Goal: Task Accomplishment & Management: Complete application form

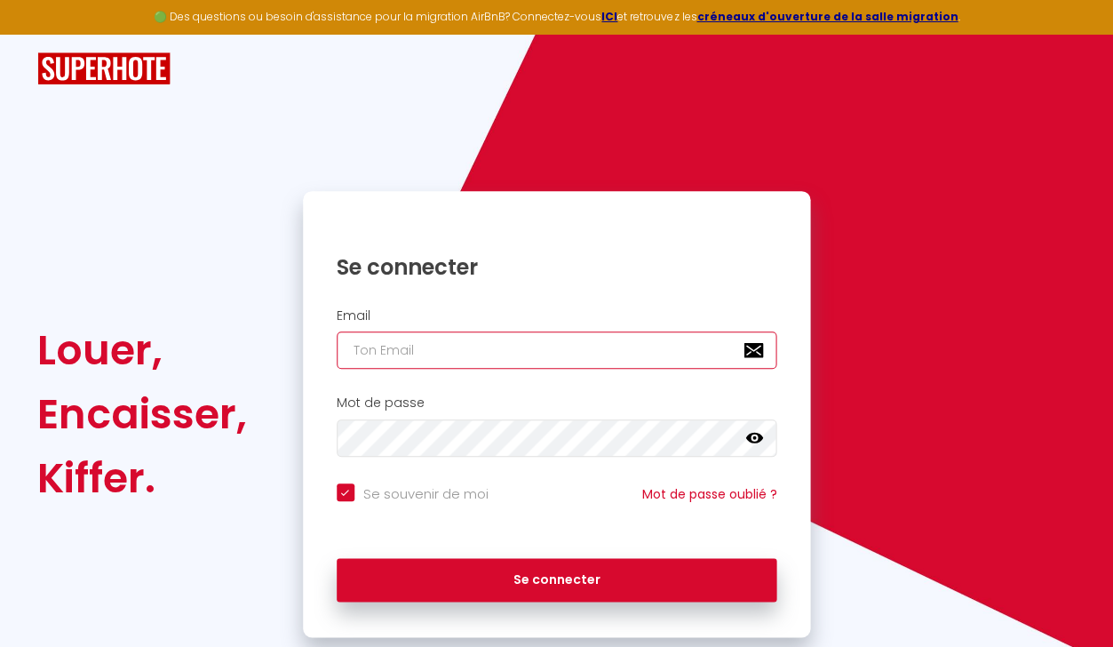
type input "[EMAIL_ADDRESS][DOMAIN_NAME]"
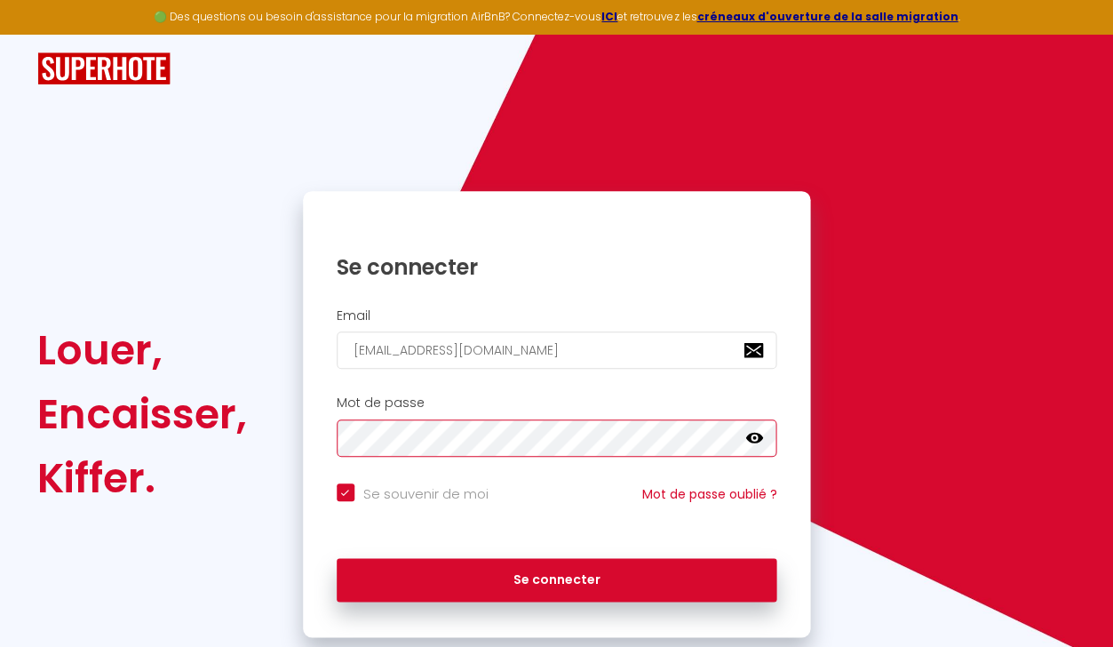
click at [556, 577] on button "Se connecter" at bounding box center [557, 580] width 441 height 44
checkbox input "true"
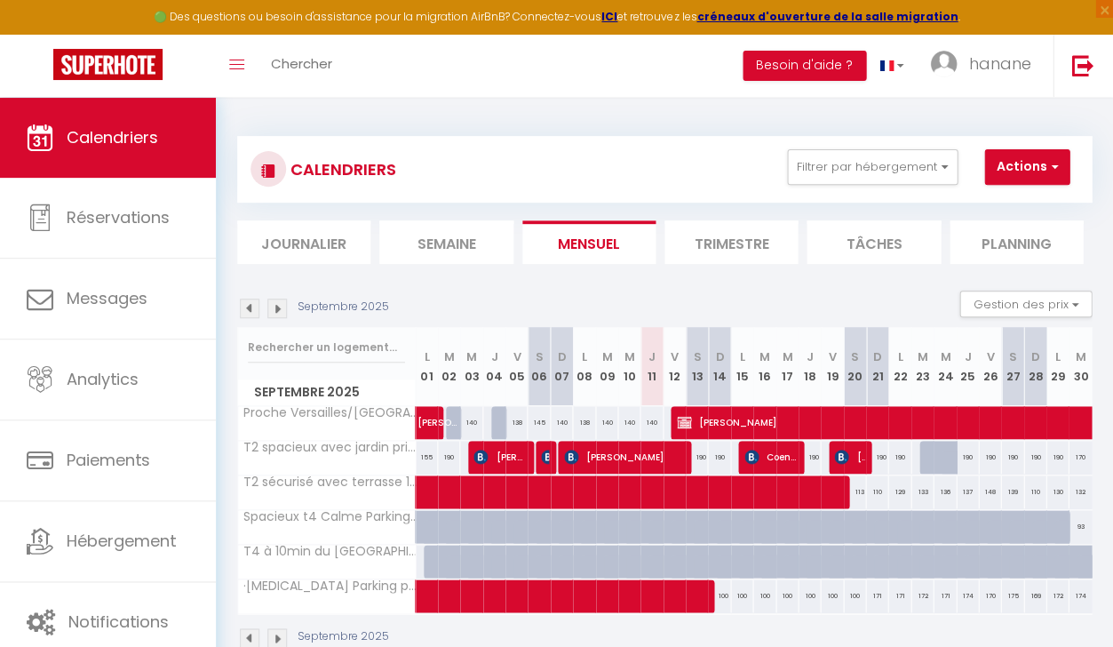
click at [1016, 158] on button "Actions" at bounding box center [1027, 167] width 85 height 36
click at [980, 208] on link "Nouvelle réservation" at bounding box center [1034, 208] width 155 height 27
select select
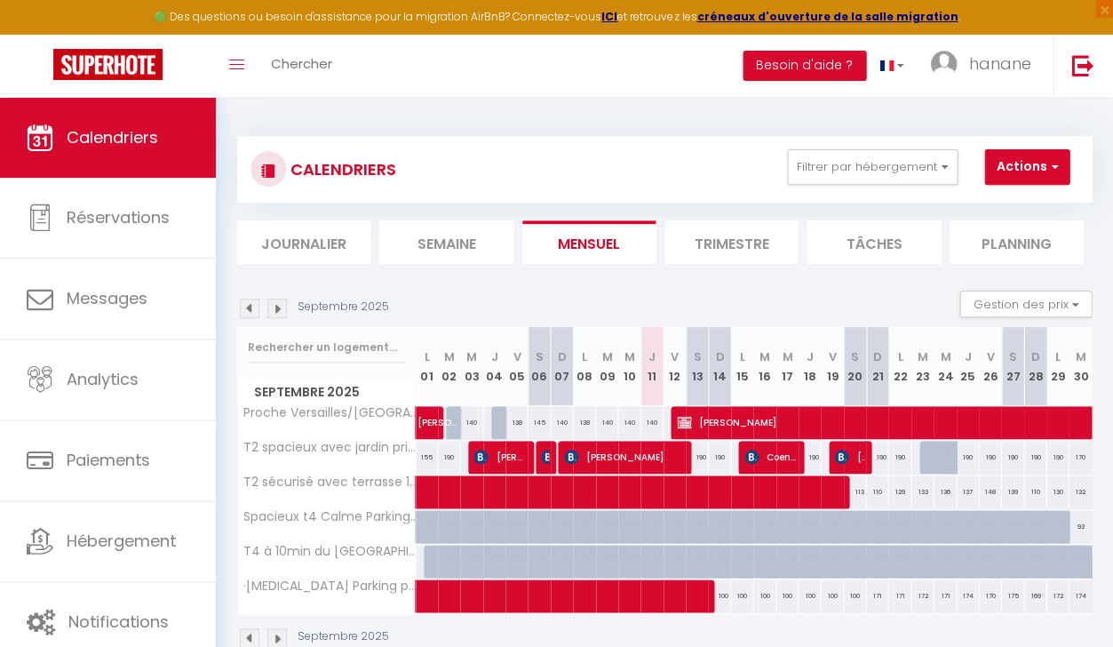
select select
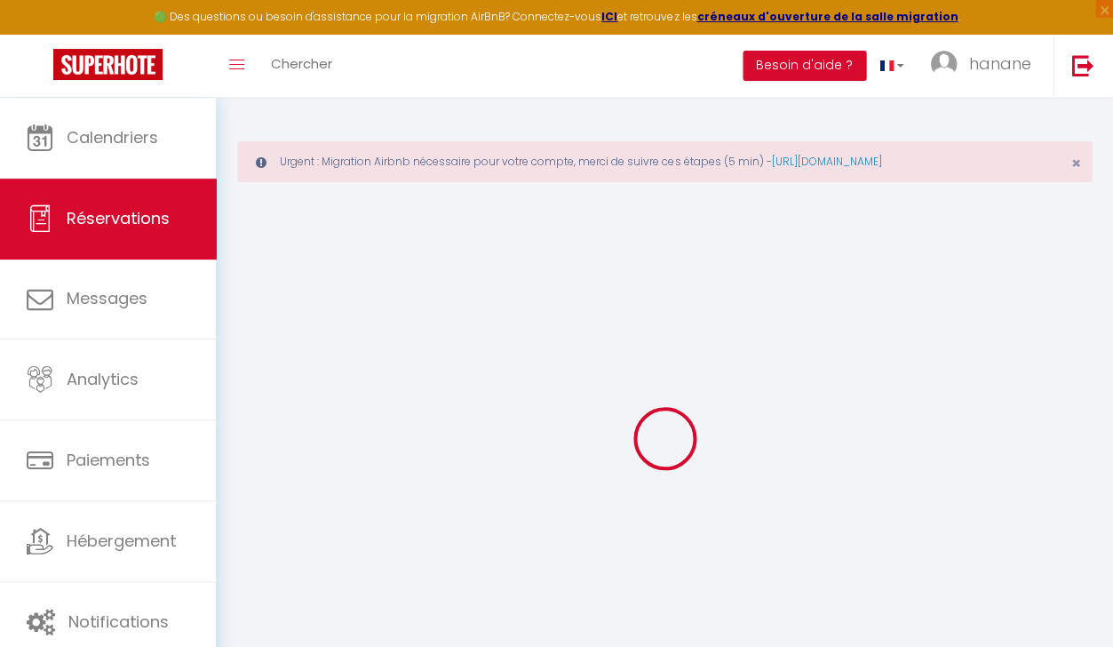
select select
checkbox input "false"
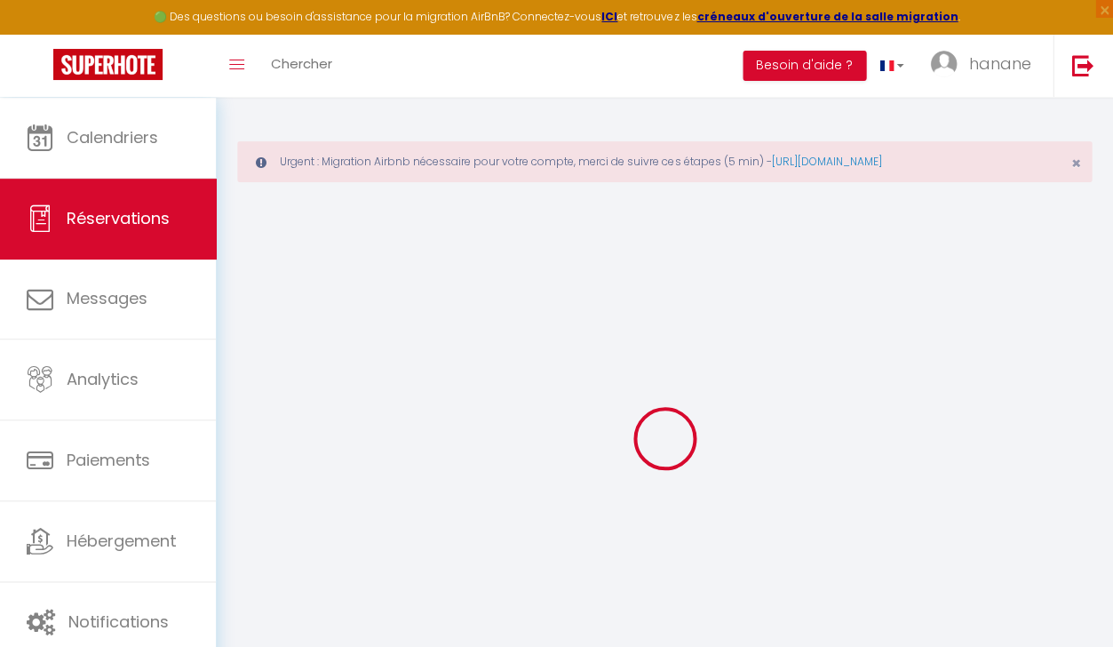
select select
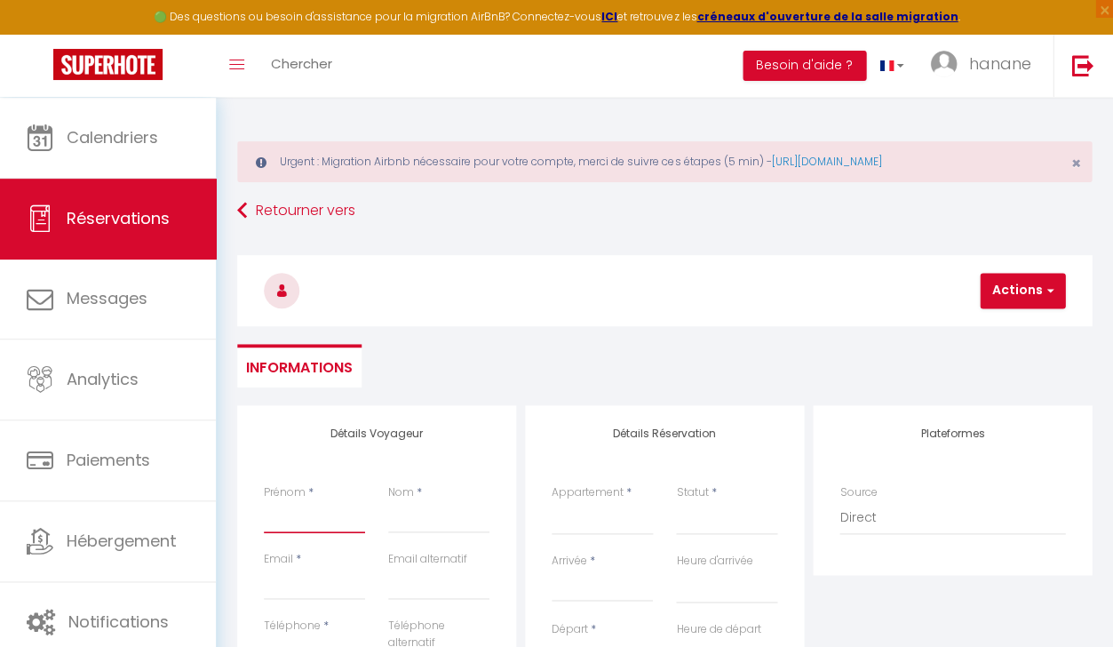
type input "n"
select select
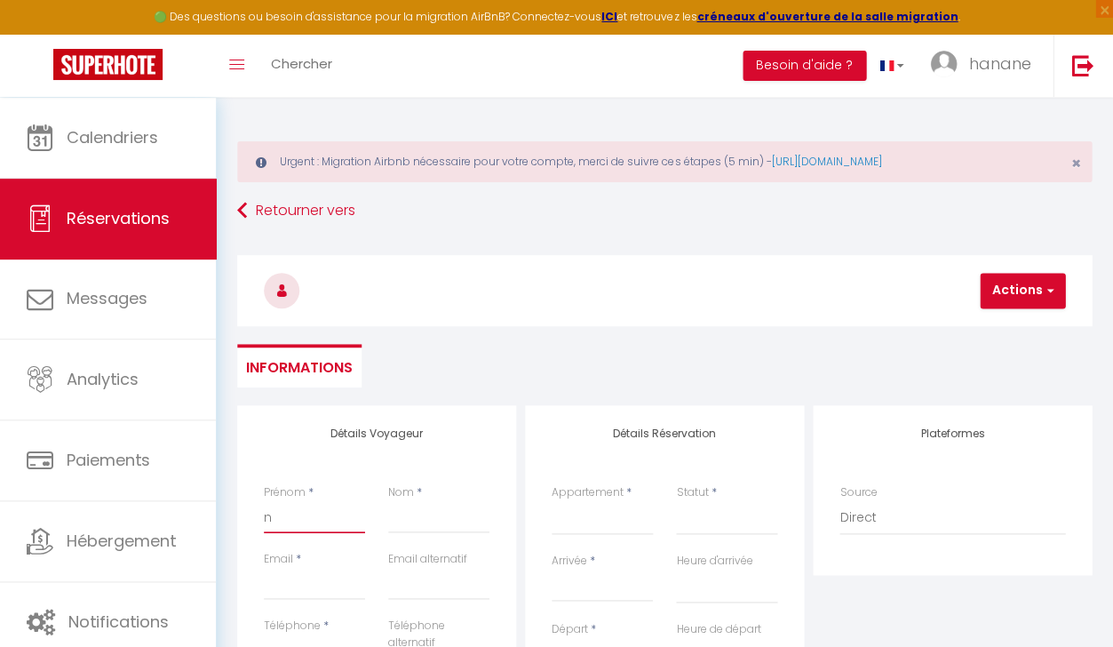
select select
checkbox input "false"
select select
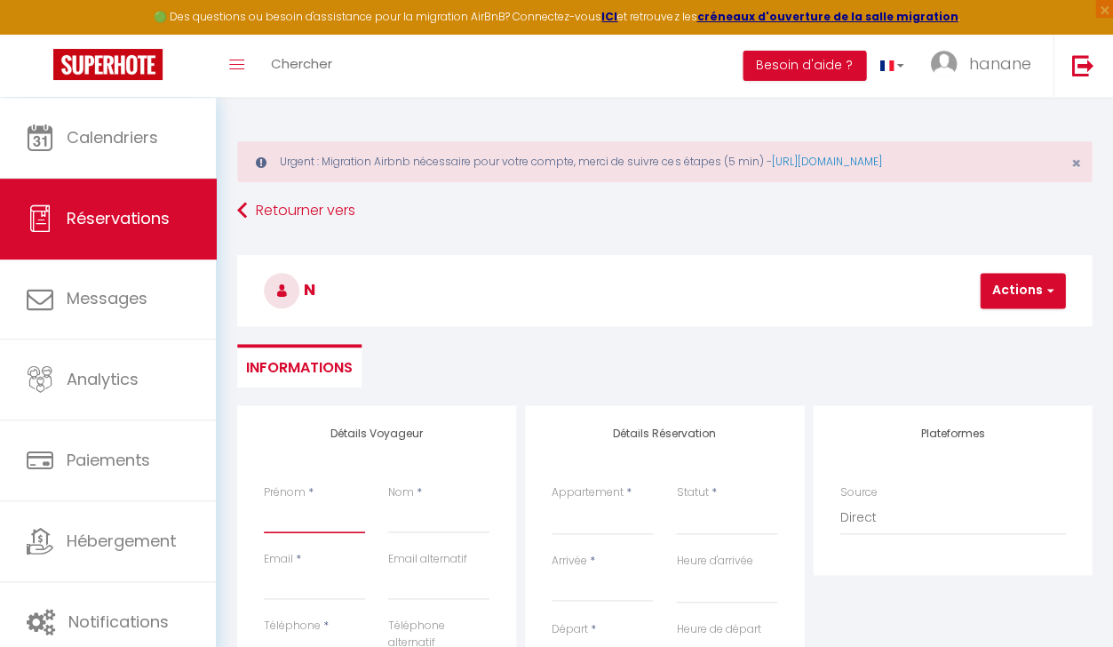
select select
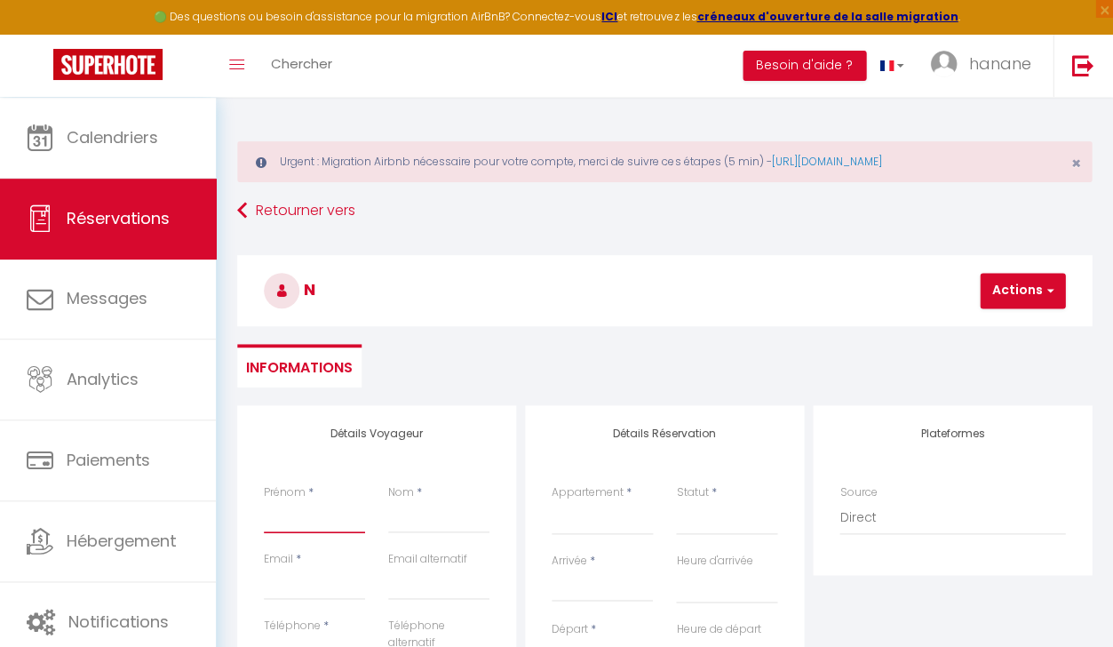
select select
checkbox input "false"
type input "N"
select select
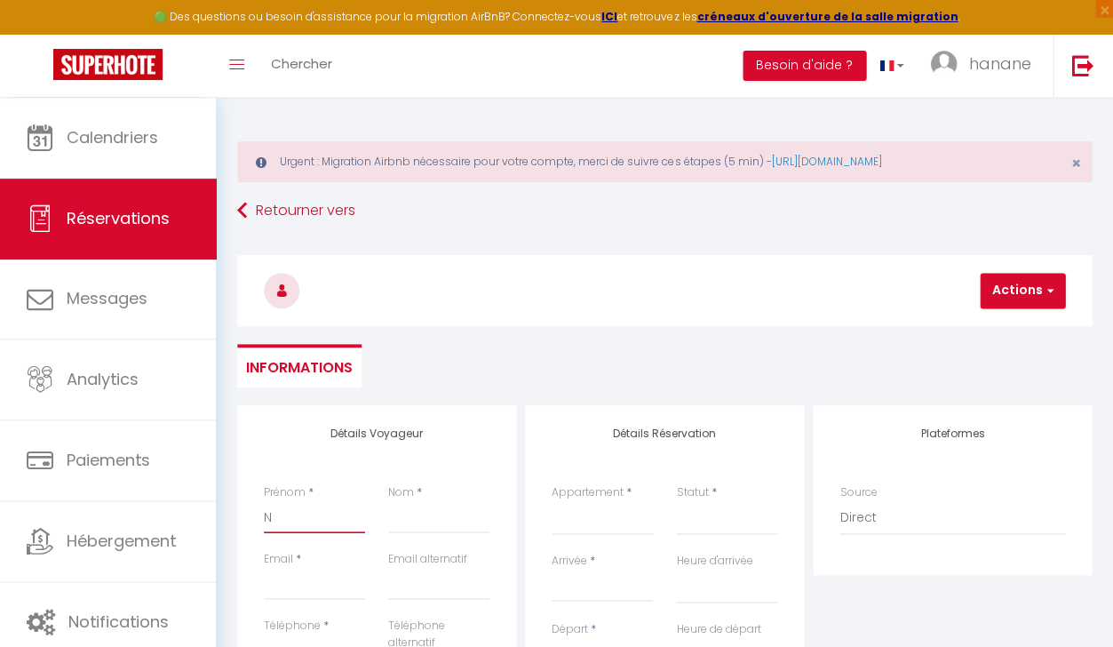
select select
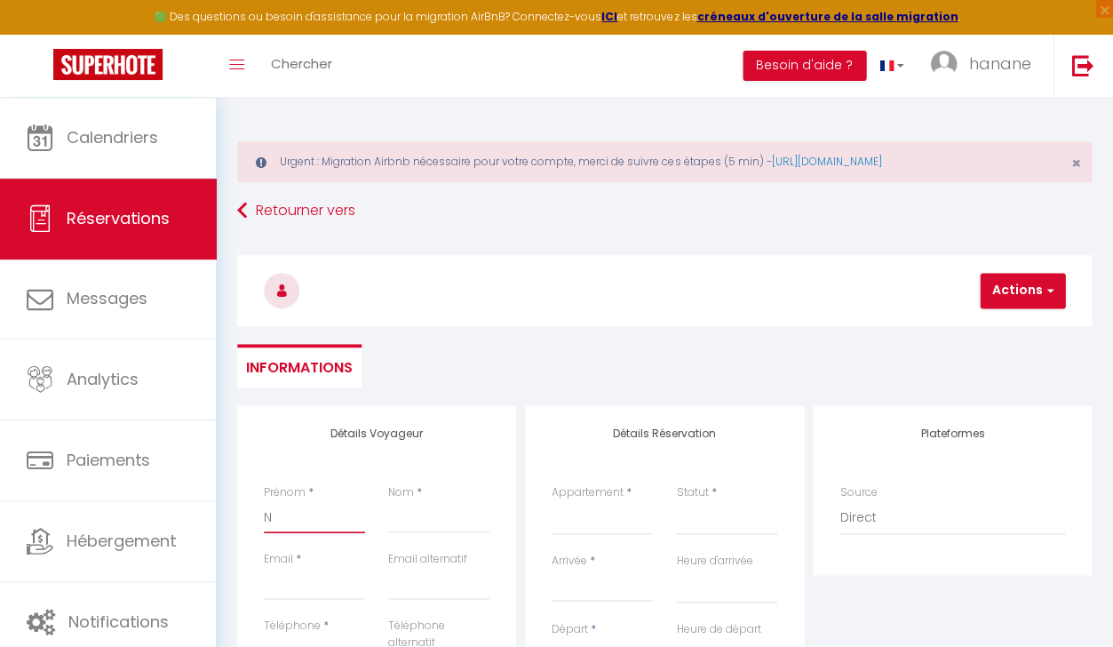
checkbox input "false"
type input "Ni"
select select
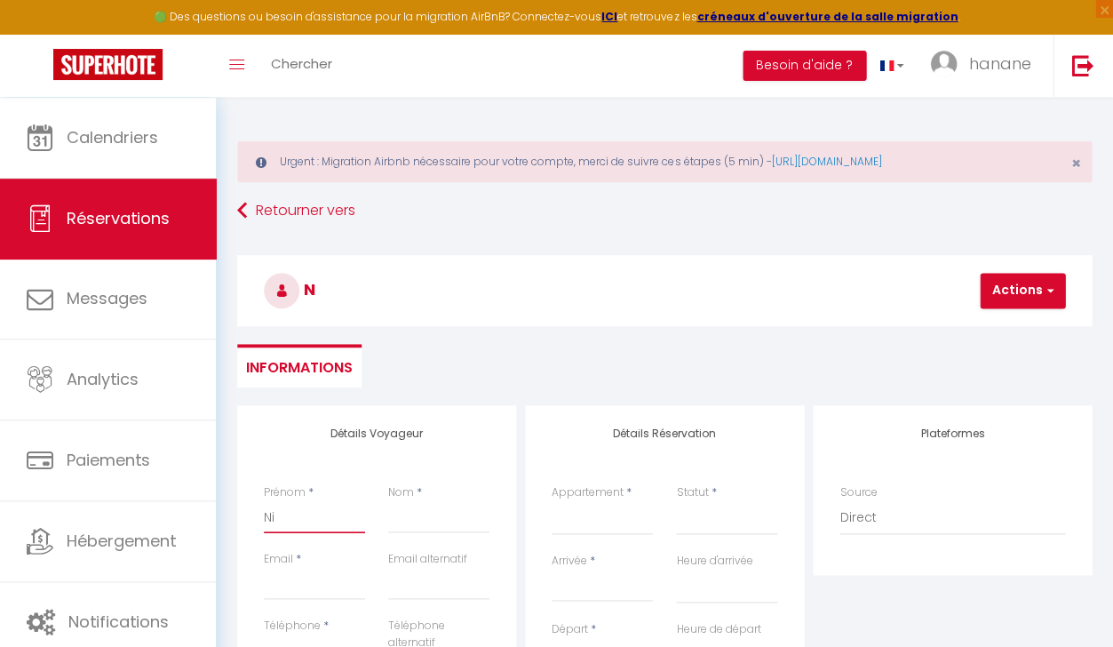
select select
checkbox input "false"
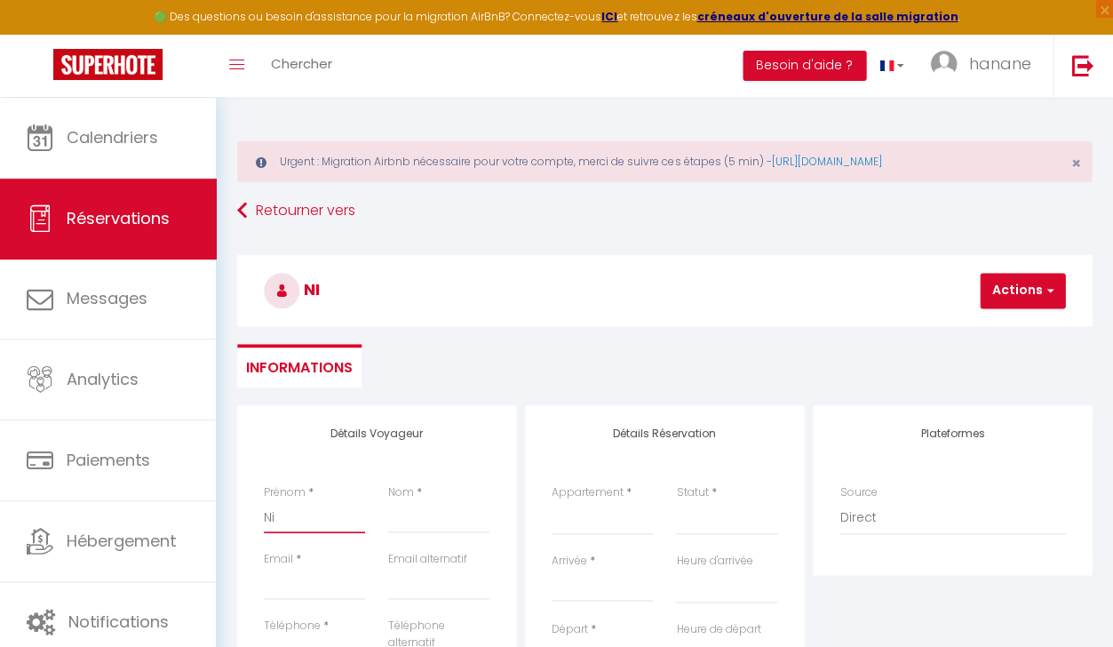
type input "Nic"
select select
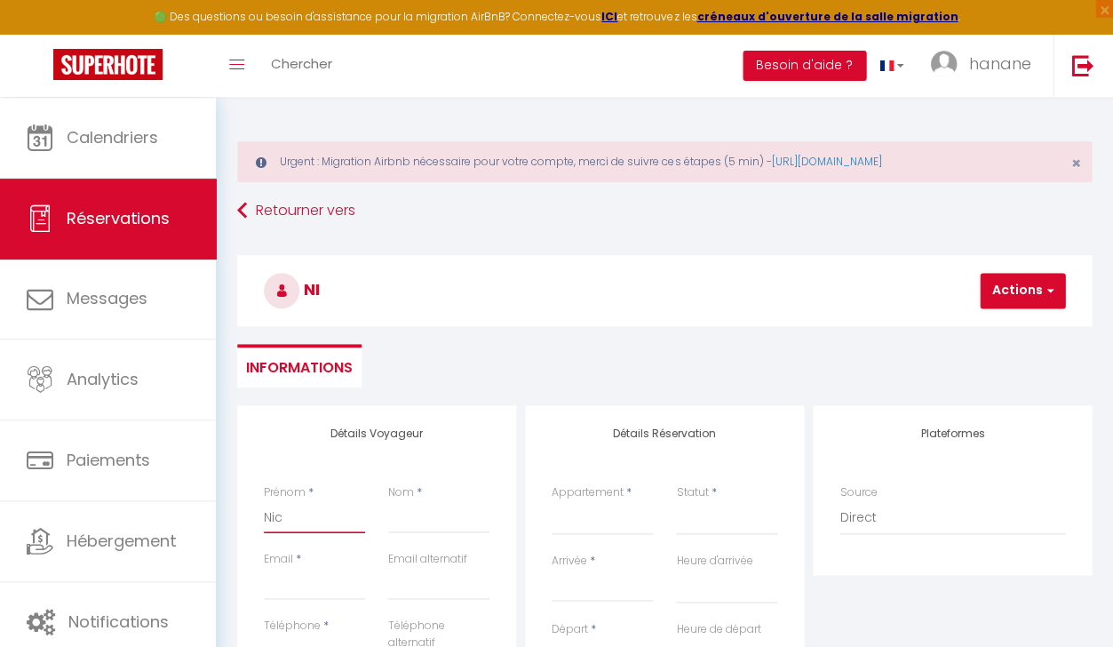
select select
checkbox input "false"
type input "Nico"
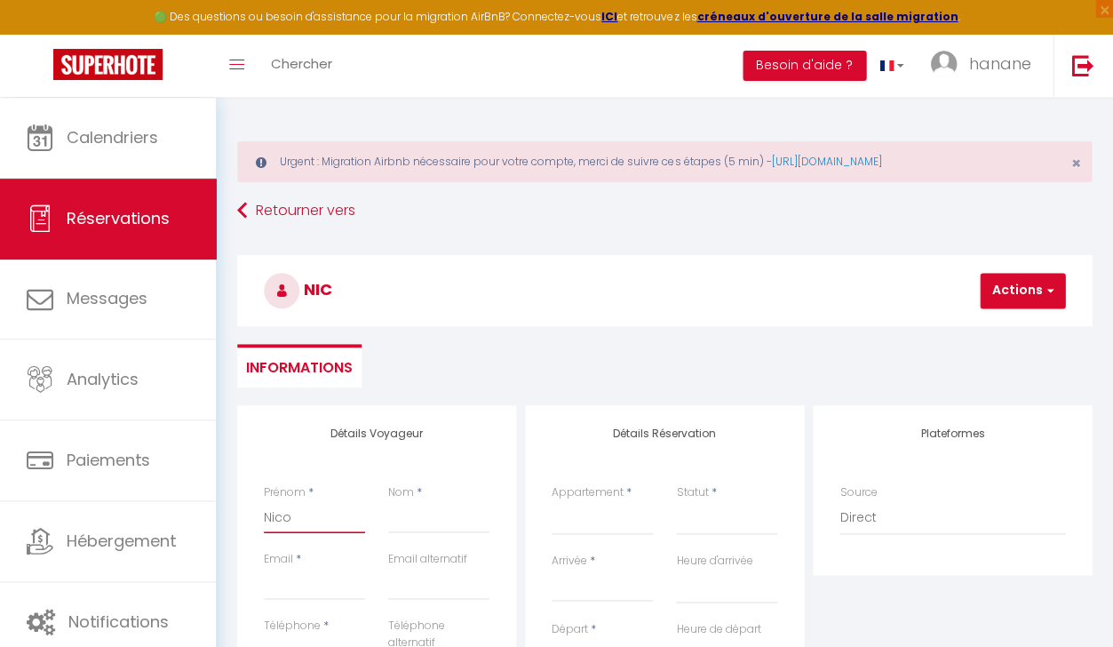
select select
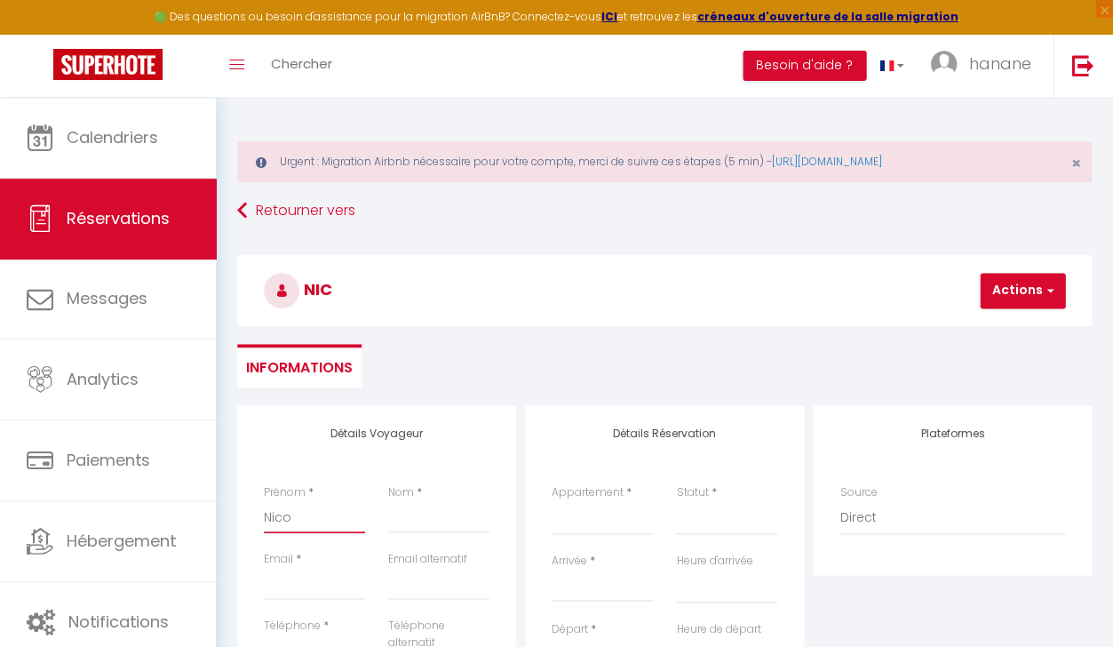
select select
checkbox input "false"
type input "Nicol"
select select
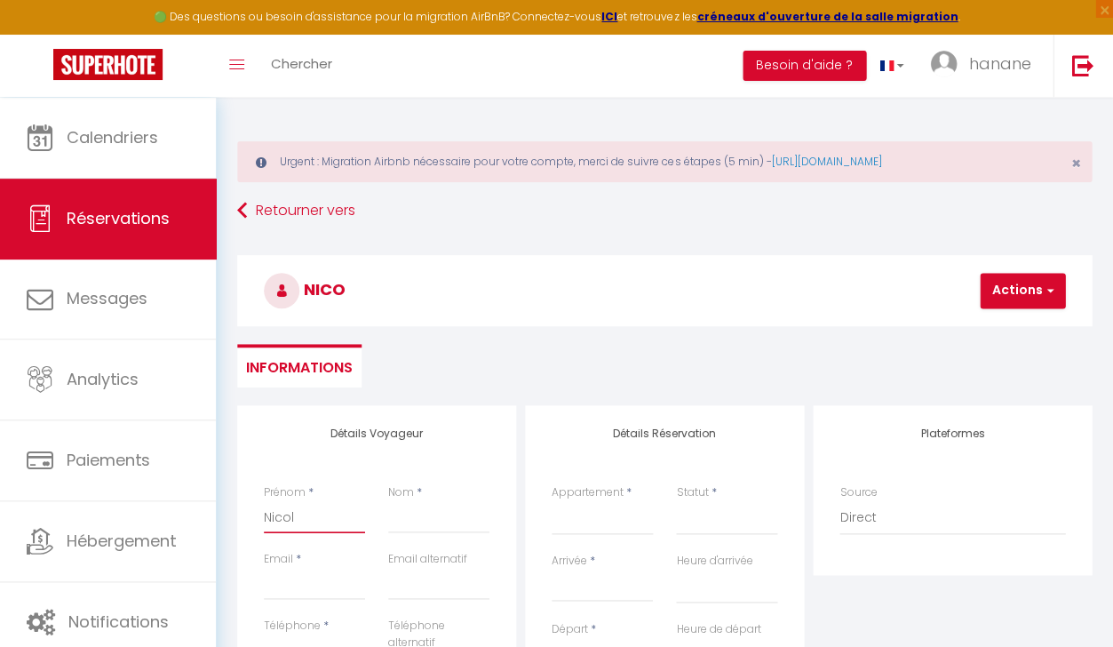
select select
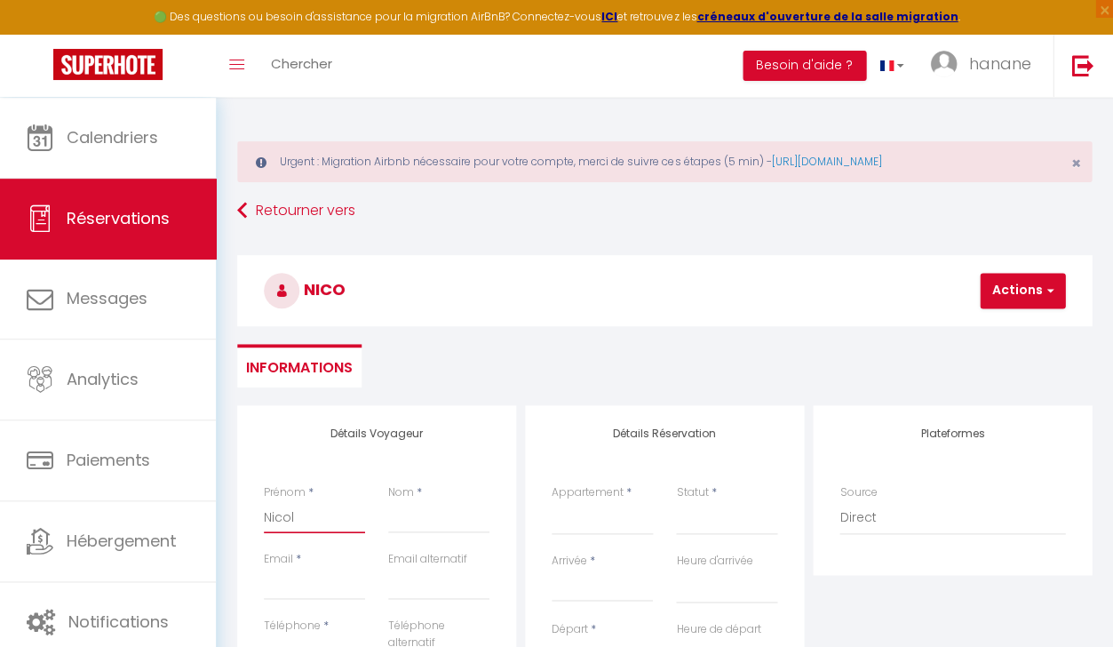
select select
checkbox input "false"
type input "[PERSON_NAME]"
select select
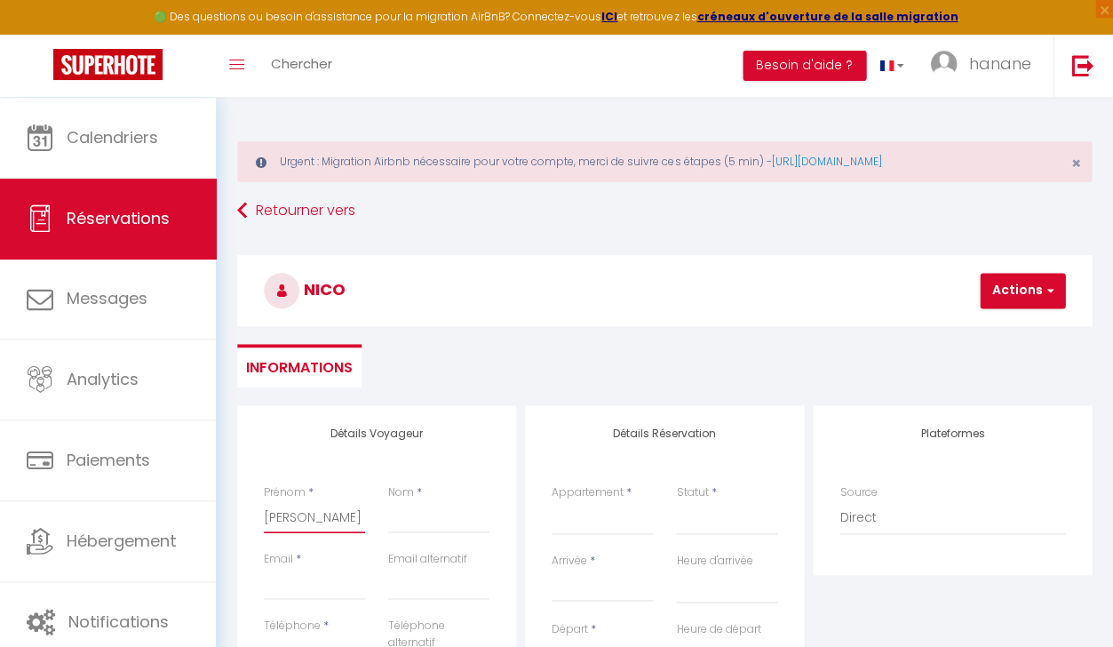
select select
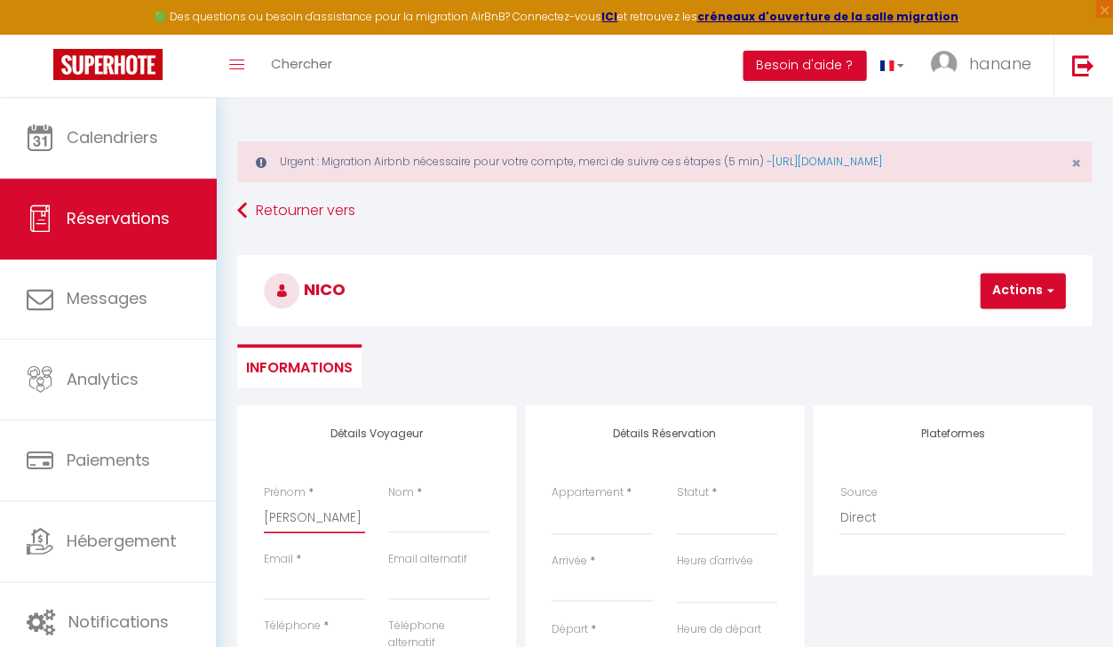
checkbox input "false"
type input "[PERSON_NAME]"
select select
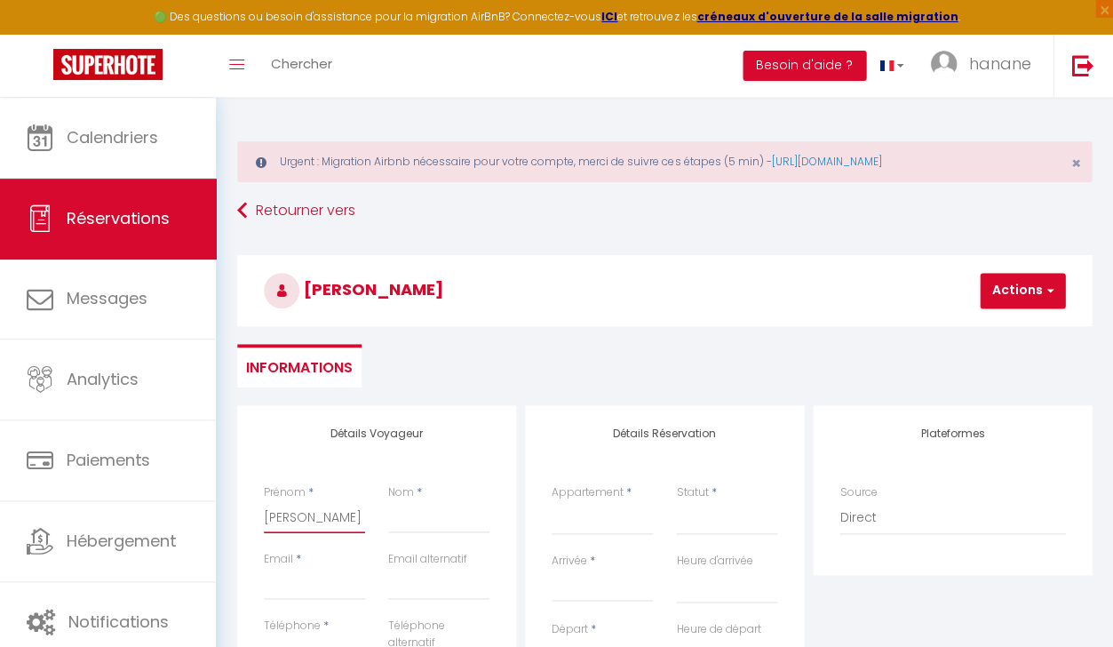
select select
checkbox input "false"
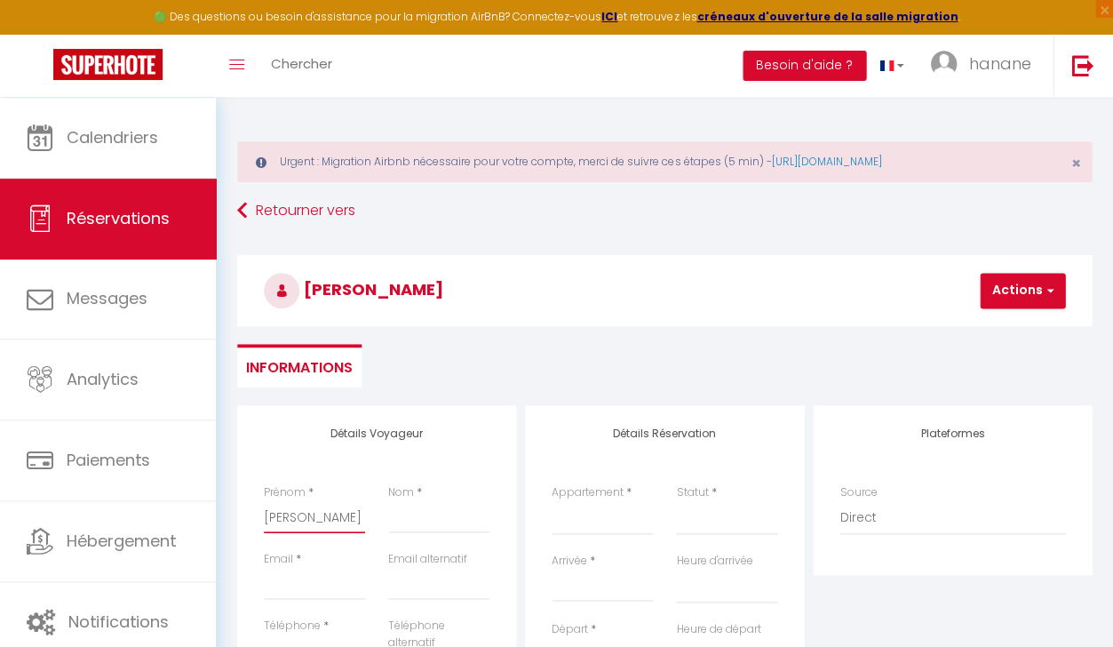
type input "[PERSON_NAME]"
type input "d"
select select
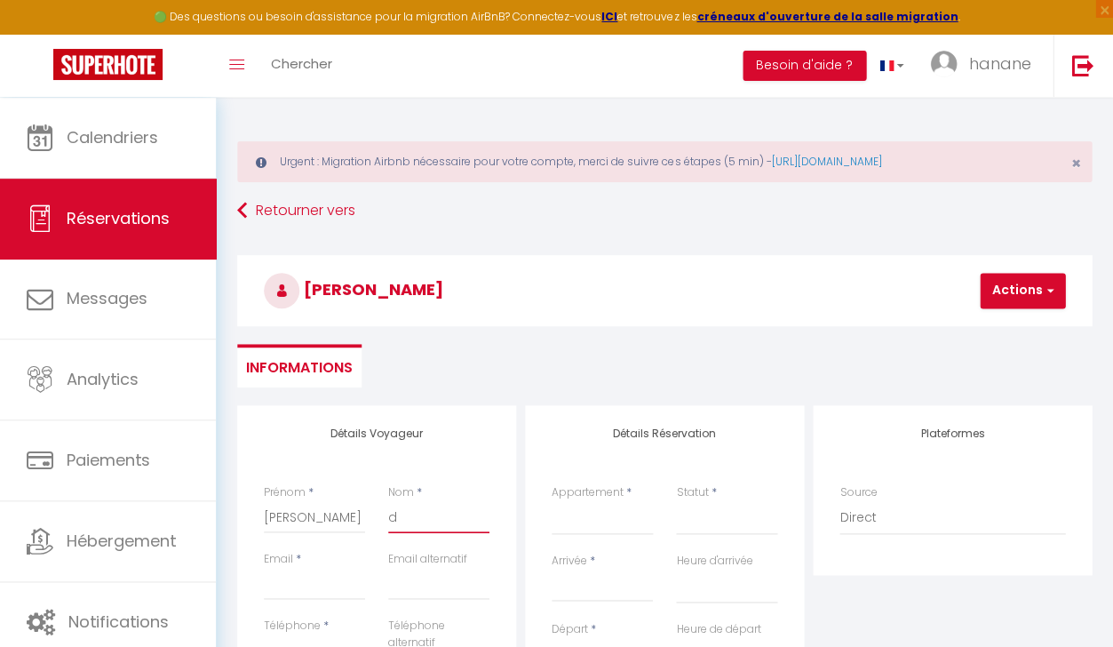
select select
checkbox input "false"
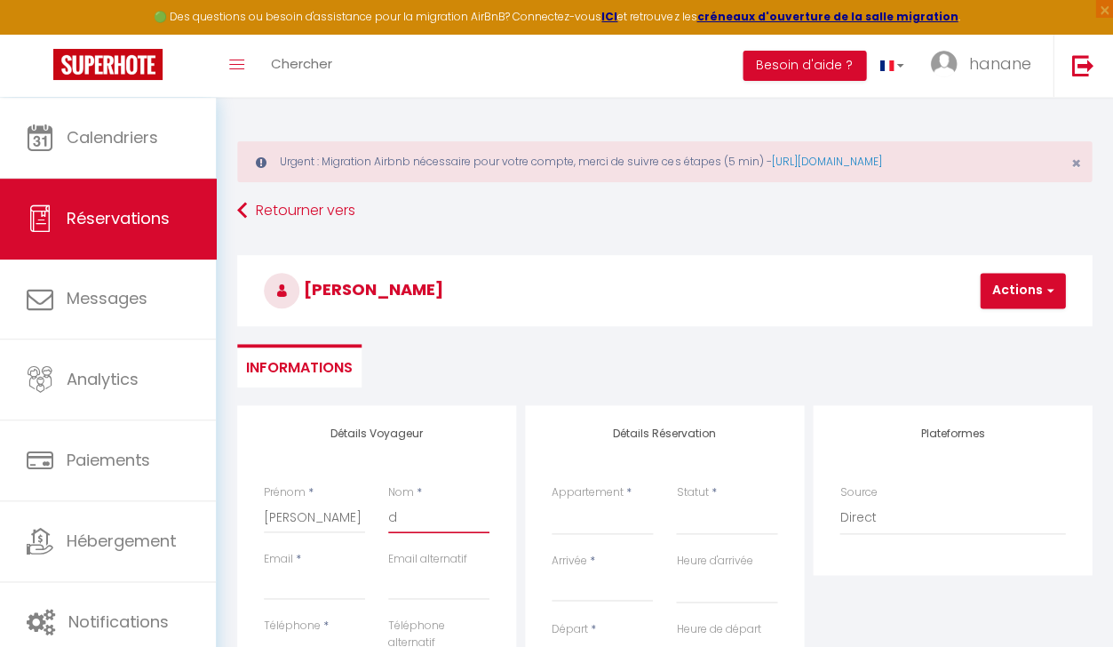
type input "de"
select select
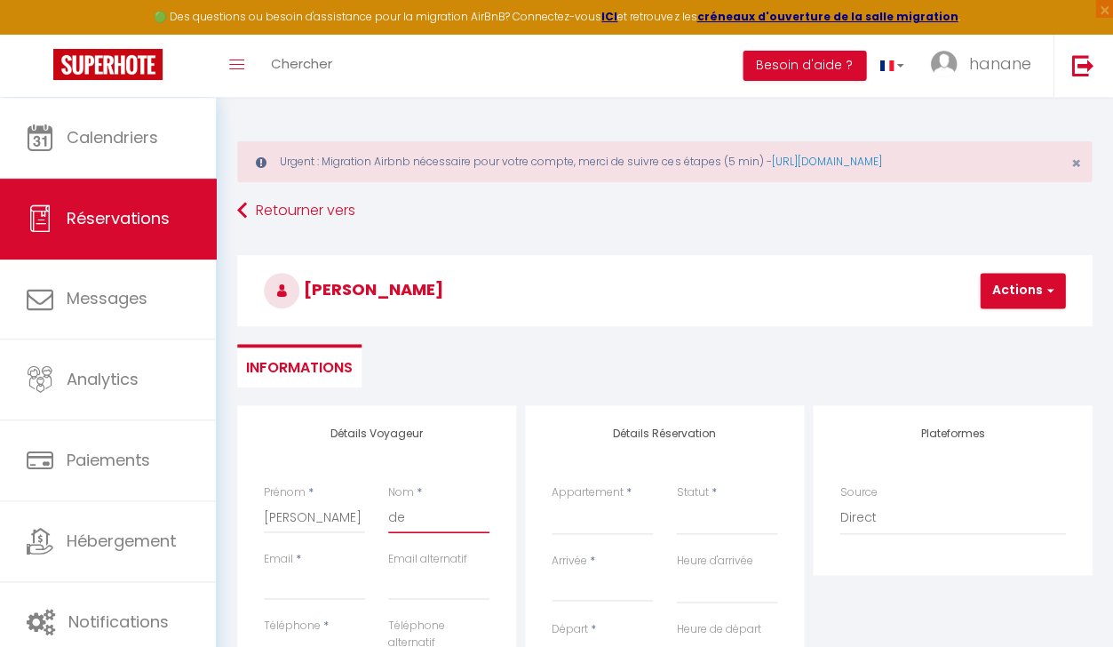
select select
checkbox input "false"
type input "d"
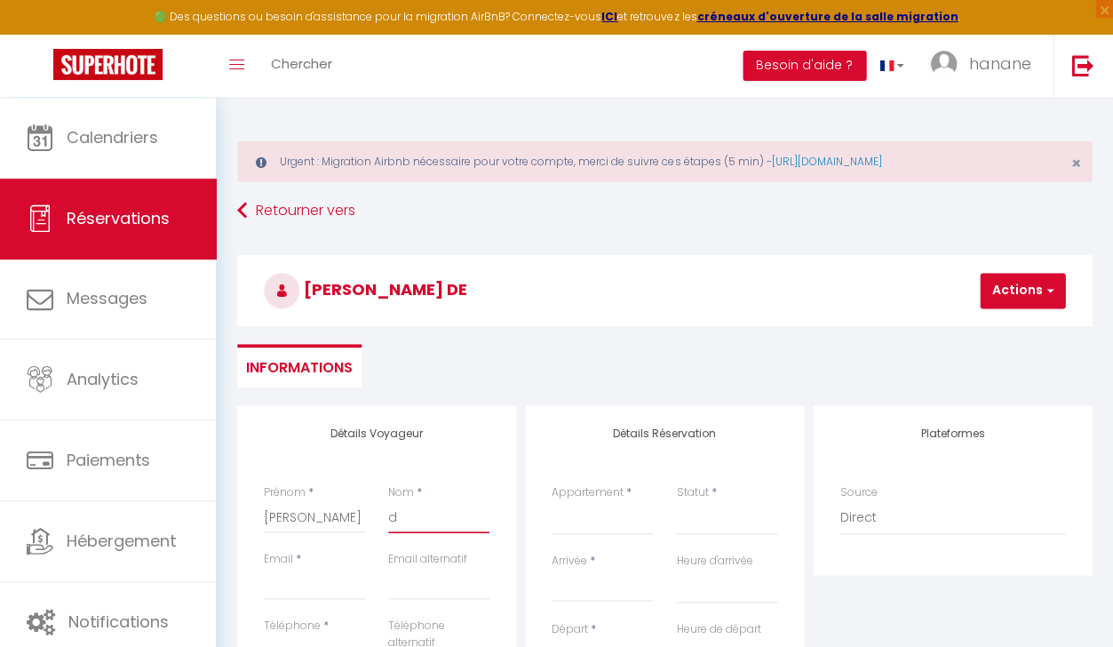
select select
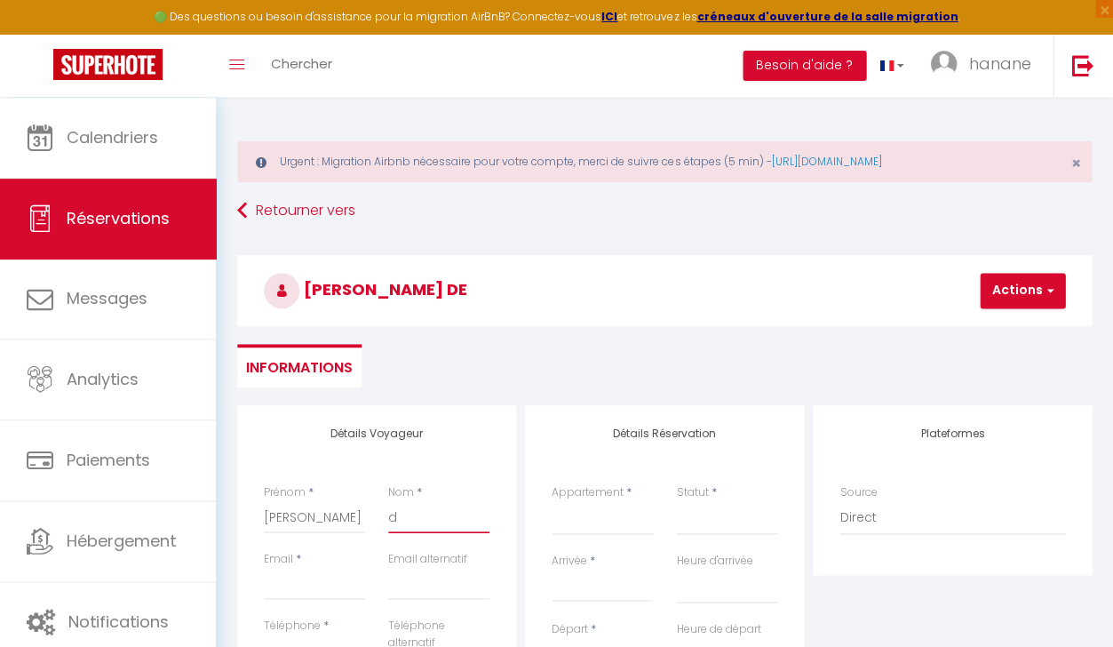
select select
checkbox input "false"
select select
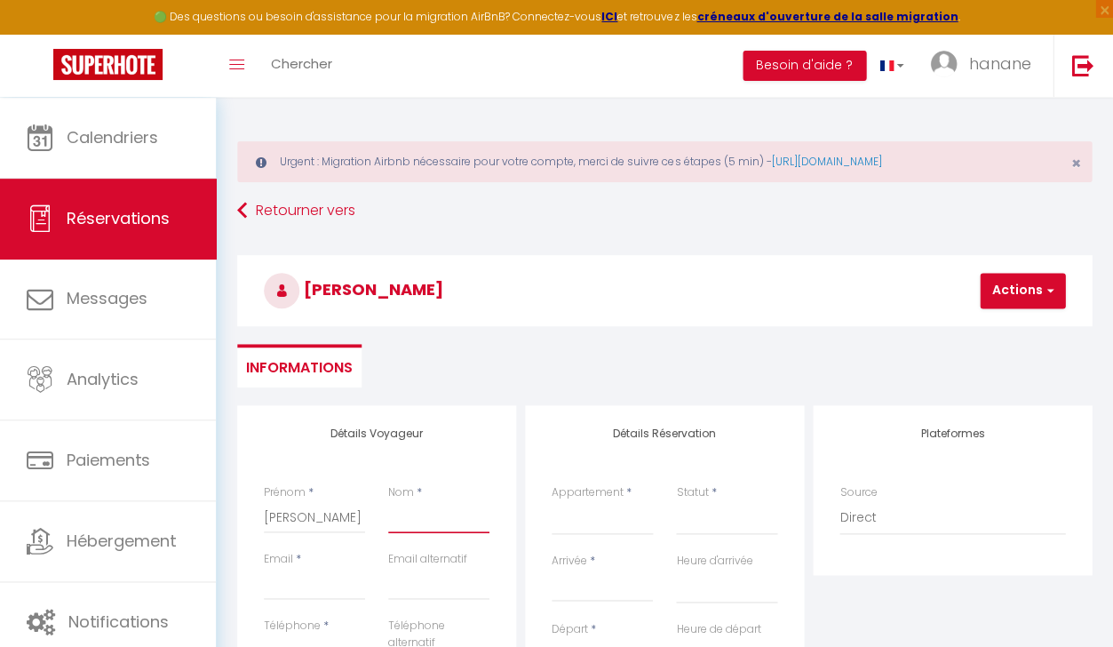
select select
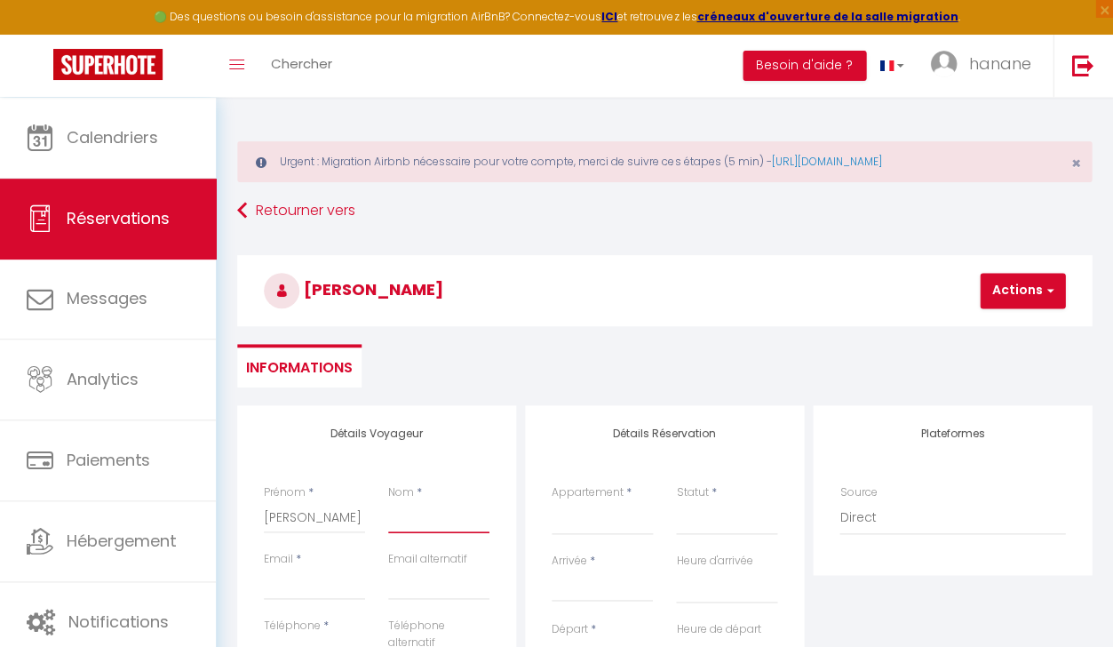
checkbox input "false"
type input "D"
select select
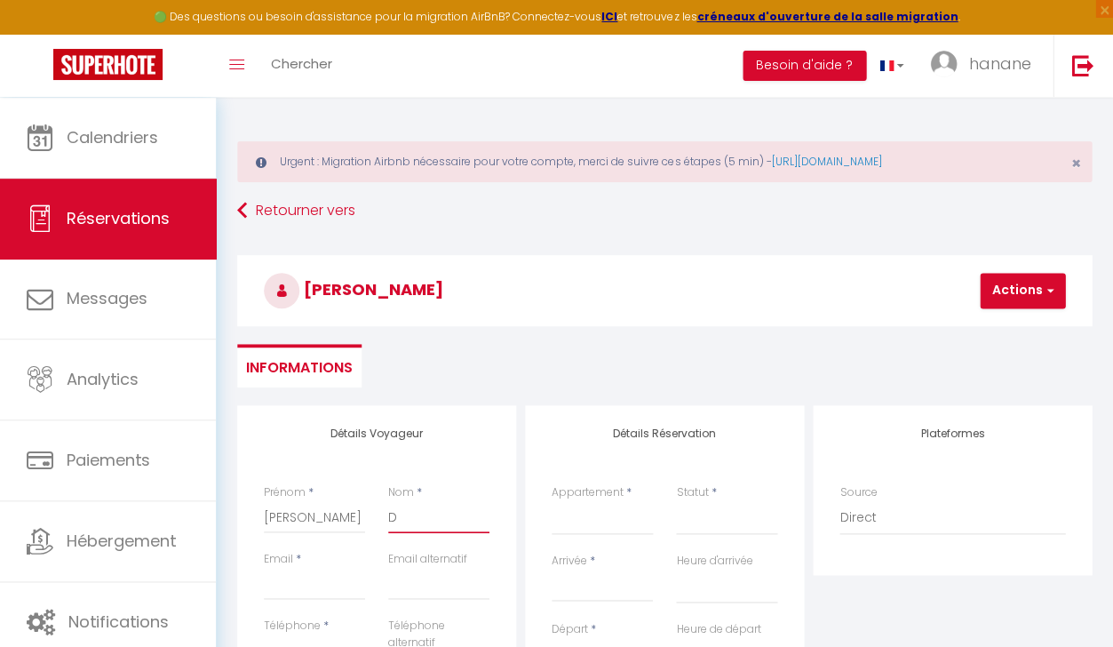
select select
checkbox input "false"
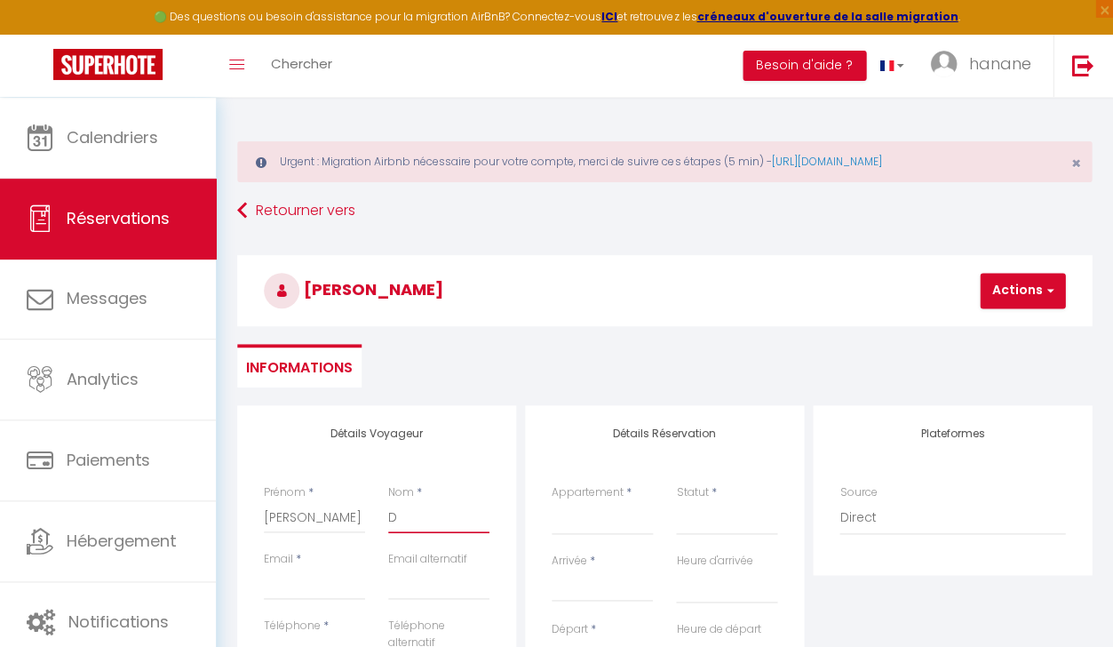
type input "DE"
select select
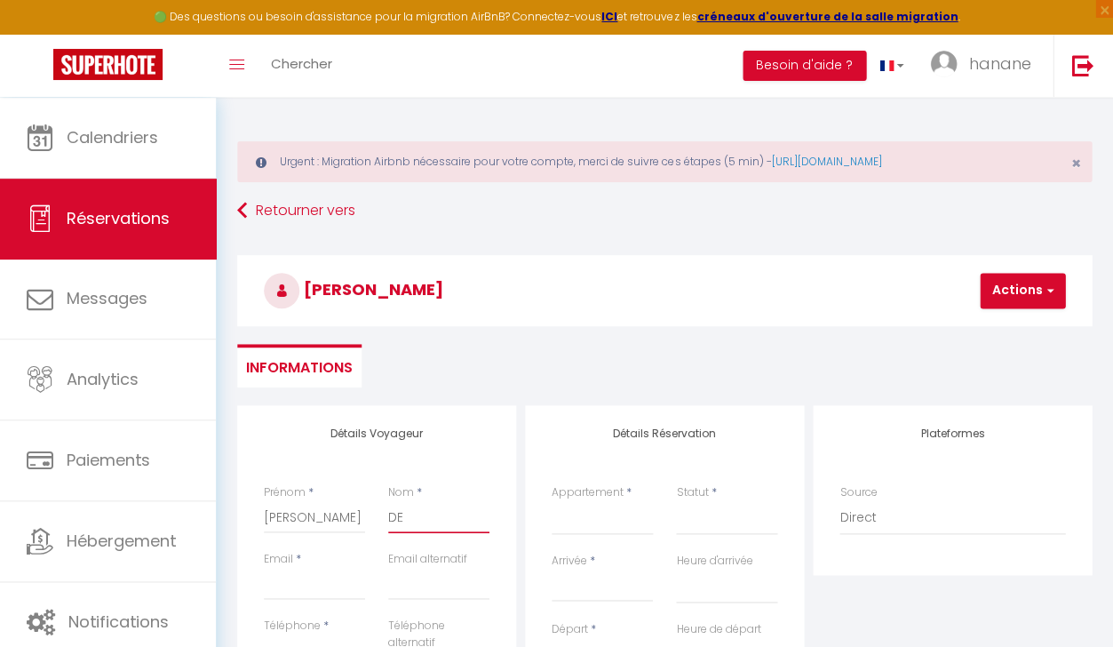
select select
checkbox input "false"
type input "DEN"
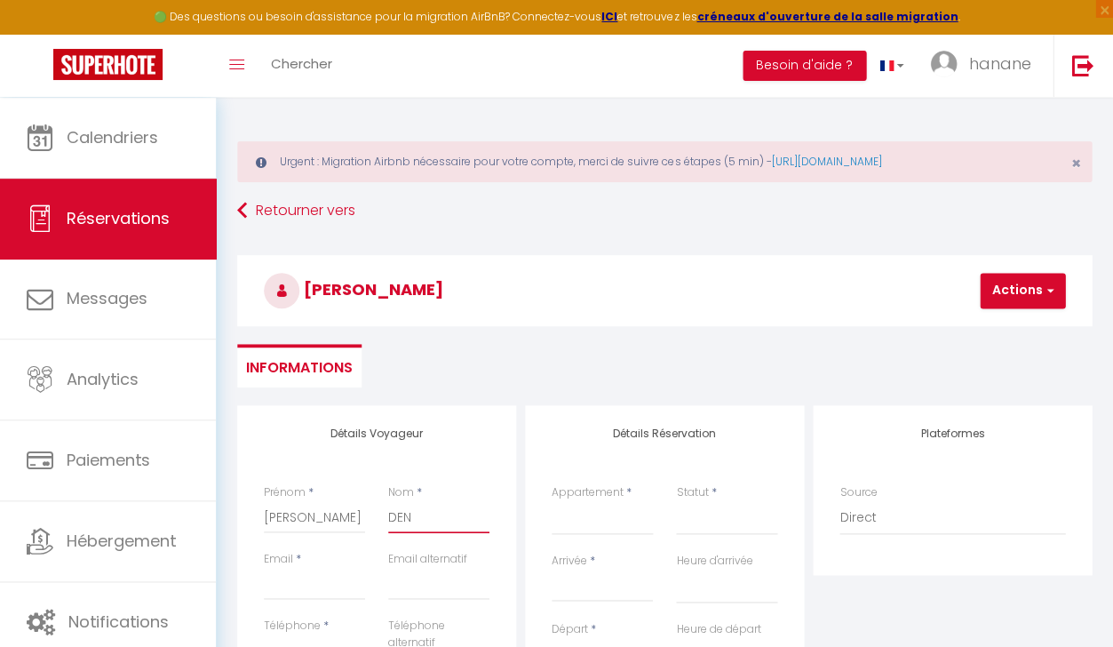
select select
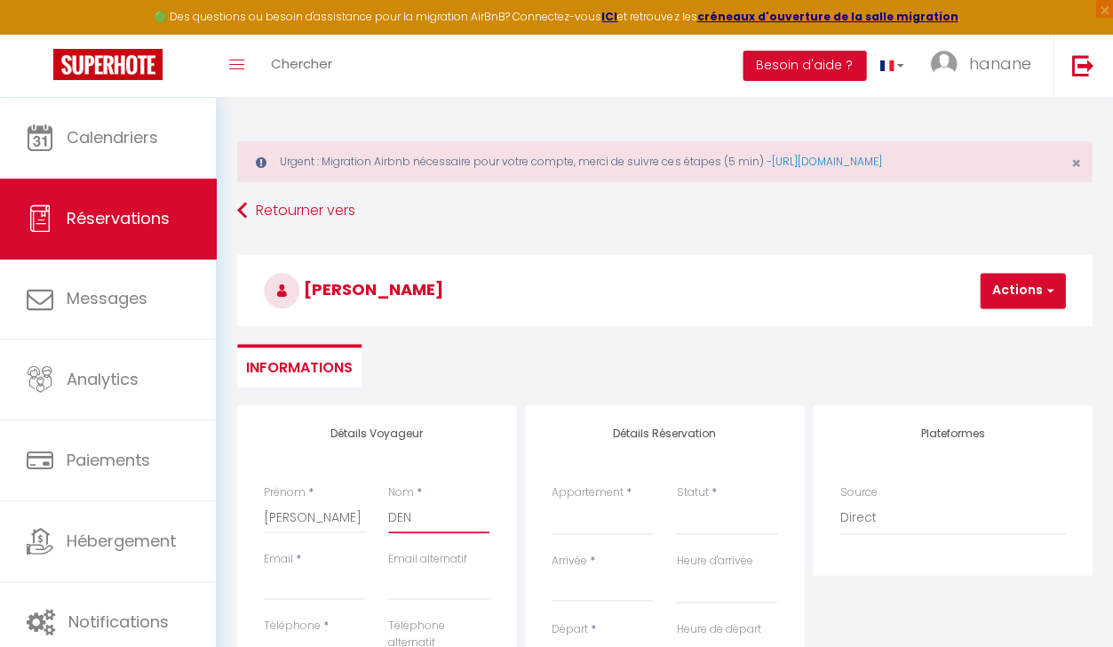
select select
checkbox input "false"
type input "DENE"
select select
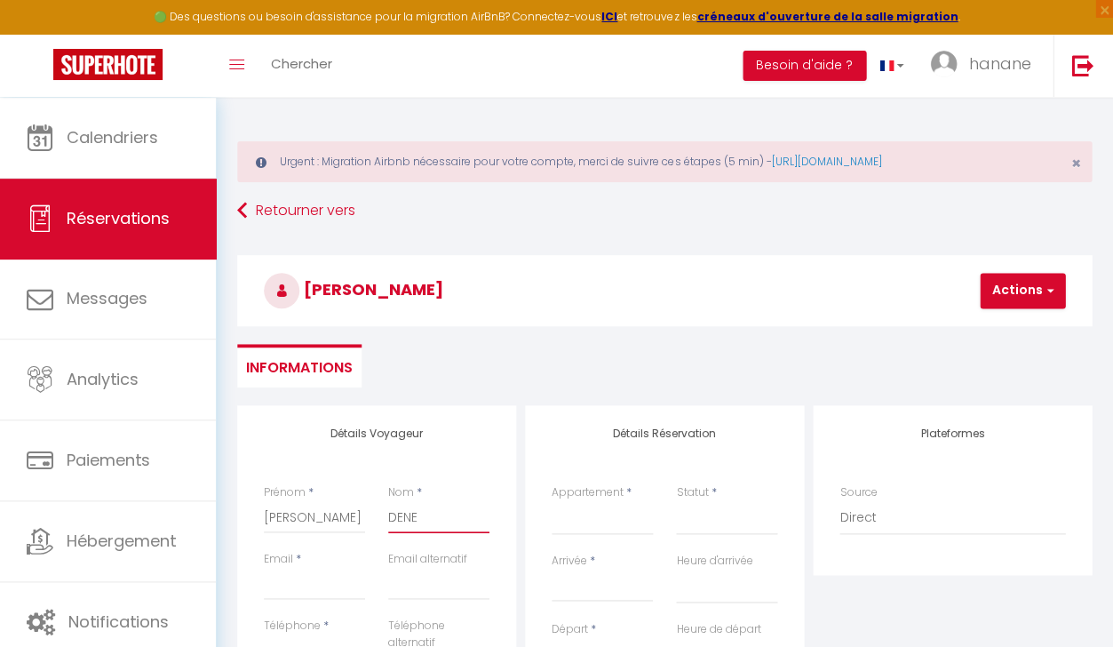
select select
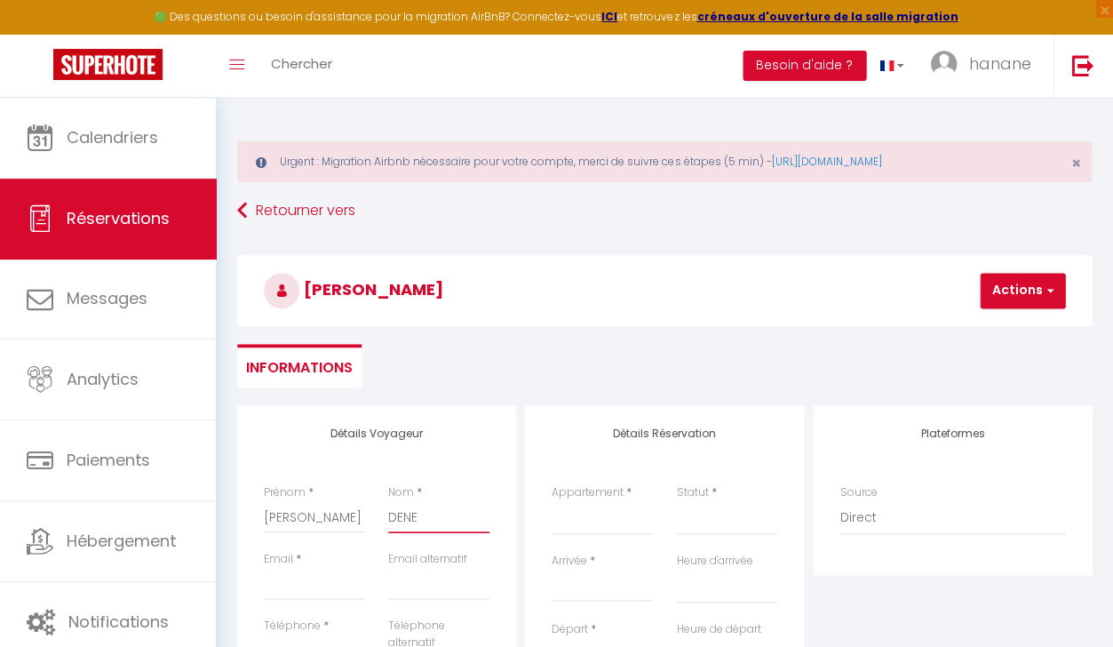
select select
checkbox input "false"
type input "DENER"
select select
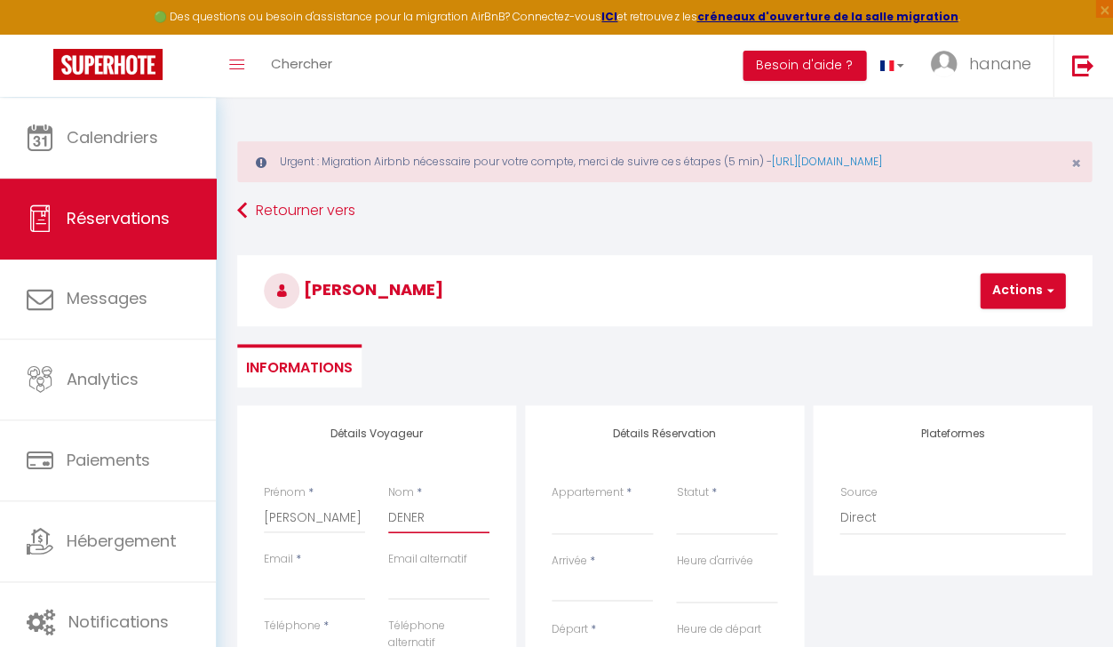
select select
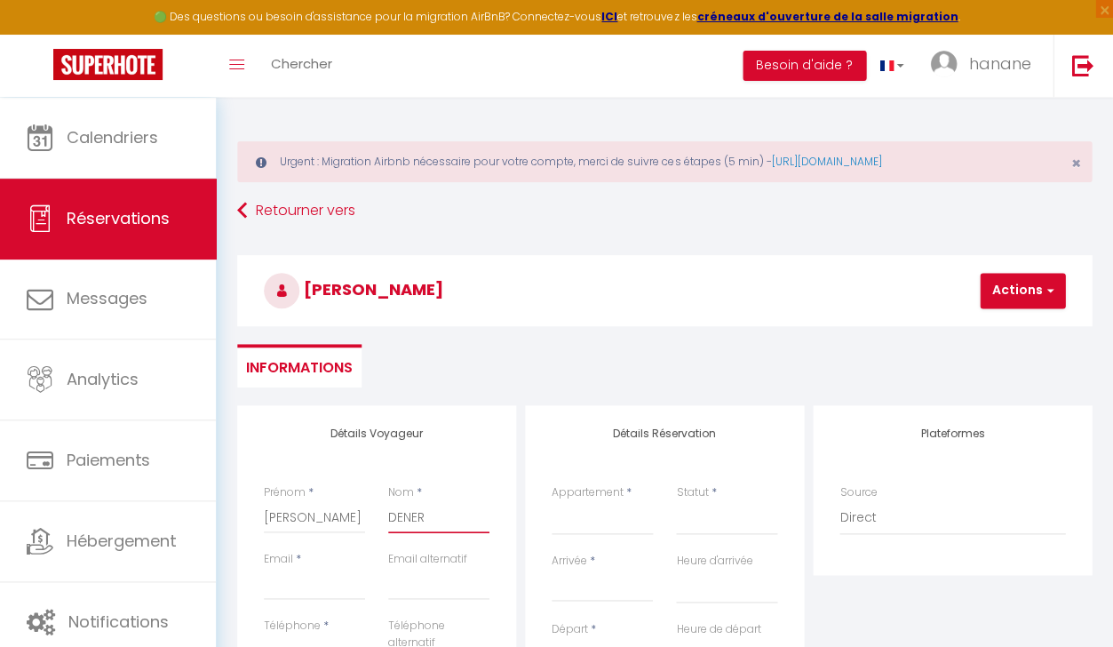
checkbox input "false"
type input "DENERI"
select select
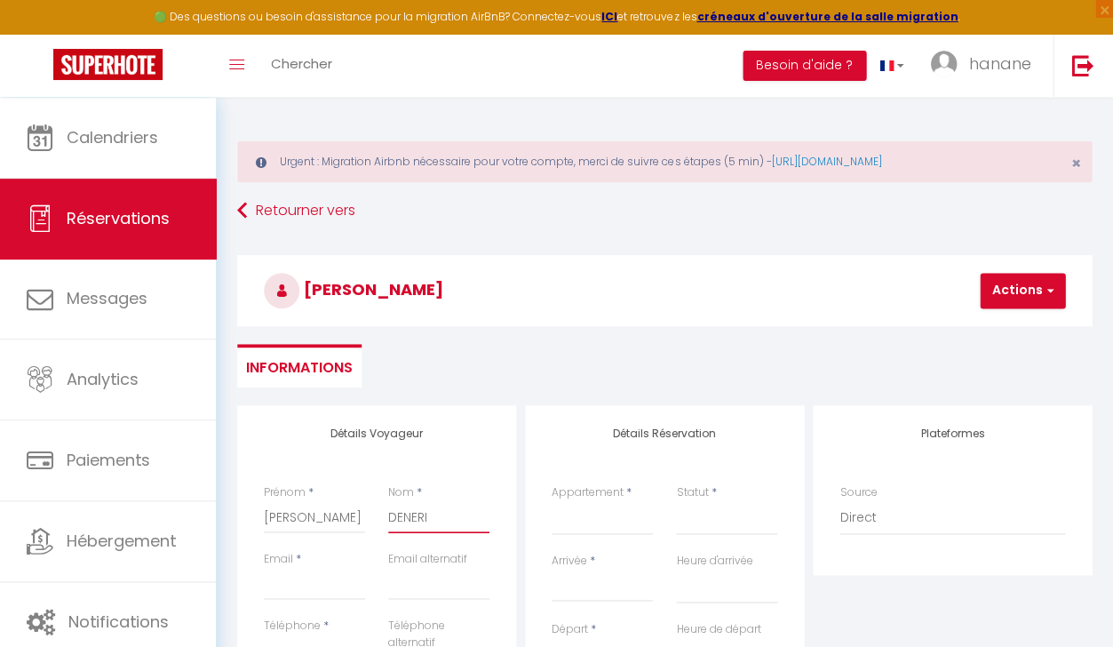
select select
checkbox input "false"
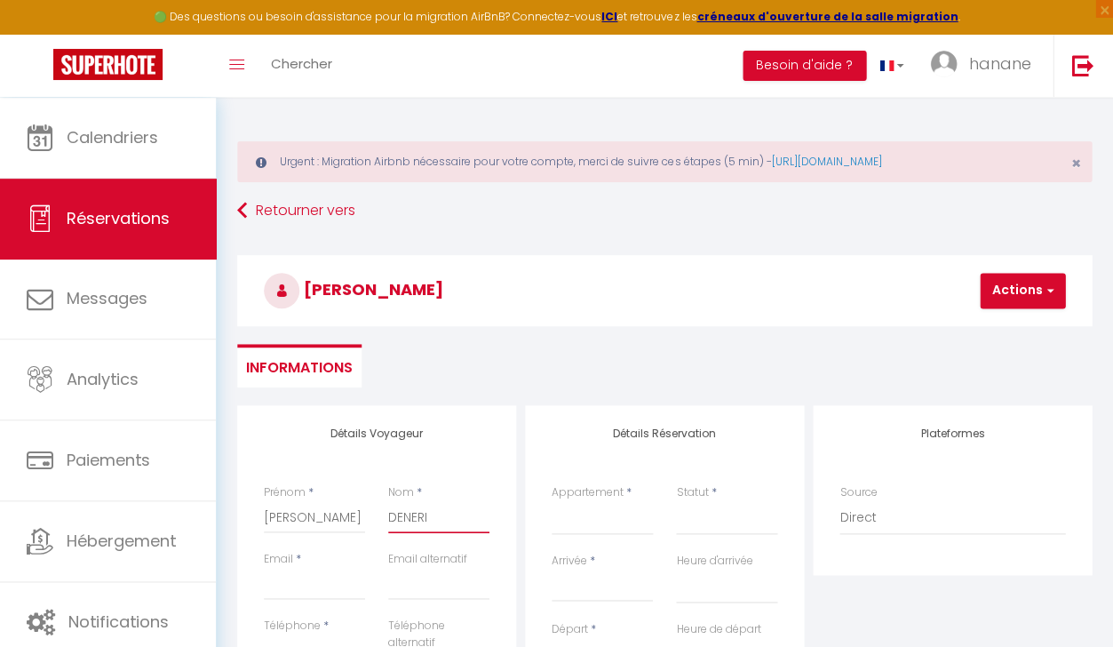
type input "[PERSON_NAME]"
select select
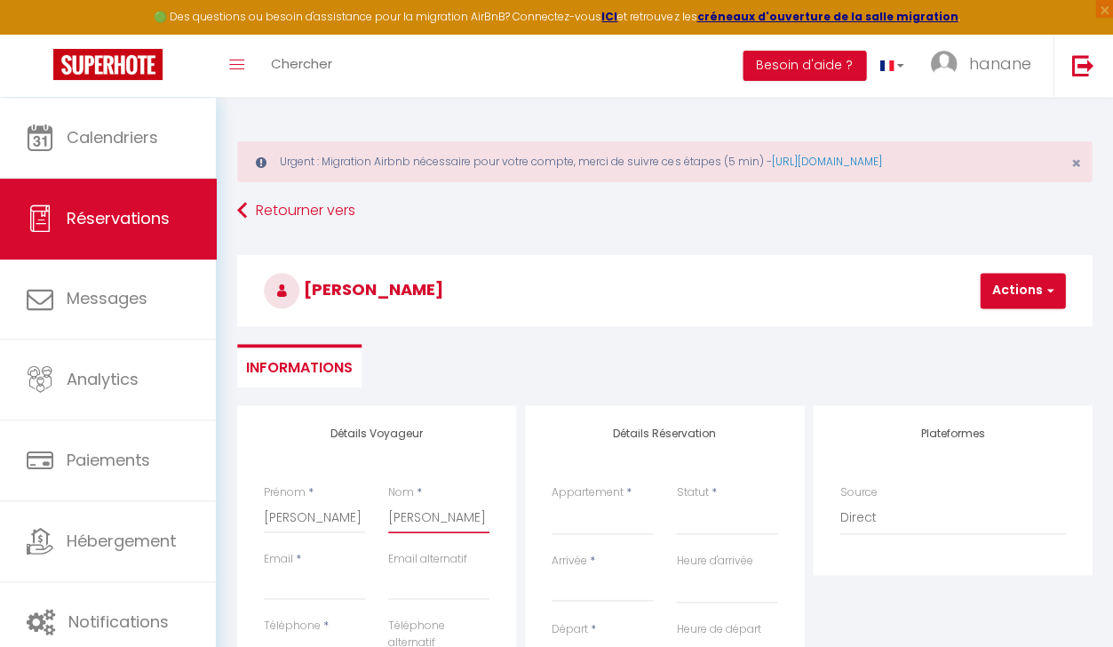
select select
checkbox input "false"
type input "[PERSON_NAME]"
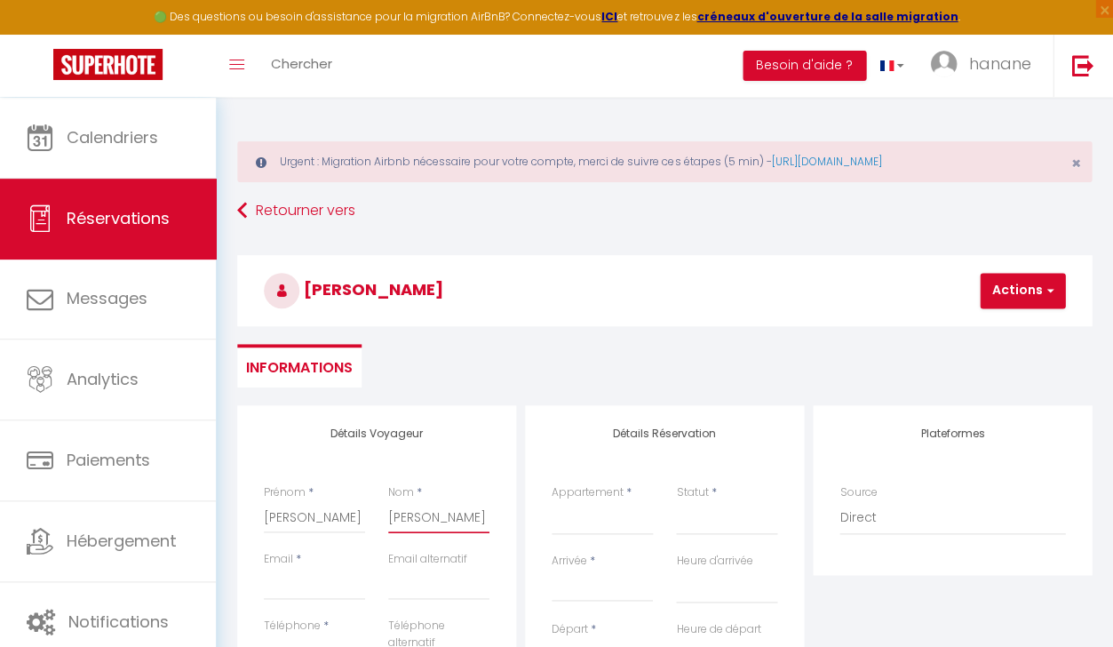
select select
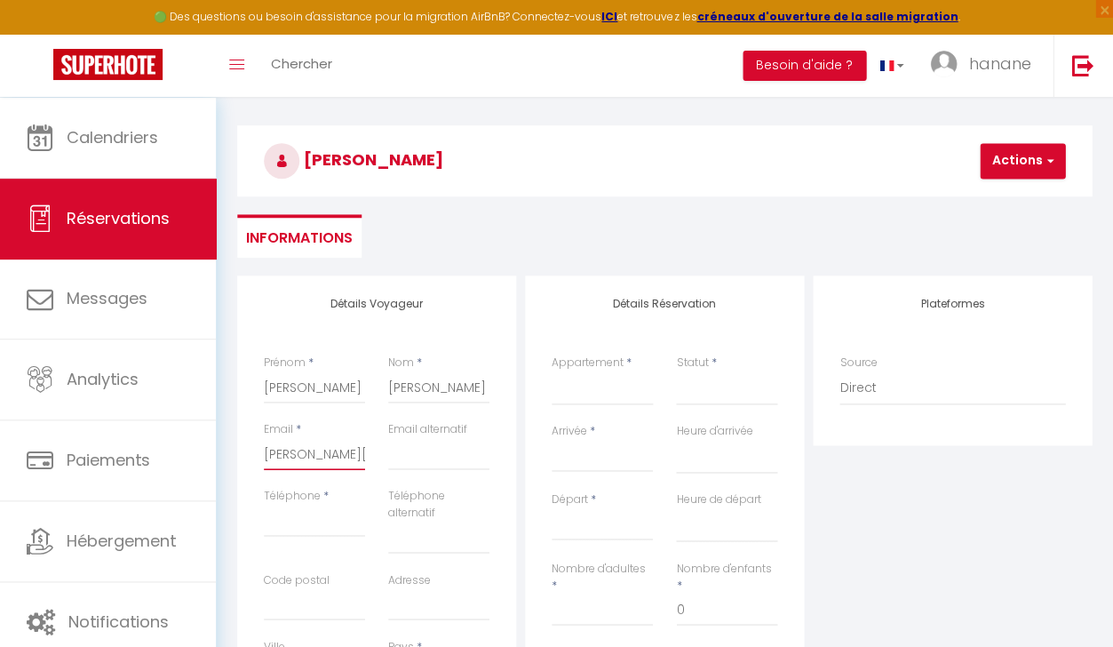
scroll to position [132, 0]
click at [314, 578] on label "Code postal" at bounding box center [297, 578] width 66 height 17
click at [314, 587] on input "Code postal" at bounding box center [314, 603] width 101 height 32
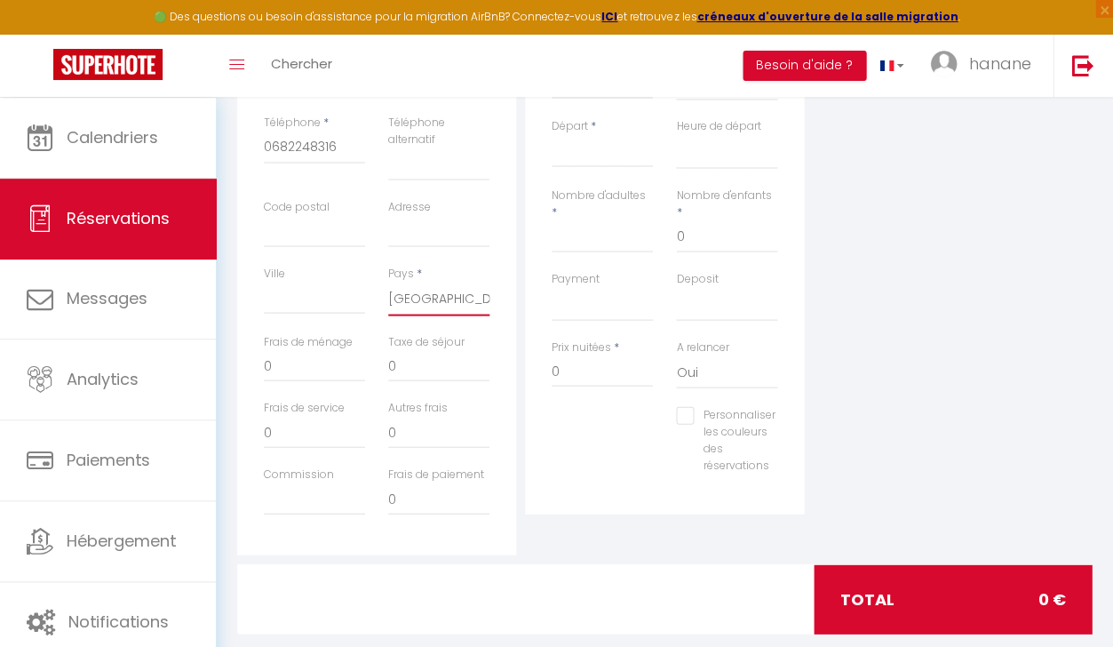
scroll to position [504, 0]
click at [560, 166] on div "Départ * < [DATE] > Dim Lun Mar Mer Jeu Ven Sam 1 2 3 4 5 6 7 8 9 10 11 12 13 1…" at bounding box center [602, 151] width 124 height 68
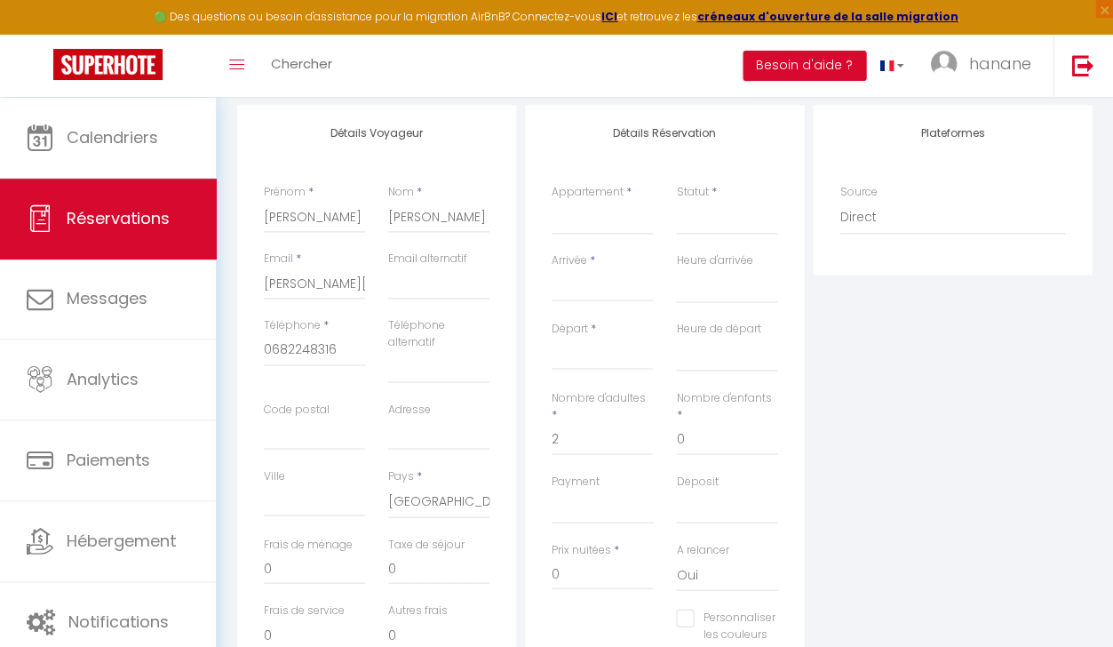
scroll to position [243, 0]
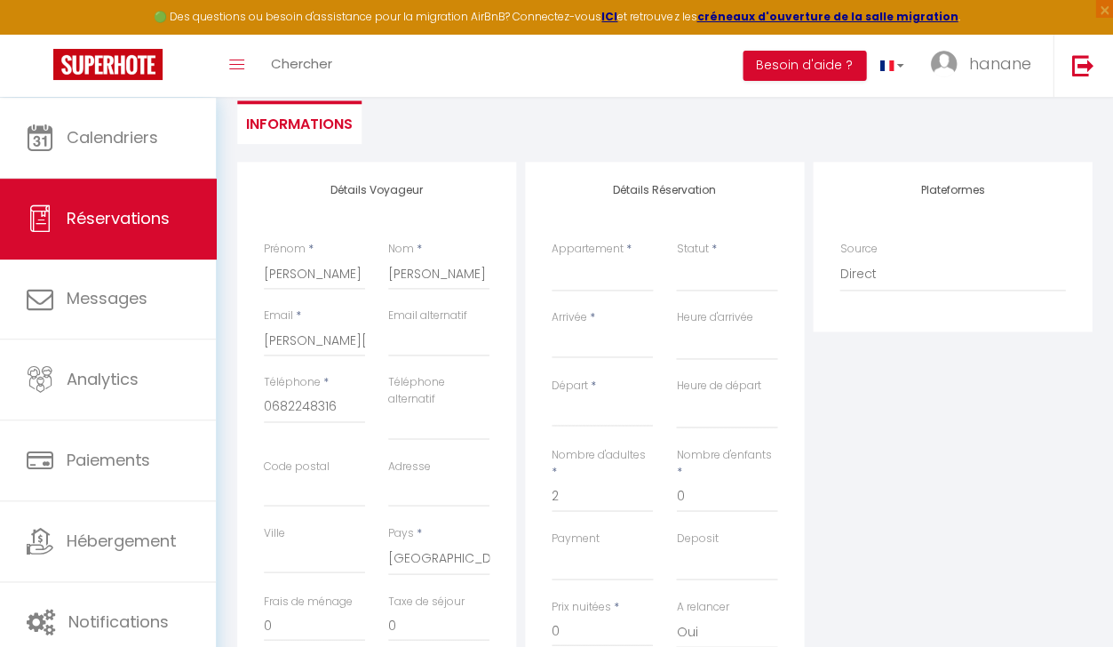
click at [571, 244] on label "Appartement" at bounding box center [588, 249] width 72 height 17
click at [571, 258] on select "Proche Versailles/[GEOGRAPHIC_DATA] ☆ Parking public gratuit 3min T2 spacieux a…" at bounding box center [602, 275] width 101 height 34
click at [676, 282] on select "Confirmé Non Confirmé [PERSON_NAME] par le voyageur No Show Request" at bounding box center [726, 275] width 101 height 34
click at [574, 341] on input "Arrivée" at bounding box center [602, 343] width 101 height 23
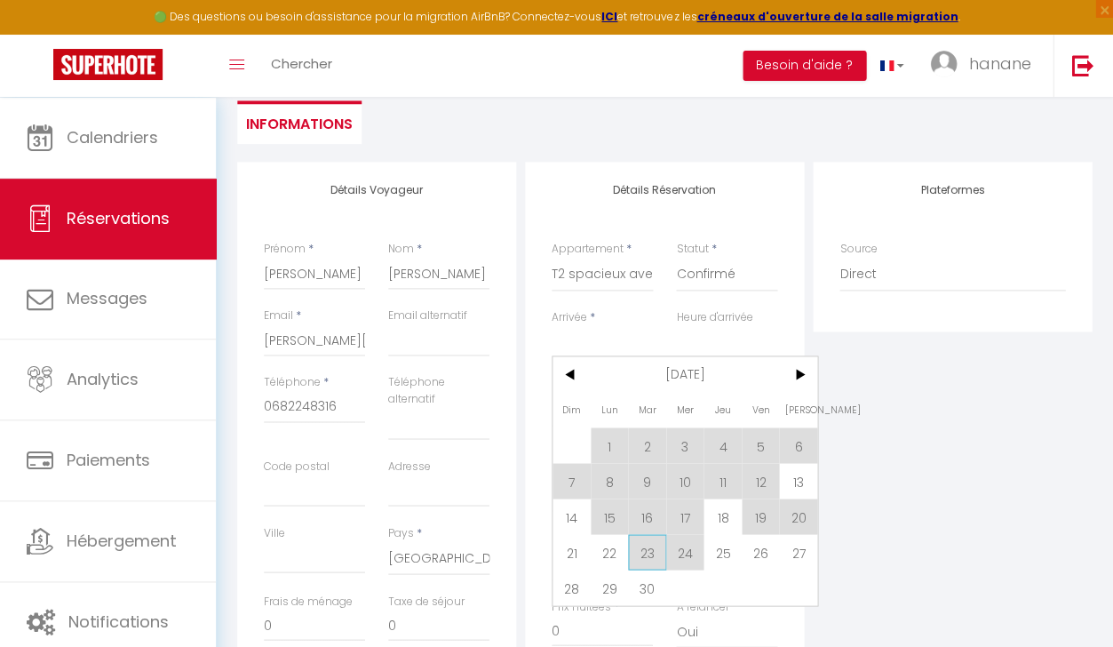
click at [639, 541] on span "23" at bounding box center [647, 552] width 38 height 36
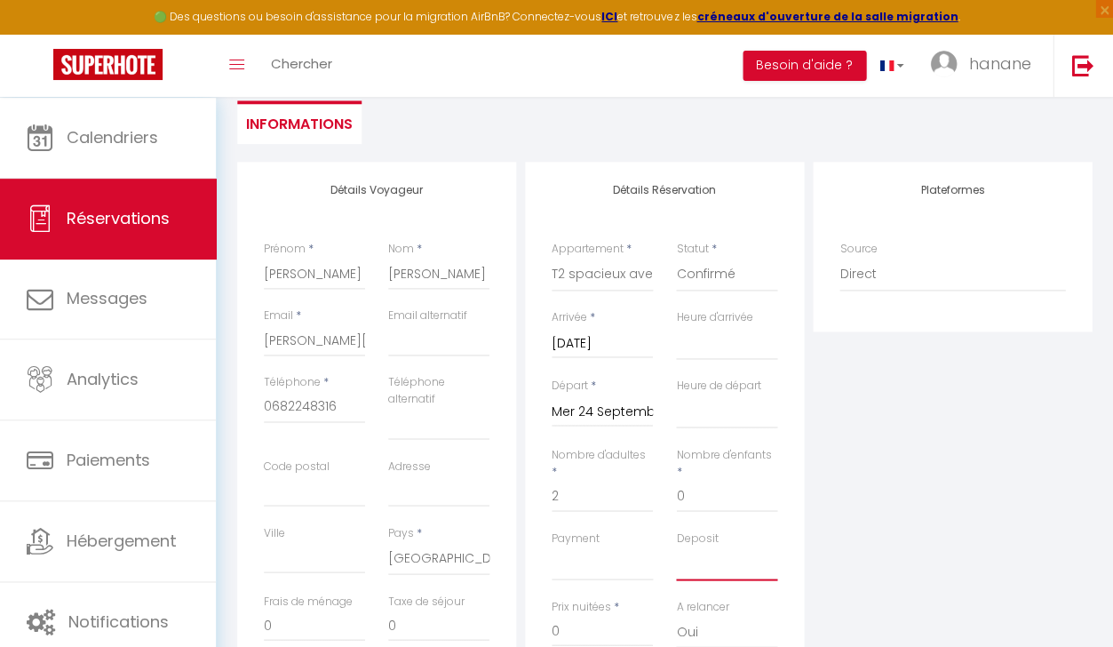
click at [711, 547] on select "OK KO" at bounding box center [726, 564] width 101 height 34
click at [591, 349] on input "[DATE]" at bounding box center [602, 343] width 101 height 23
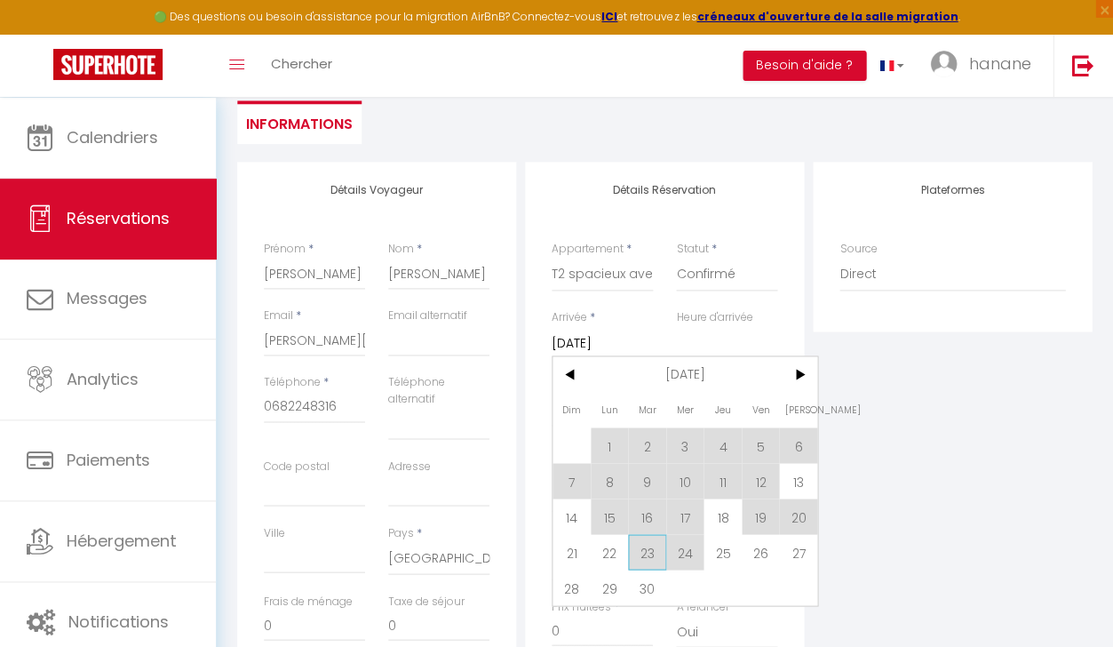
click at [655, 563] on span "23" at bounding box center [647, 552] width 38 height 36
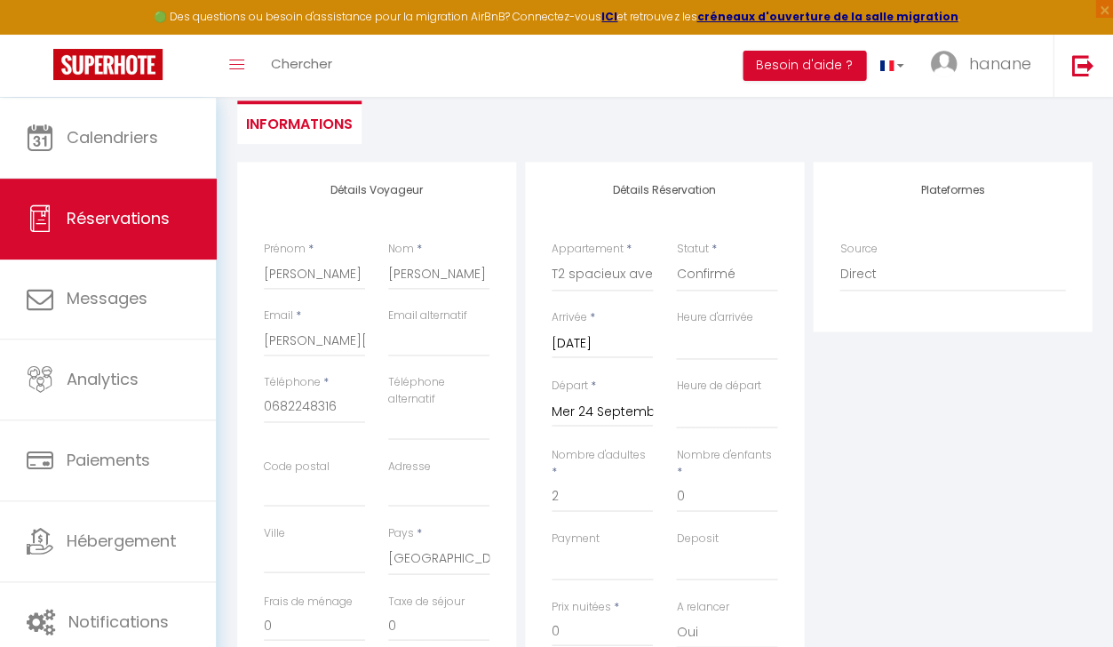
click at [588, 336] on input "[DATE]" at bounding box center [602, 343] width 101 height 23
click at [575, 319] on label "Arrivée" at bounding box center [570, 317] width 36 height 17
click at [575, 332] on input "[DATE]" at bounding box center [602, 343] width 101 height 23
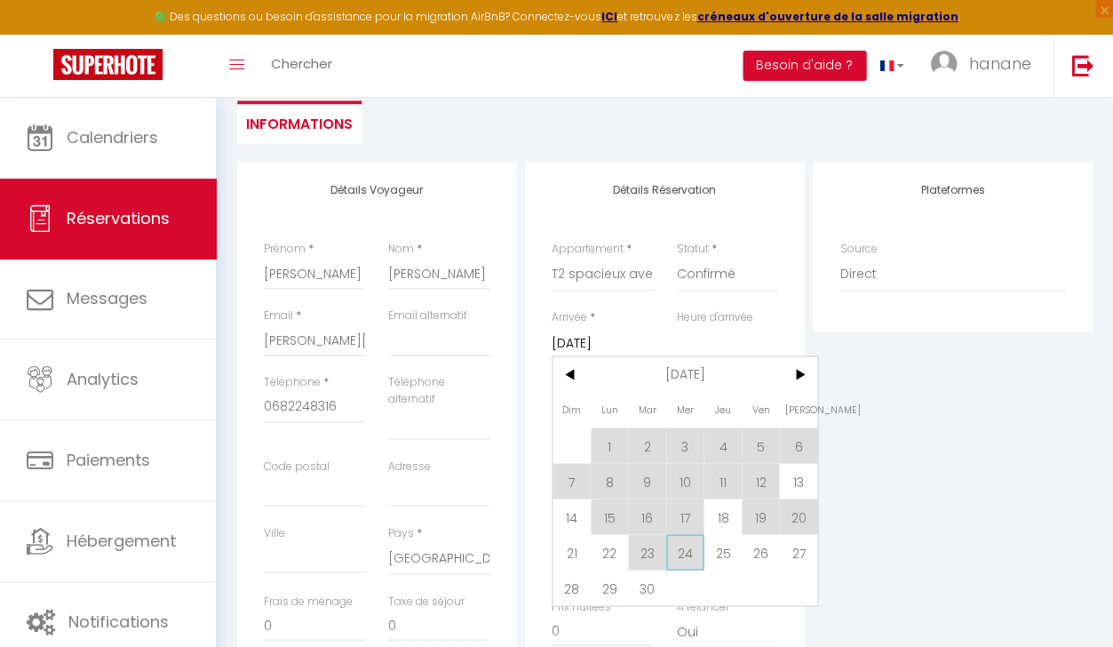
click at [683, 562] on span "24" at bounding box center [685, 552] width 38 height 36
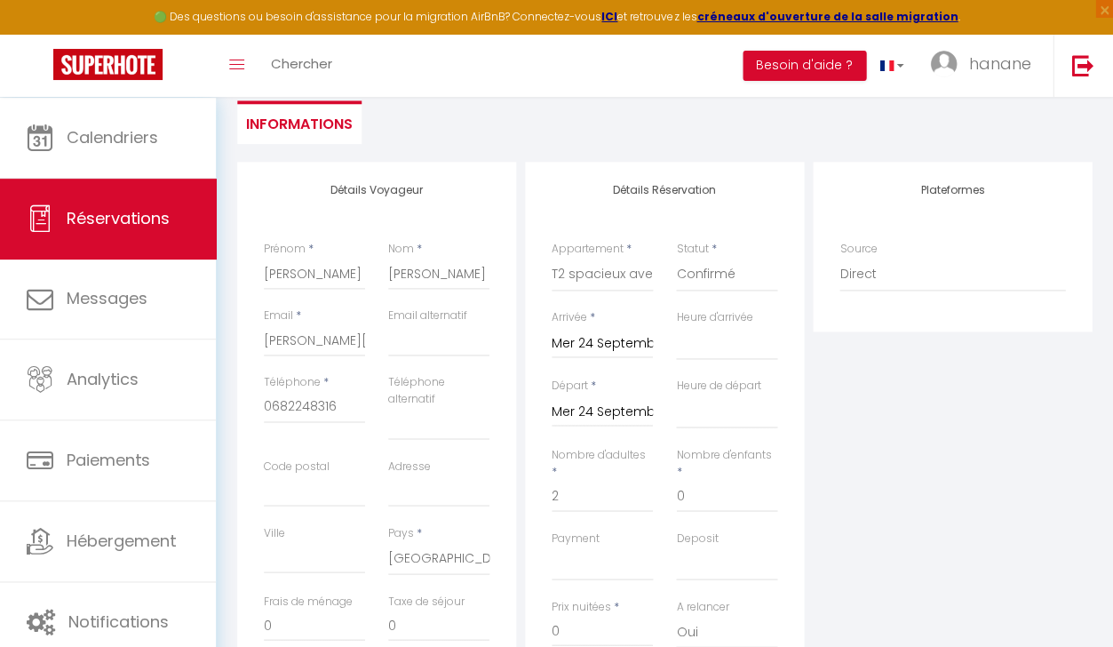
click at [580, 348] on input "Mer 24 Septembre 2025" at bounding box center [602, 343] width 101 height 23
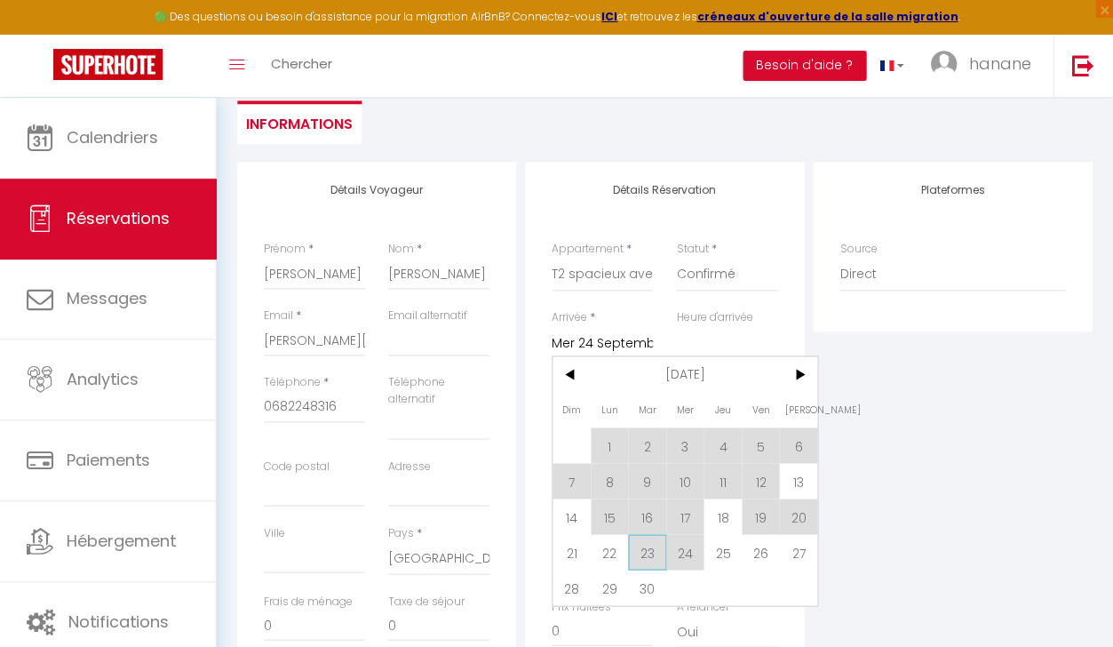
click at [641, 549] on span "23" at bounding box center [647, 552] width 38 height 36
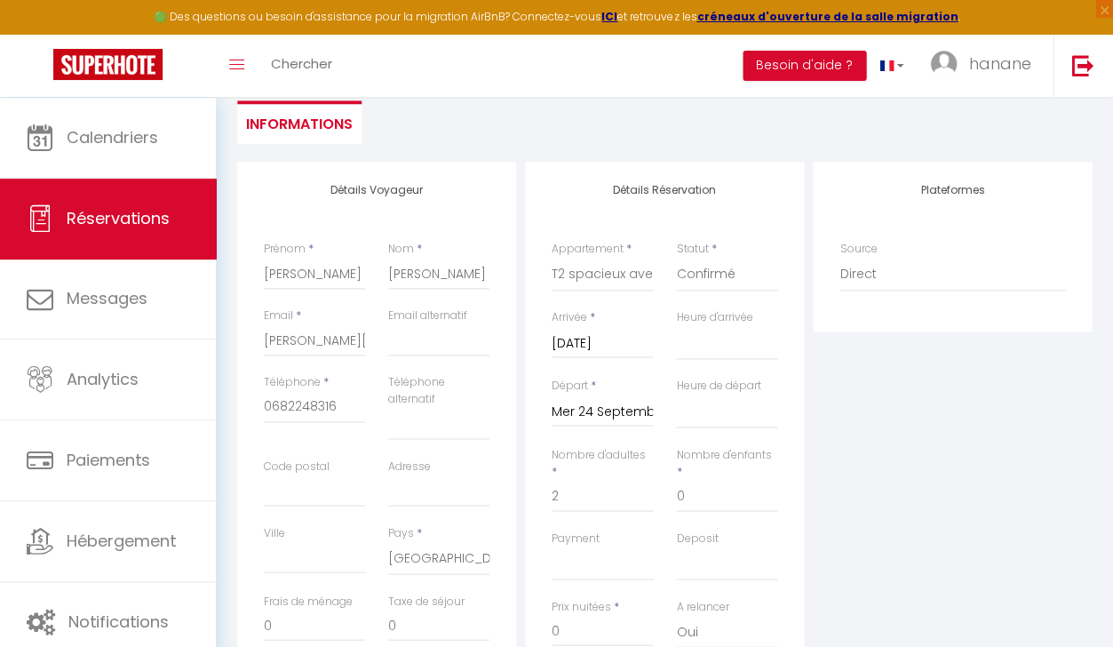
click at [724, 542] on div "Deposit OK KO" at bounding box center [726, 555] width 101 height 51
click at [624, 421] on input "Mer 24 Septembre 2025" at bounding box center [602, 412] width 101 height 23
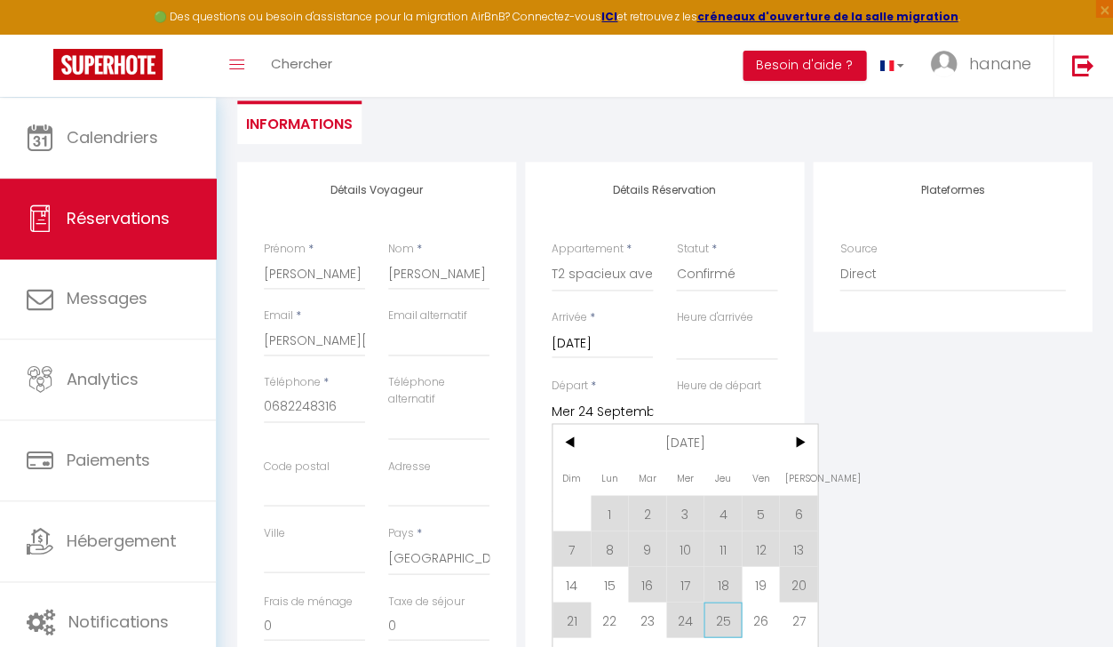
click at [727, 612] on span "25" at bounding box center [723, 620] width 38 height 36
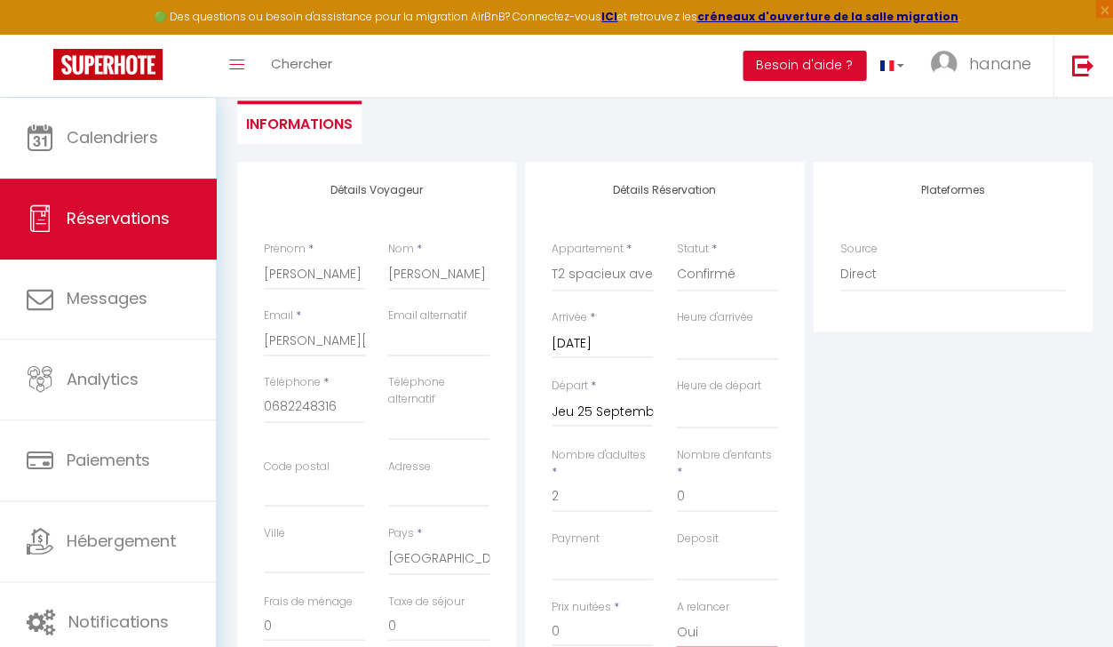
scroll to position [244, 0]
click at [630, 519] on div "Nombre d'adultes * 2" at bounding box center [602, 487] width 124 height 84
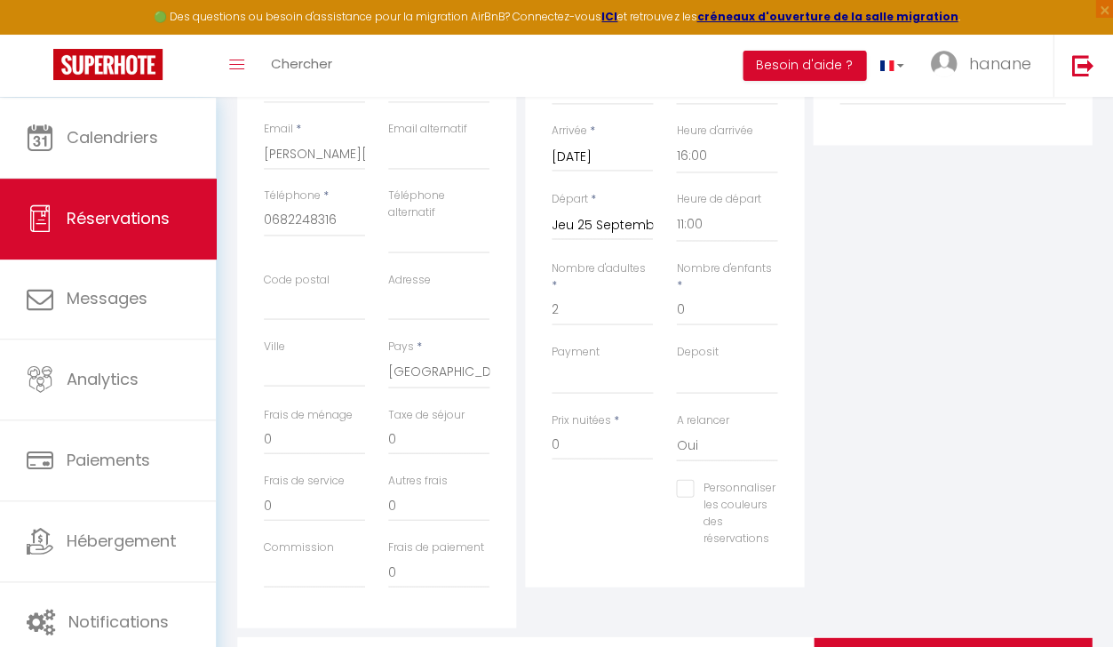
scroll to position [438, 0]
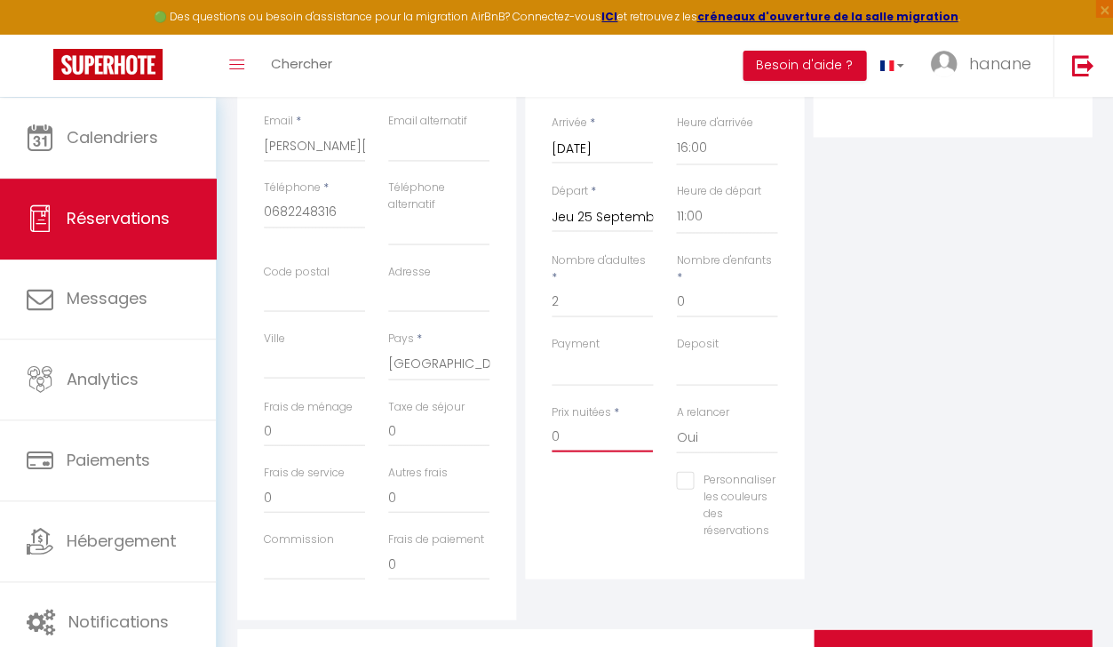
click at [562, 423] on input "0" at bounding box center [602, 435] width 101 height 32
click at [576, 499] on div "Personnaliser les couleurs des réservations #D7092E" at bounding box center [664, 513] width 249 height 84
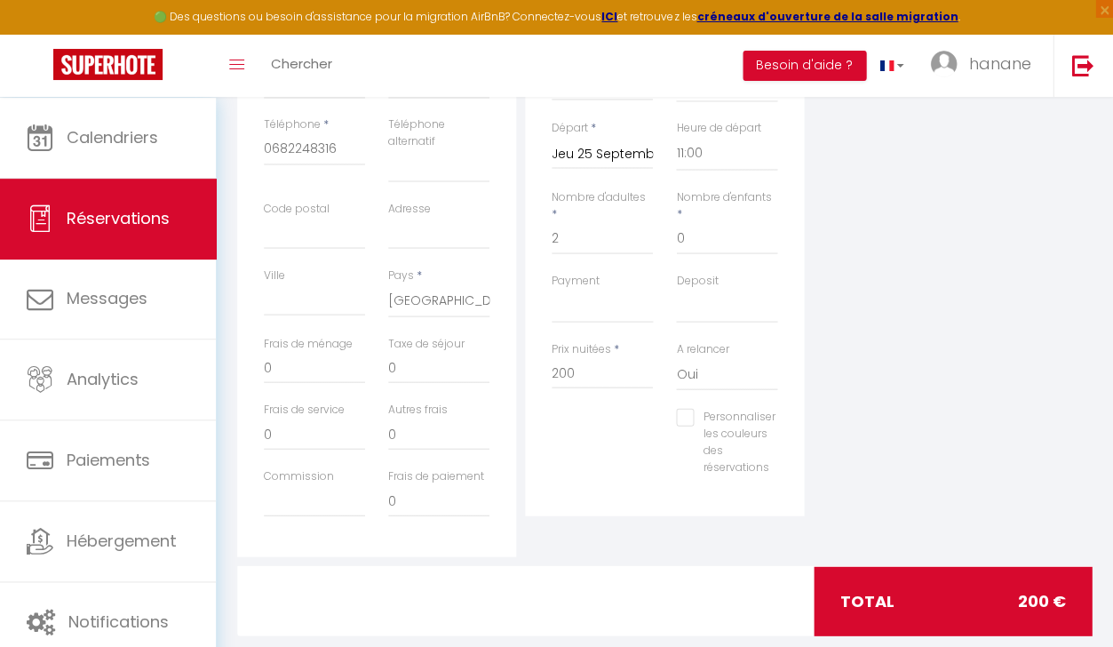
scroll to position [506, 0]
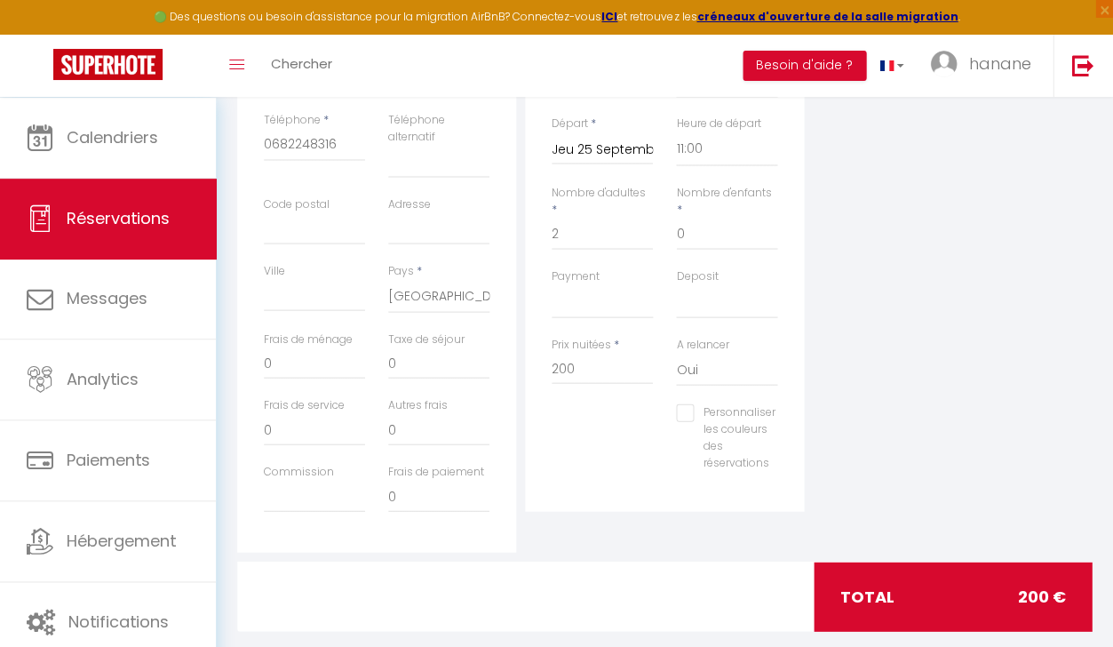
click at [627, 461] on div "Personnaliser les couleurs des réservations #D7092E" at bounding box center [664, 445] width 249 height 84
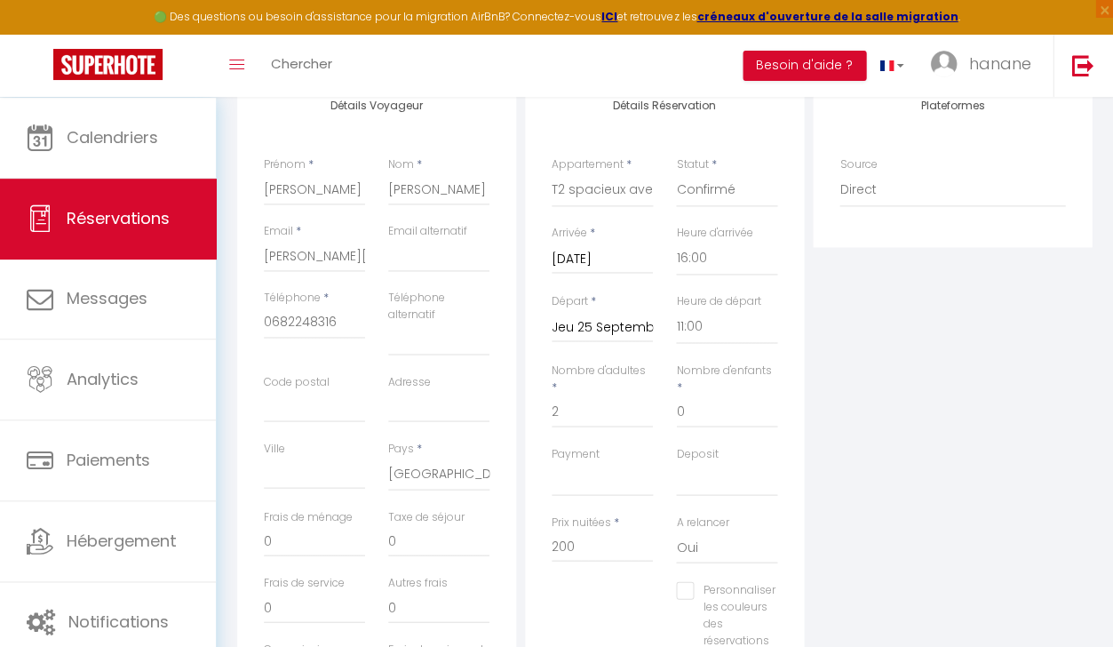
scroll to position [306, 0]
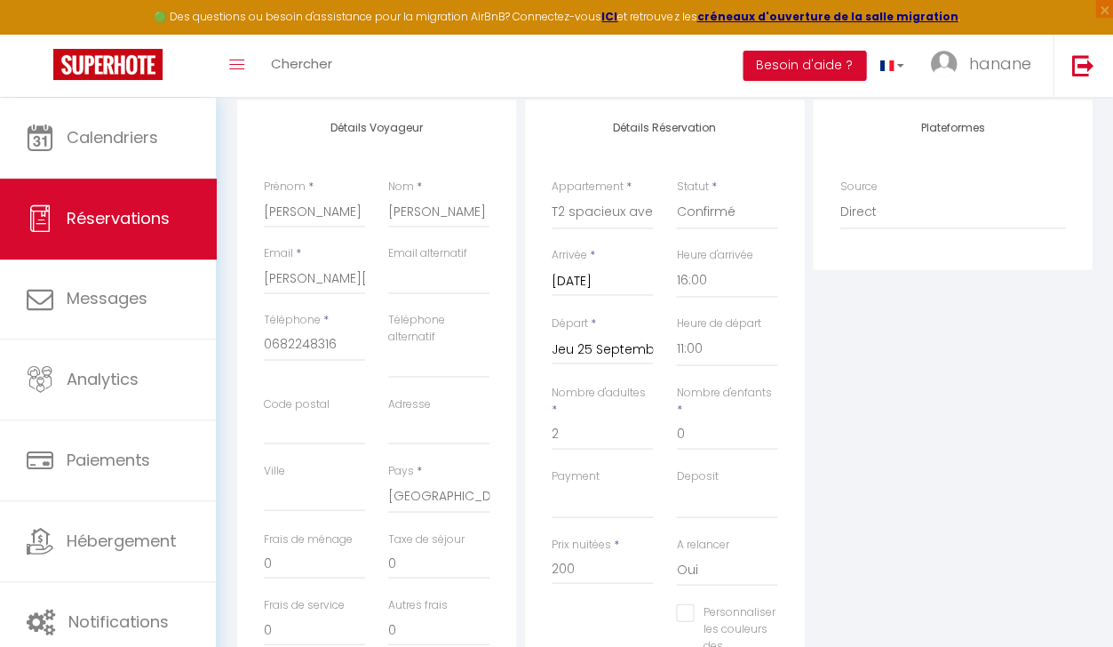
click at [262, 283] on div "Email * [PERSON_NAME][EMAIL_ADDRESS][DOMAIN_NAME]" at bounding box center [314, 278] width 124 height 67
click at [312, 355] on input "0682248316" at bounding box center [314, 345] width 101 height 32
click at [246, 366] on div "Détails Voyageur Prénom * [PERSON_NAME] * [PERSON_NAME] Email * [PERSON_NAME][E…" at bounding box center [376, 426] width 279 height 652
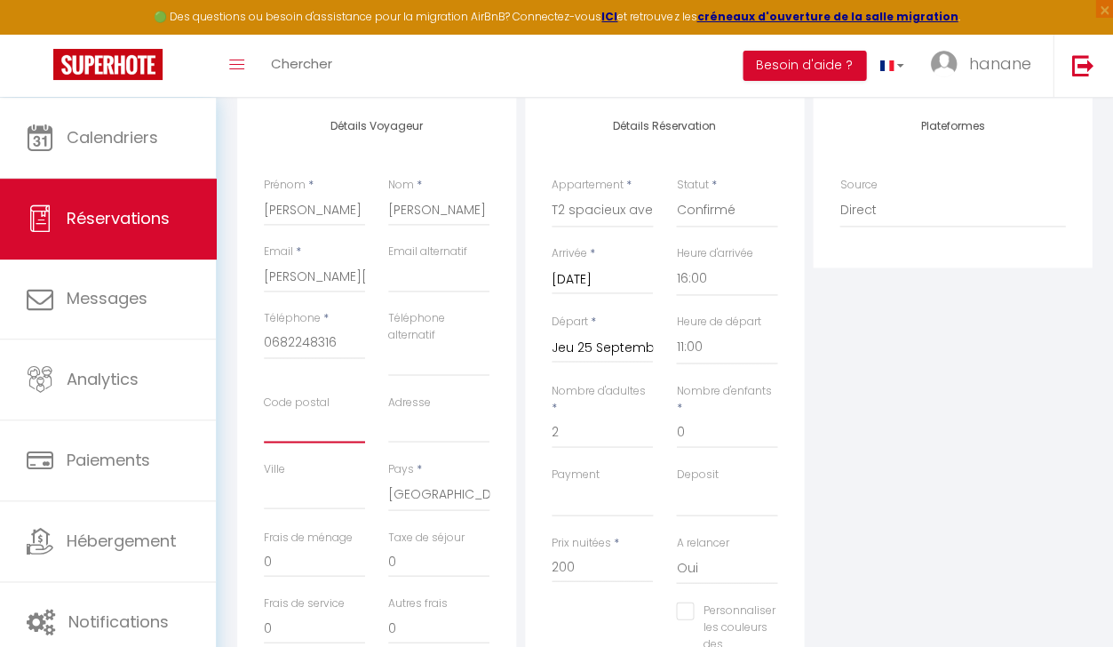
click at [322, 432] on input "Code postal" at bounding box center [314, 427] width 101 height 32
click at [318, 424] on input "Code postal" at bounding box center [314, 427] width 101 height 32
click at [414, 215] on input "[PERSON_NAME]" at bounding box center [438, 210] width 101 height 32
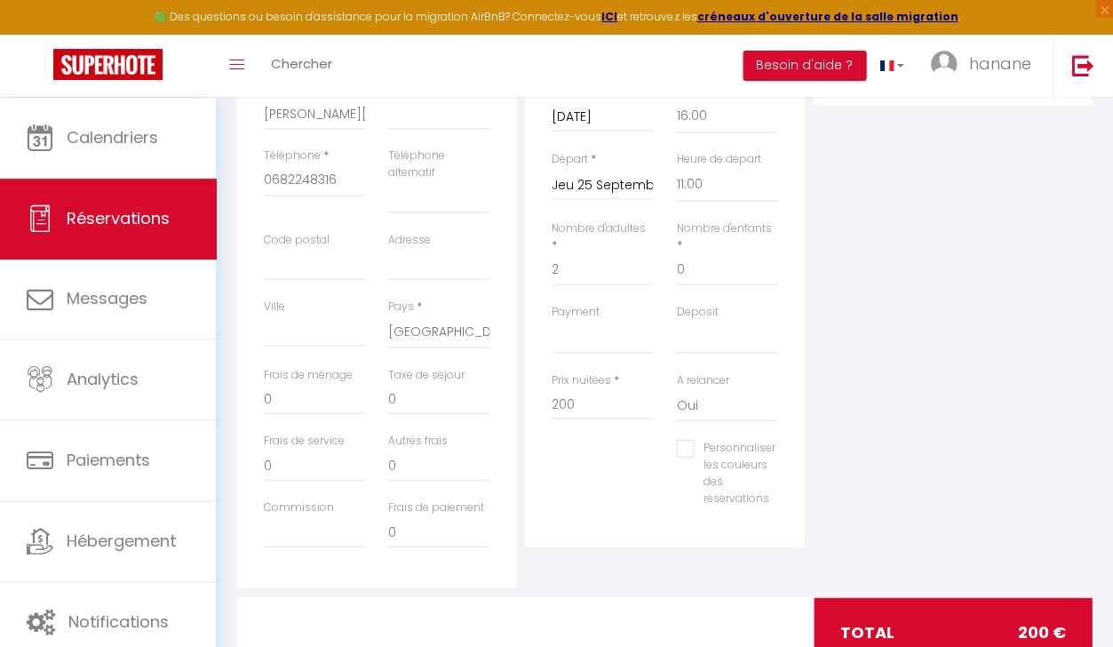
scroll to position [467, 0]
click at [317, 334] on input "Ville" at bounding box center [314, 333] width 101 height 32
click at [309, 272] on input "Code postal" at bounding box center [314, 267] width 101 height 32
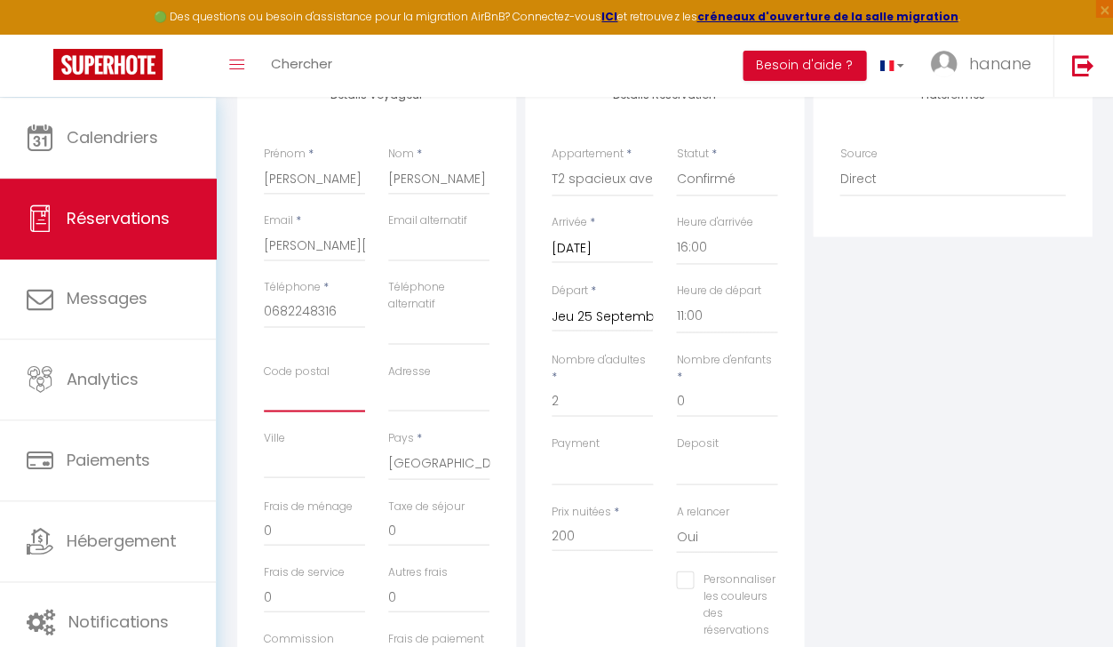
scroll to position [338, 0]
click at [353, 243] on input "[PERSON_NAME][EMAIL_ADDRESS][DOMAIN_NAME]" at bounding box center [314, 246] width 101 height 32
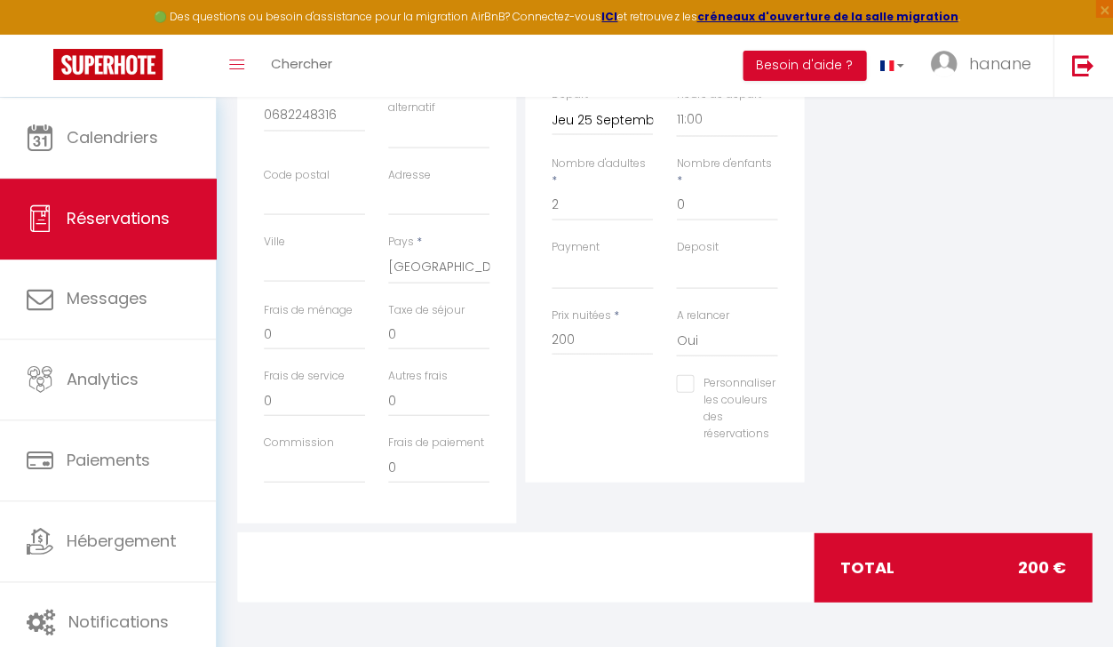
scroll to position [535, 0]
click at [654, 460] on div "Détails Réservation Appartement * Proche [GEOGRAPHIC_DATA]/[GEOGRAPHIC_DATA] ☆ …" at bounding box center [664, 175] width 279 height 611
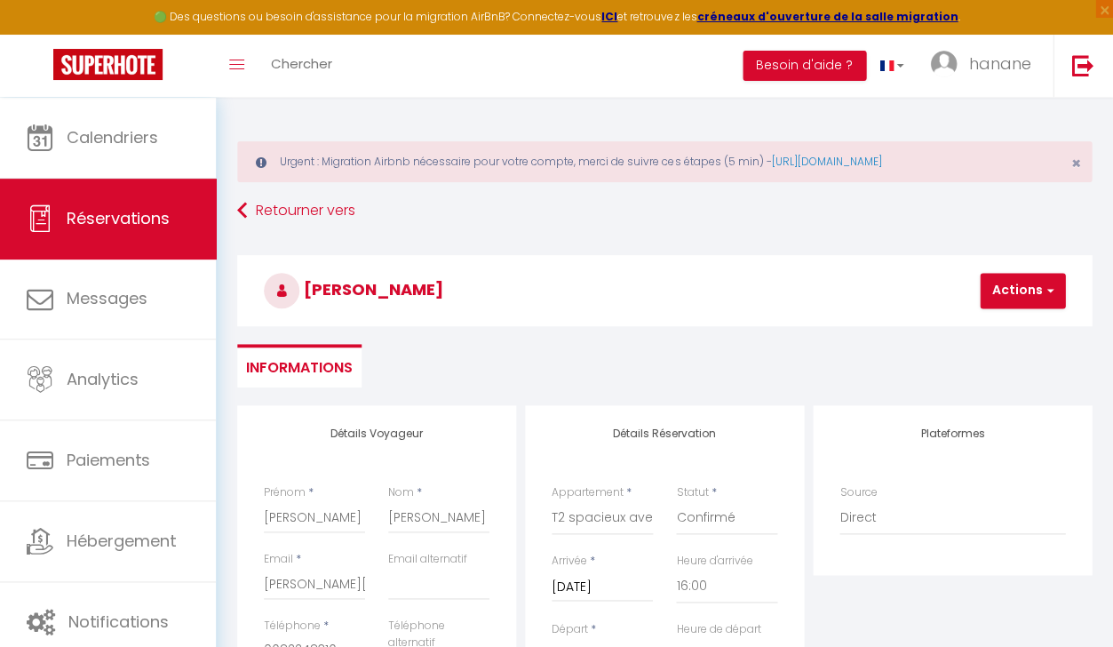
scroll to position [0, 0]
click at [1004, 282] on button "Actions" at bounding box center [1022, 291] width 85 height 36
click at [985, 331] on link "Enregistrer" at bounding box center [1038, 329] width 140 height 23
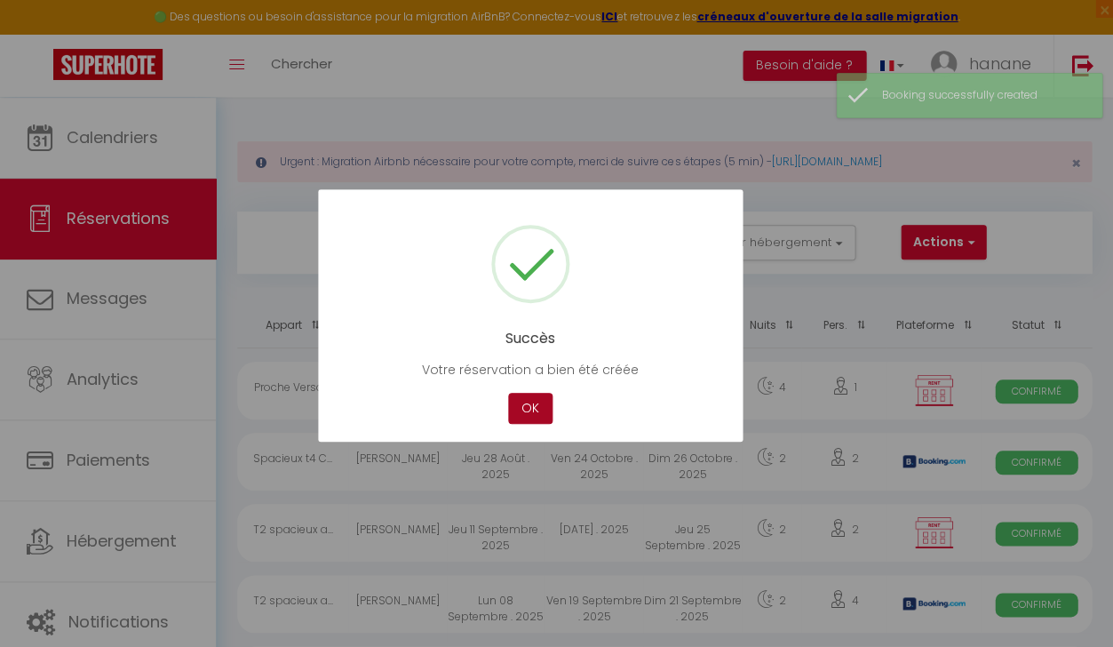
click at [523, 404] on button "OK" at bounding box center [530, 408] width 44 height 31
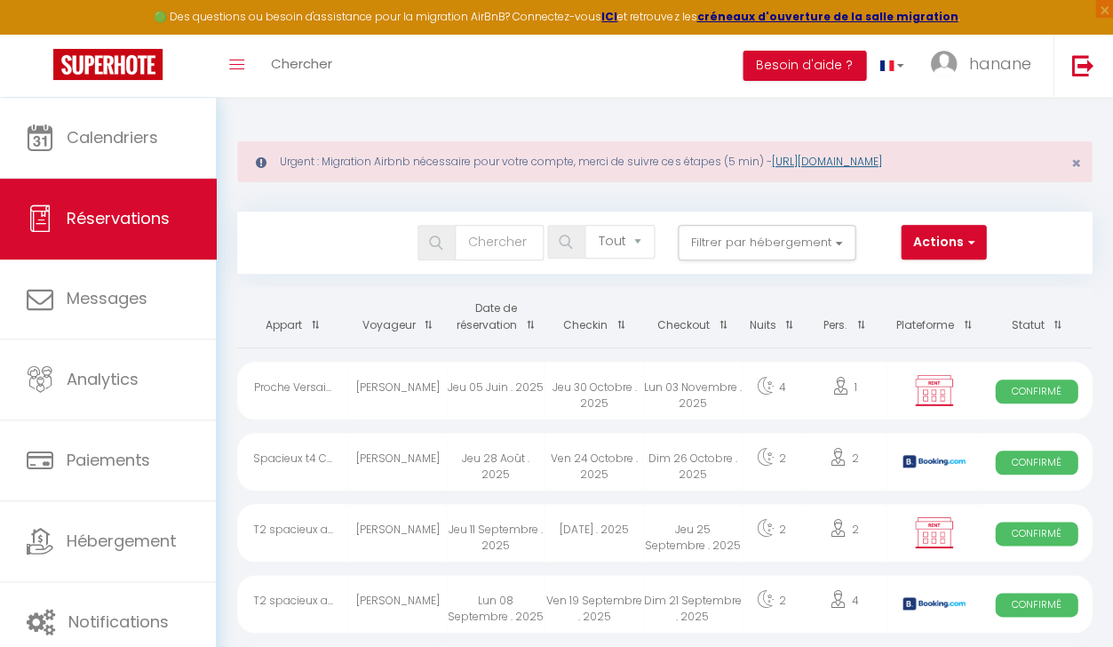
click at [834, 167] on link "[URL][DOMAIN_NAME]" at bounding box center [826, 161] width 110 height 15
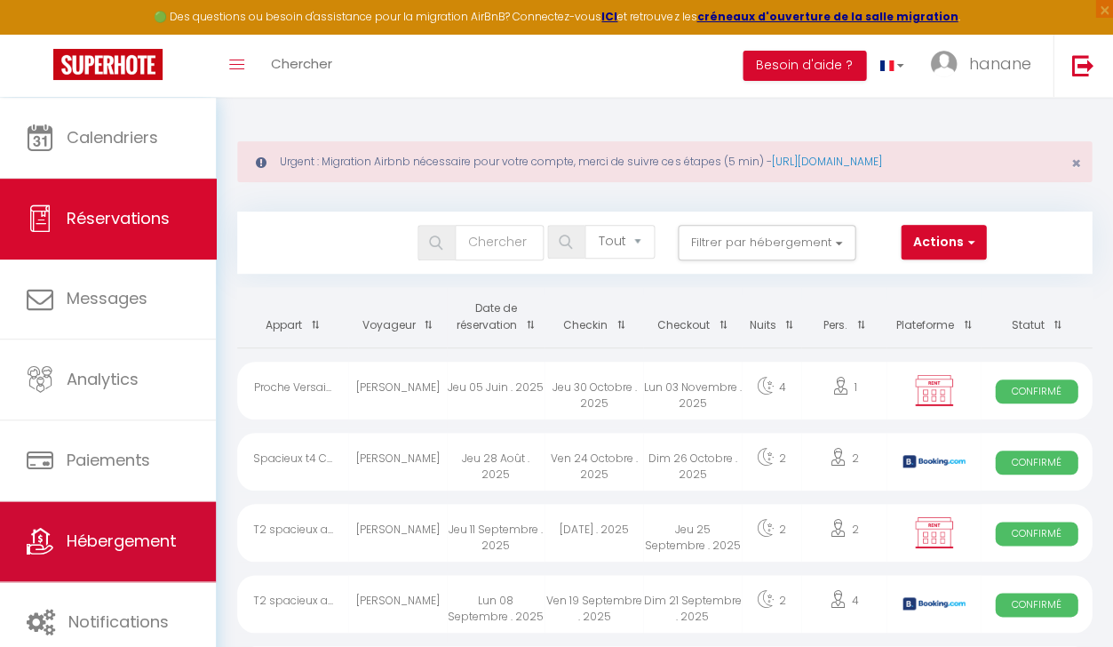
click at [97, 520] on link "Hébergement" at bounding box center [108, 541] width 216 height 80
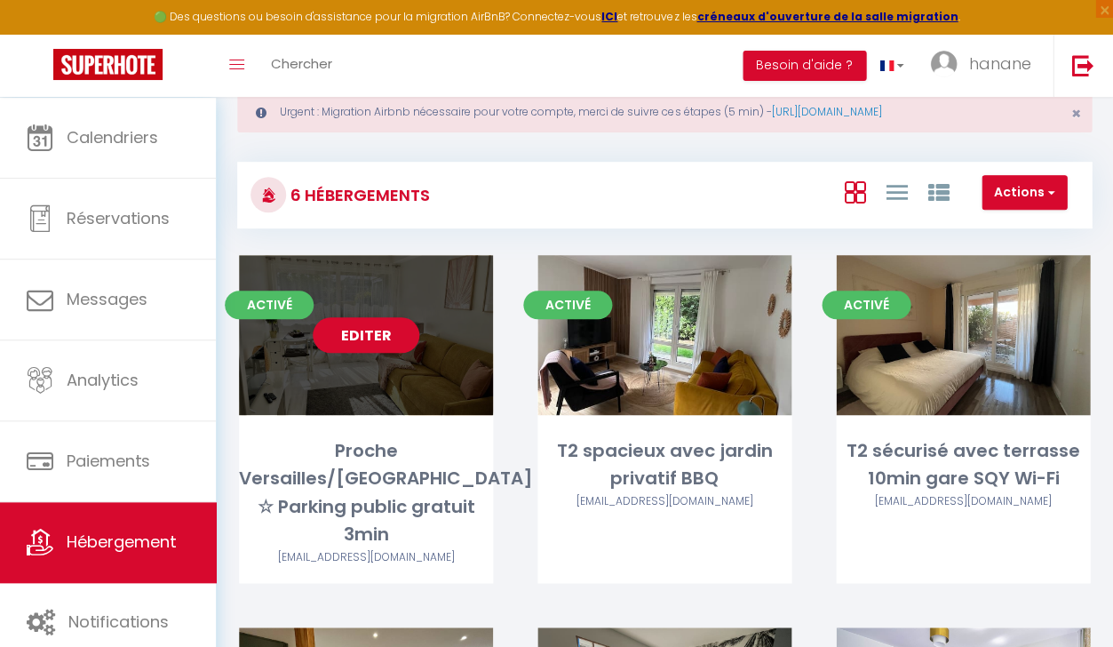
scroll to position [50, 0]
click at [296, 395] on div "Editer" at bounding box center [366, 335] width 254 height 160
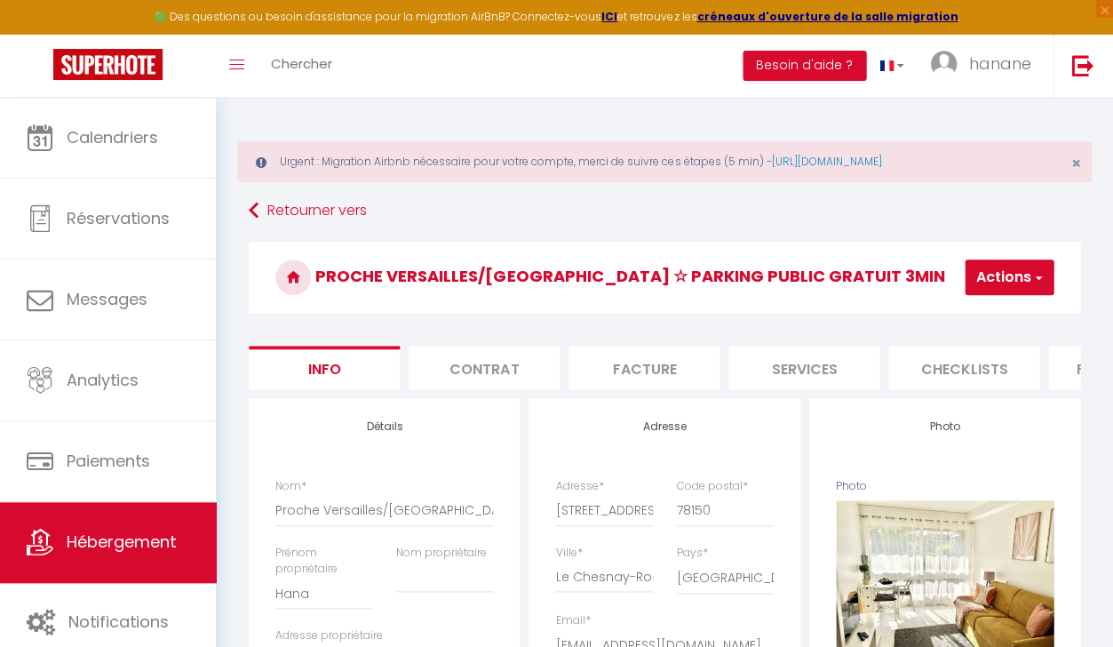
click at [1012, 268] on button "Actions" at bounding box center [1009, 277] width 89 height 36
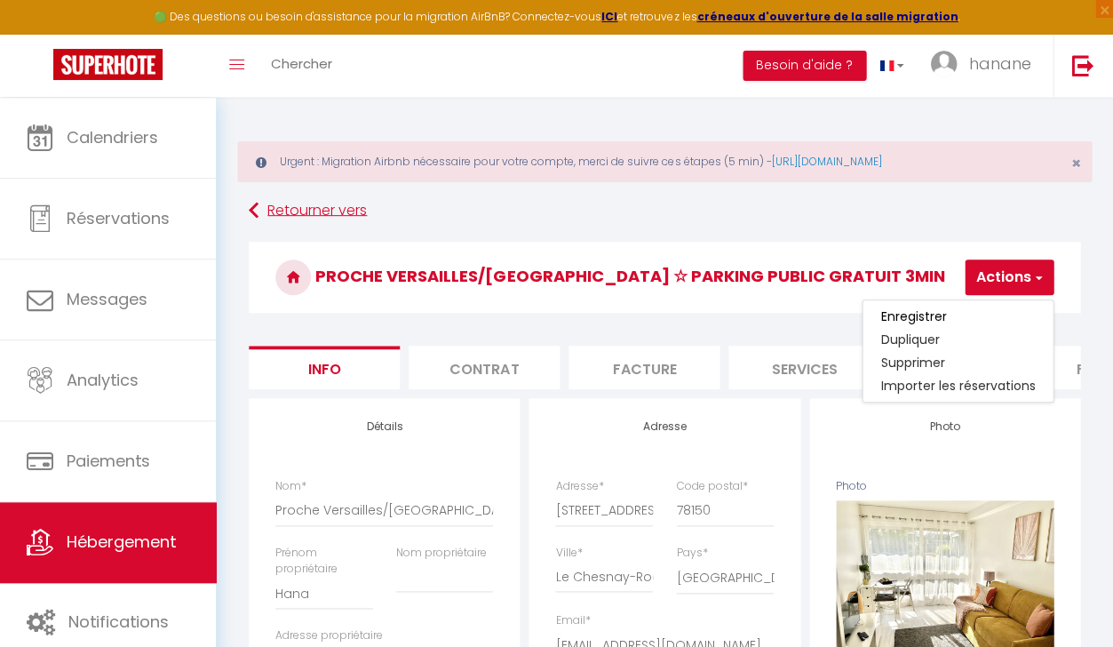
click at [935, 196] on link "Retourner vers" at bounding box center [665, 211] width 832 height 32
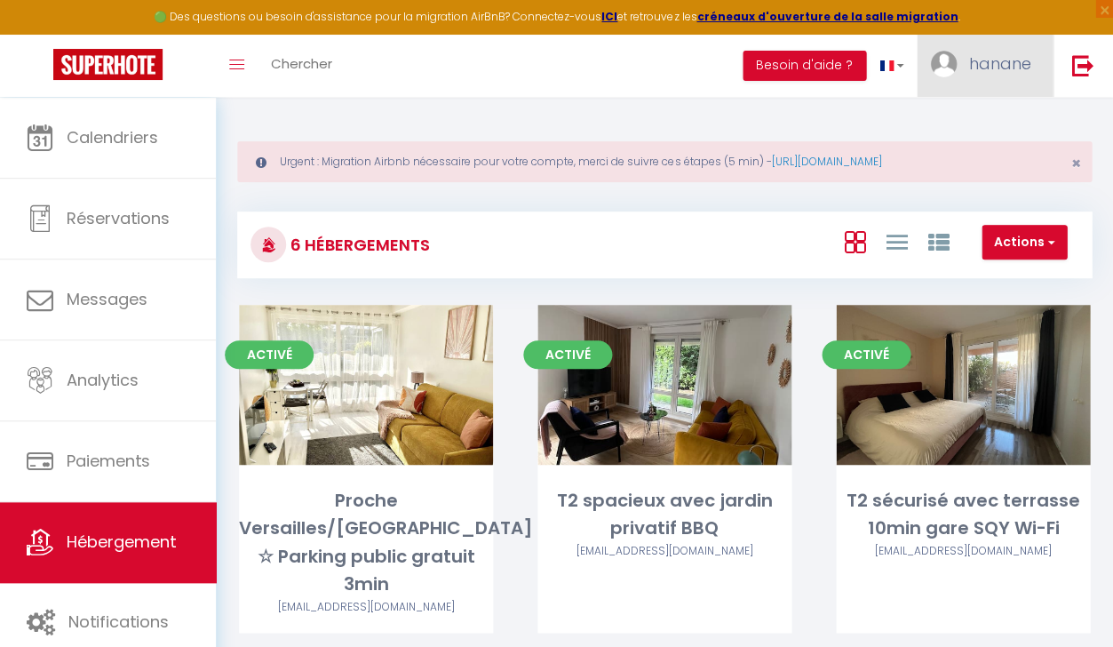
click at [1045, 76] on link "hanane" at bounding box center [985, 66] width 136 height 62
click at [967, 128] on link "Paramètres" at bounding box center [982, 123] width 132 height 30
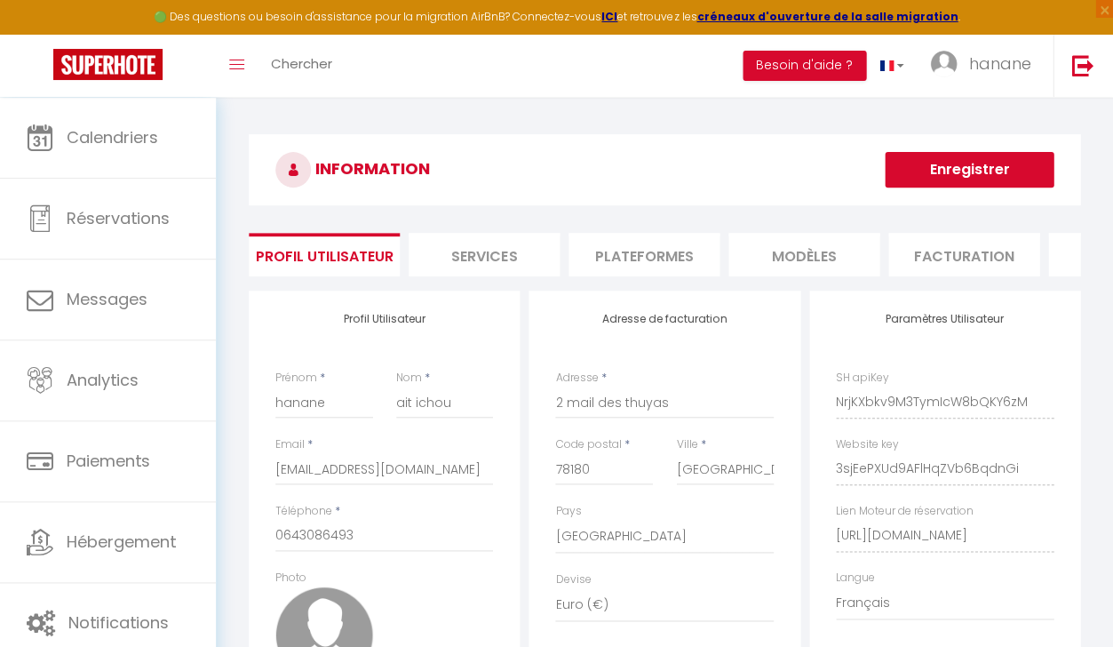
click at [635, 258] on li "Plateformes" at bounding box center [644, 255] width 151 height 44
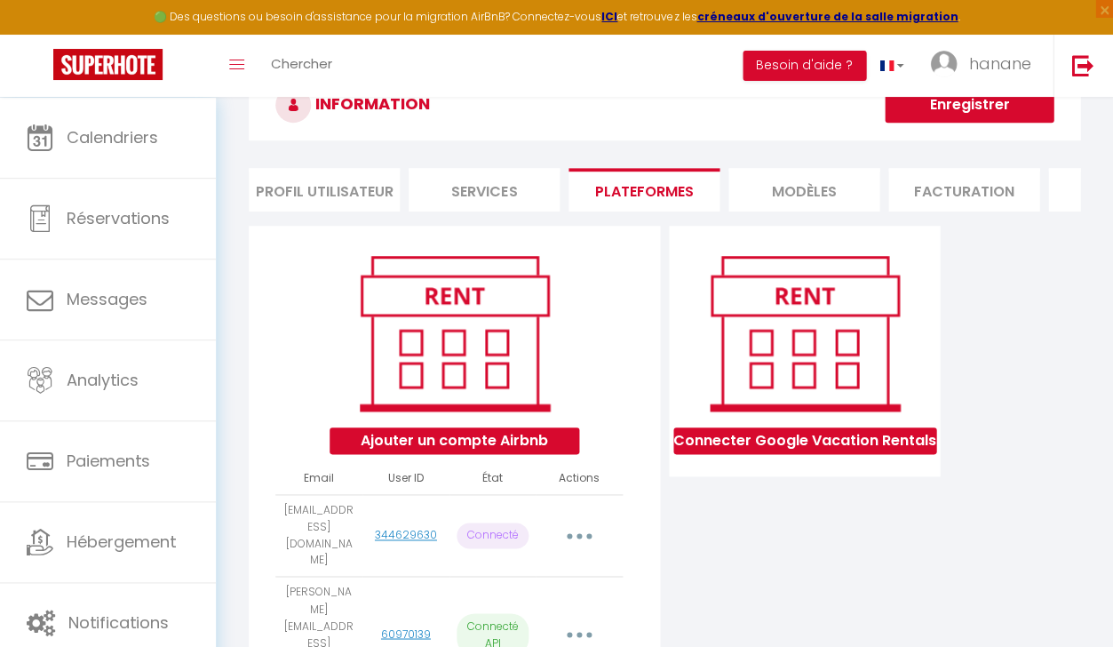
scroll to position [142, 0]
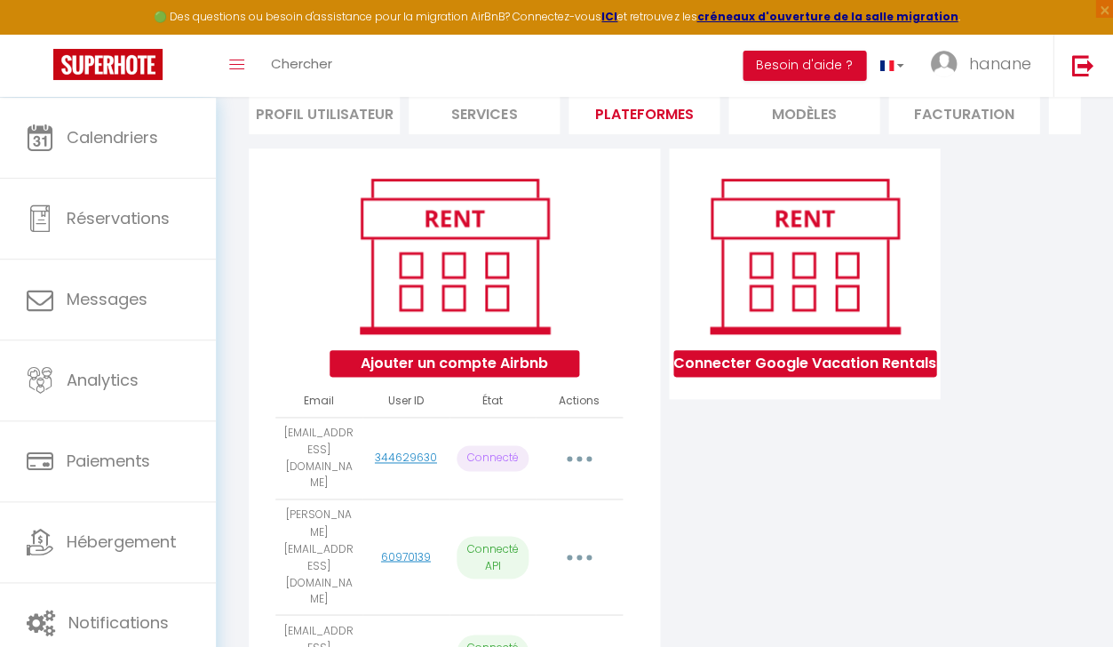
click at [571, 446] on button "button" at bounding box center [579, 459] width 47 height 34
click at [497, 553] on link "Reconnecter le compte" at bounding box center [500, 565] width 196 height 30
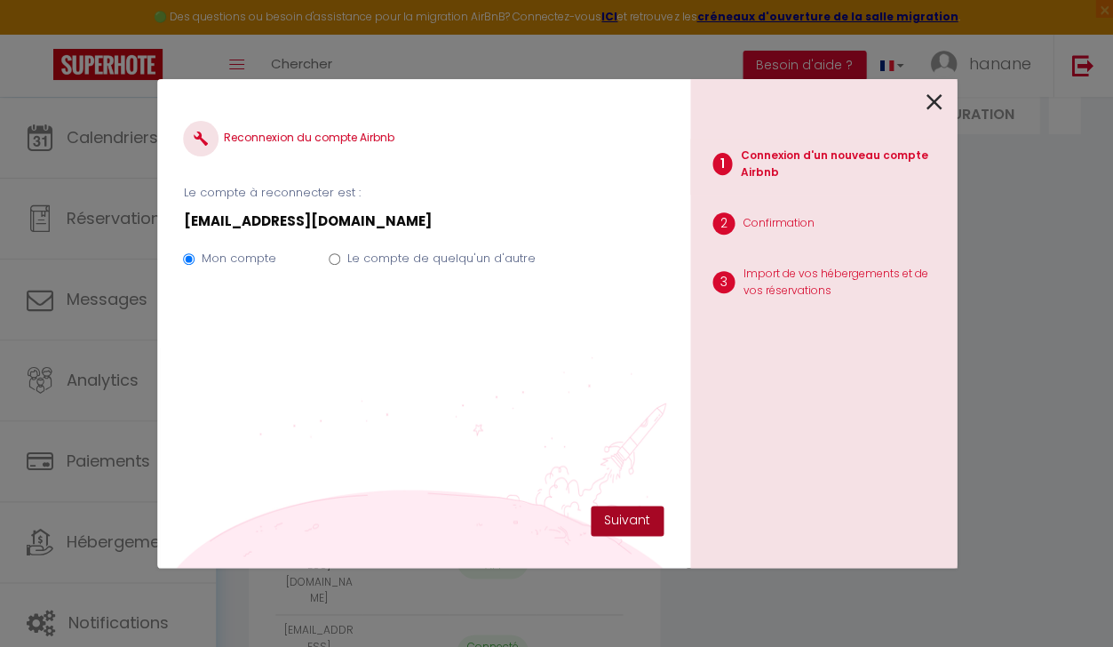
click at [606, 521] on button "Suivant" at bounding box center [627, 521] width 73 height 30
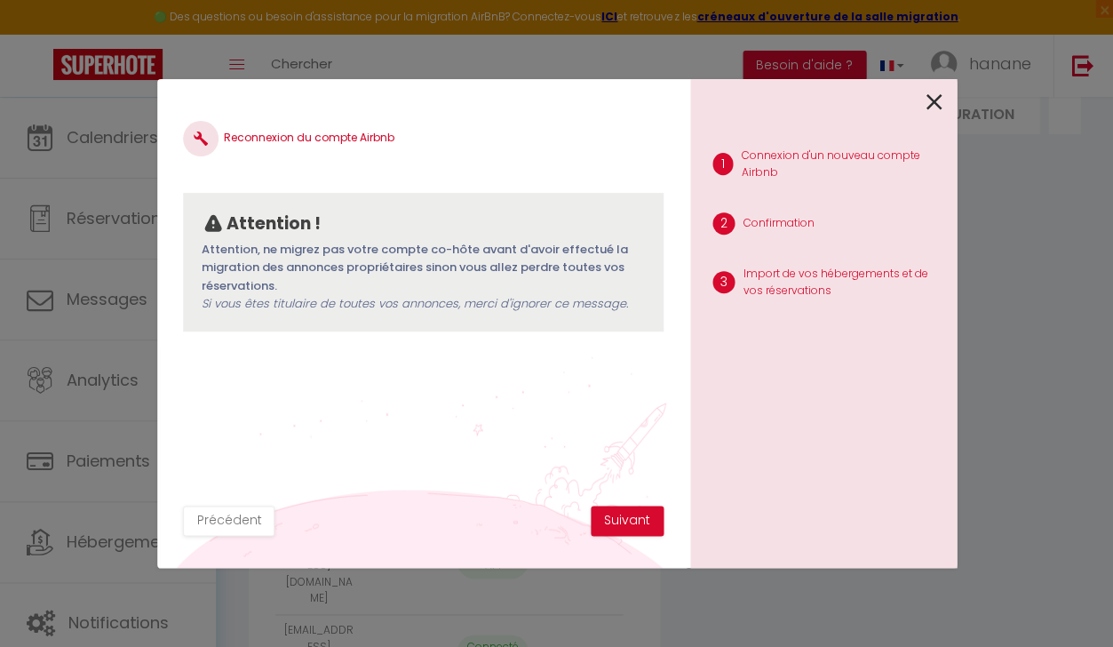
click at [606, 521] on button "Suivant" at bounding box center [627, 521] width 73 height 30
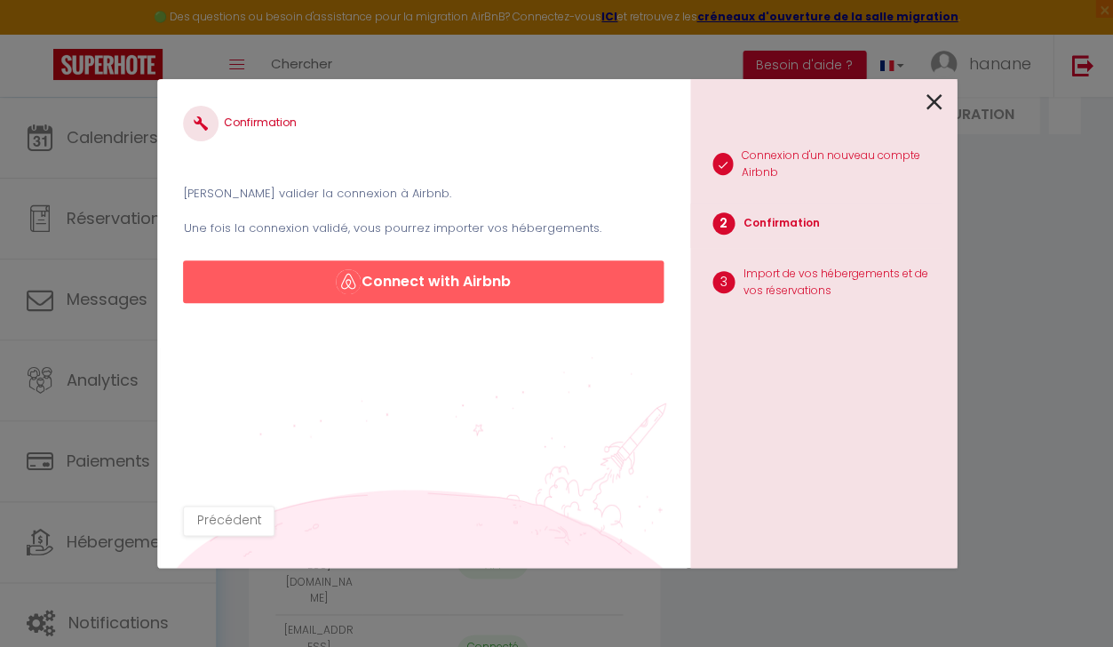
click at [358, 287] on img "button" at bounding box center [348, 281] width 25 height 25
click at [357, 286] on img "button" at bounding box center [348, 281] width 25 height 25
click at [787, 59] on div "Confirmation [PERSON_NAME] valider la connexion à Airbnb. Une fois la connexion…" at bounding box center [557, 323] width 800 height 647
click at [935, 100] on icon at bounding box center [935, 102] width 16 height 27
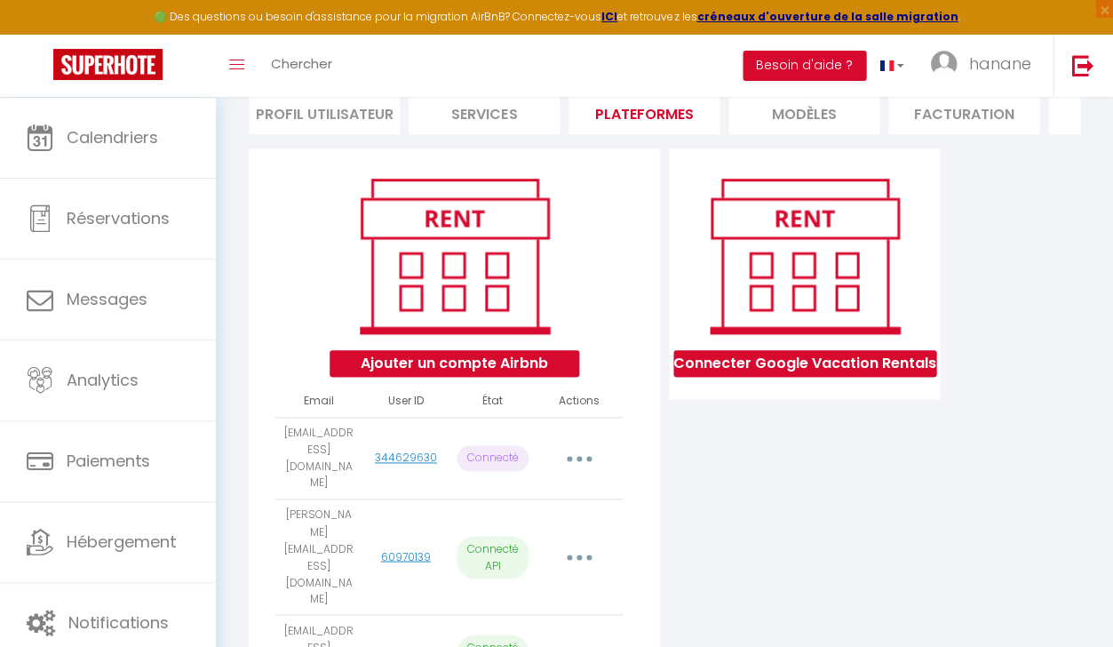
click at [775, 121] on li "MODÈLES" at bounding box center [804, 113] width 151 height 44
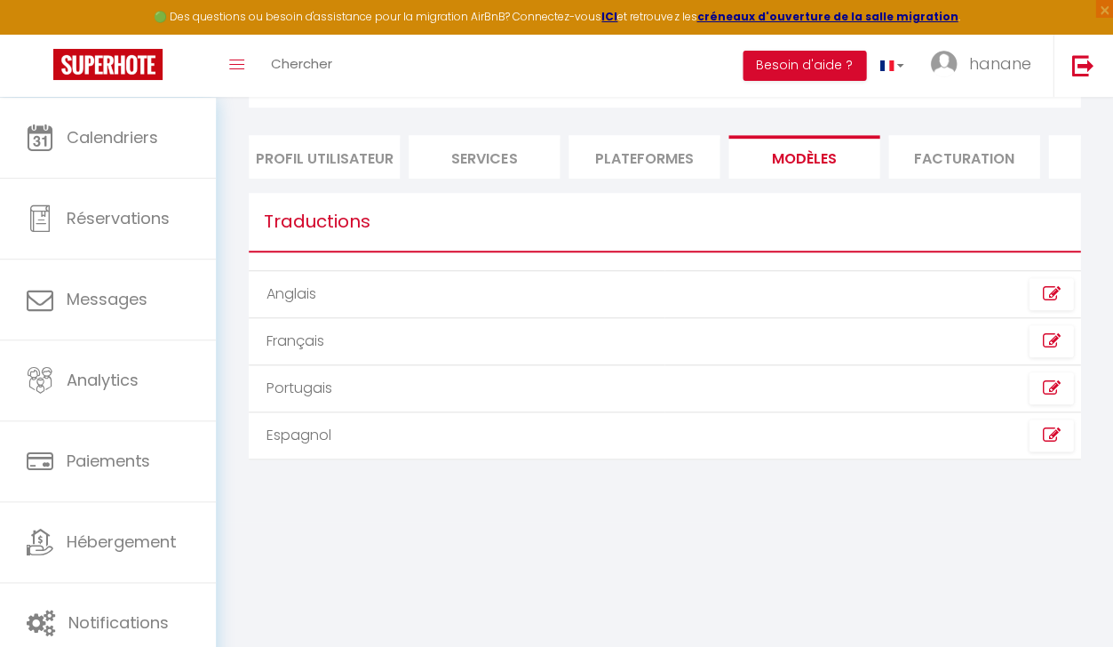
scroll to position [98, 0]
click at [293, 166] on li "Profil Utilisateur" at bounding box center [324, 157] width 151 height 44
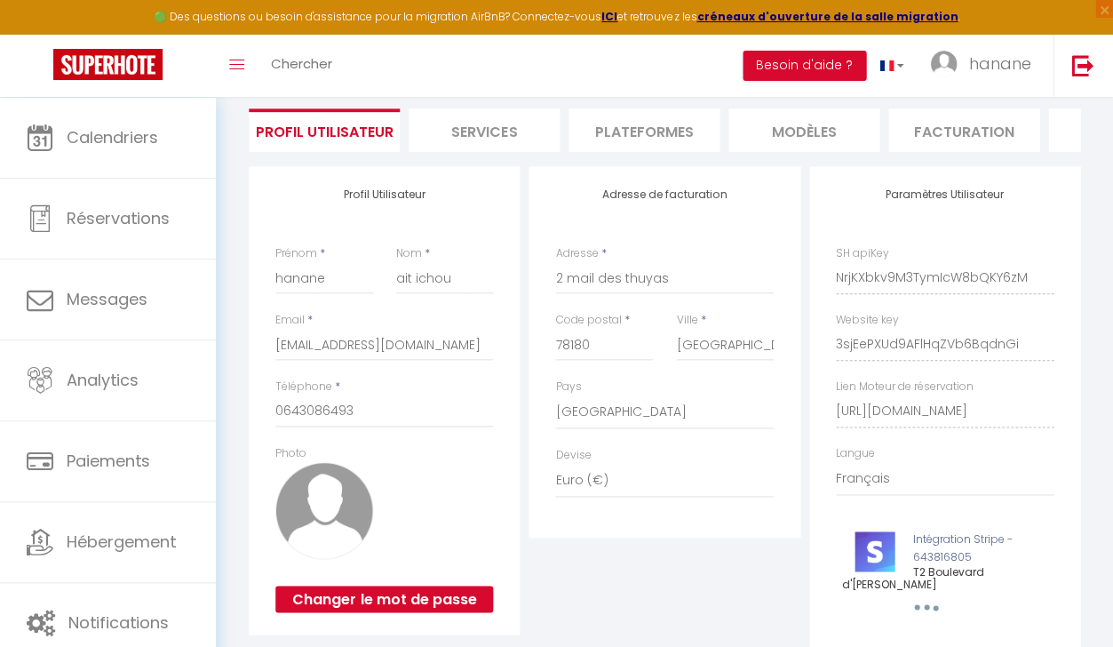
scroll to position [131, 0]
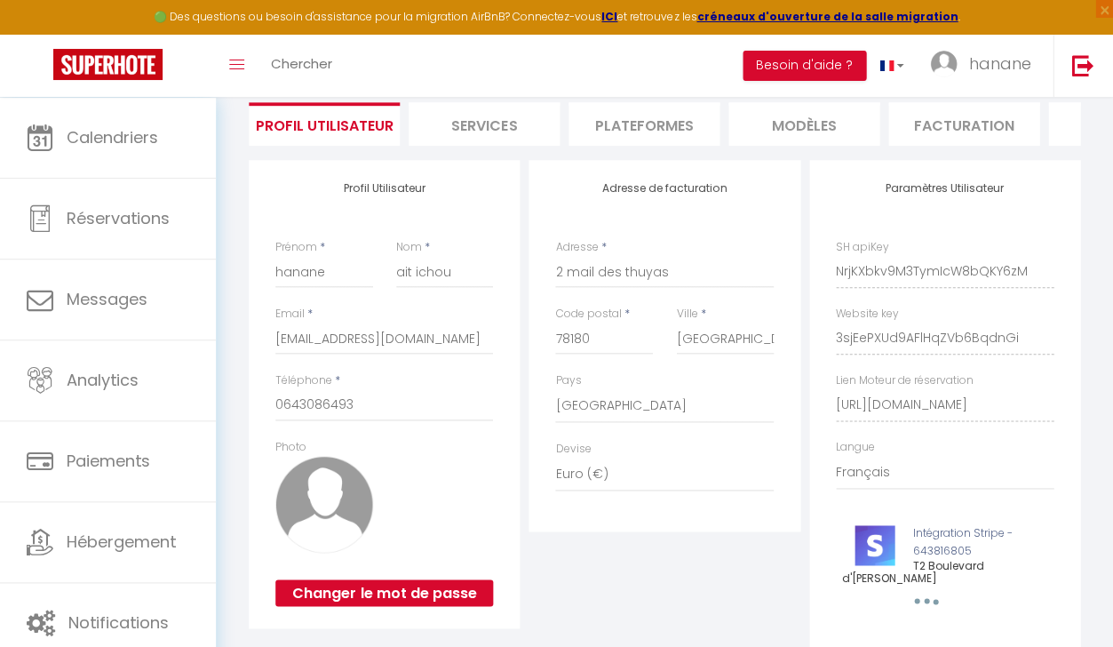
click at [439, 94] on div "Toggle menubar Chercher BUTTON Besoin d'aide ? hanane Paramètres Équipe" at bounding box center [614, 66] width 971 height 62
click at [441, 112] on li "Services" at bounding box center [484, 124] width 151 height 44
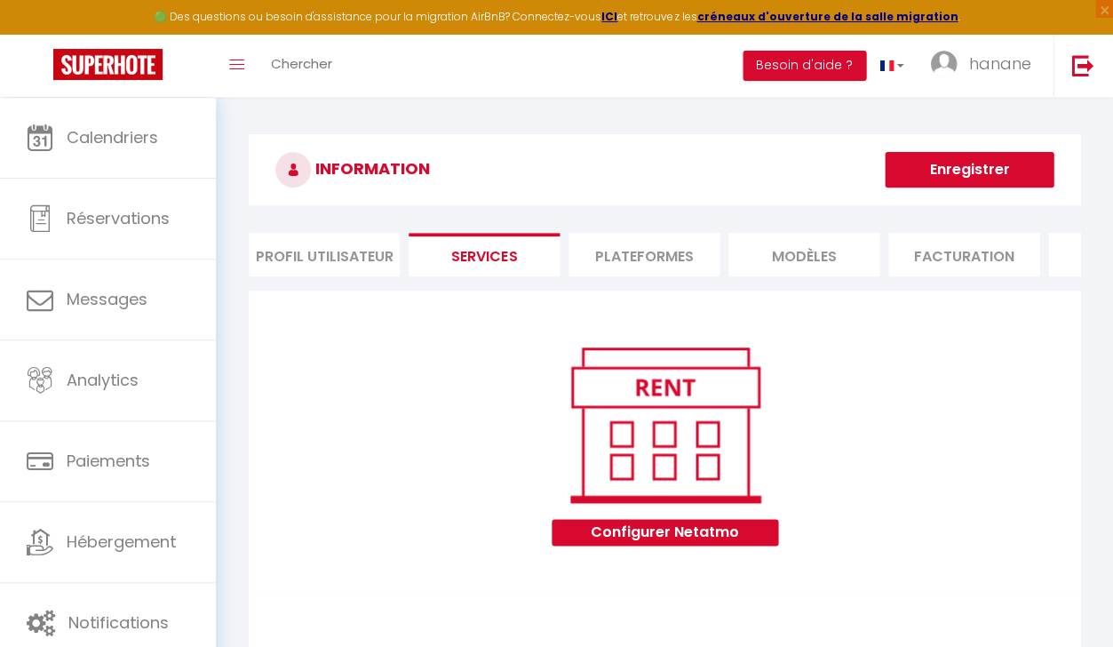
click at [674, 249] on li "Plateformes" at bounding box center [644, 255] width 151 height 44
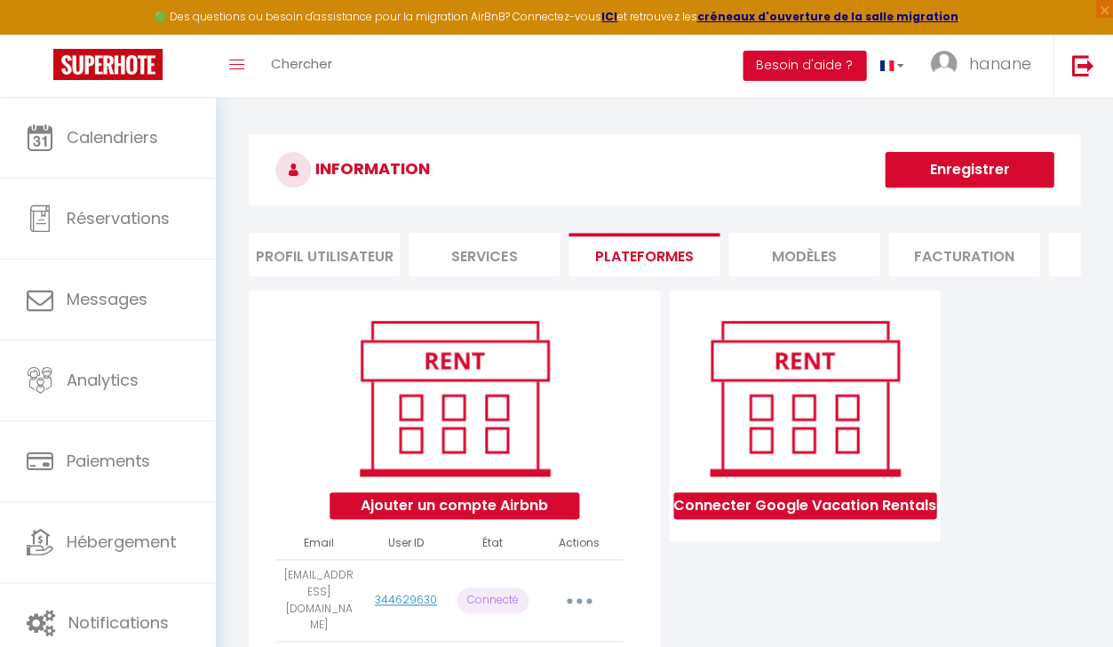
click at [569, 590] on button "button" at bounding box center [579, 601] width 47 height 34
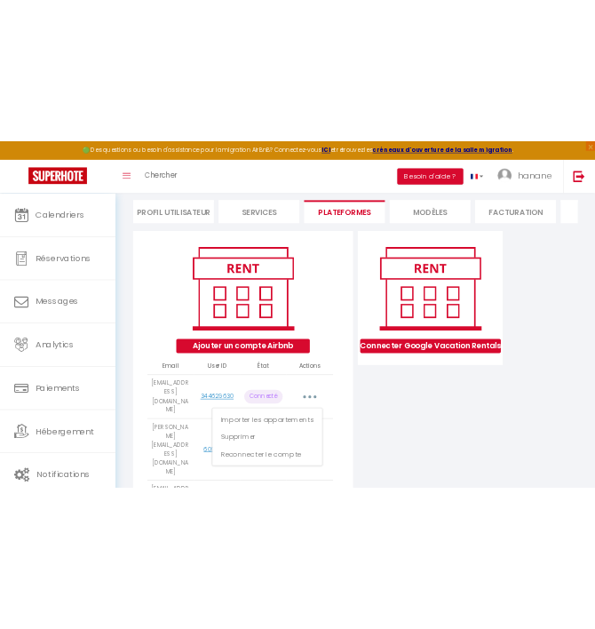
scroll to position [195, 0]
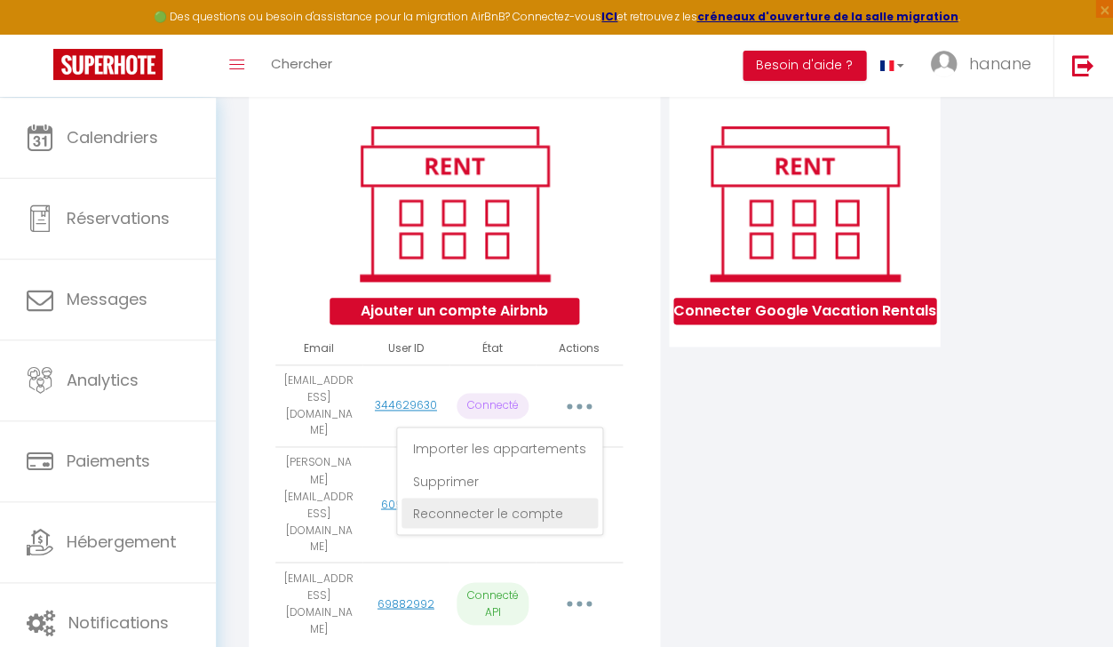
click at [510, 506] on link "Reconnecter le compte" at bounding box center [500, 513] width 196 height 30
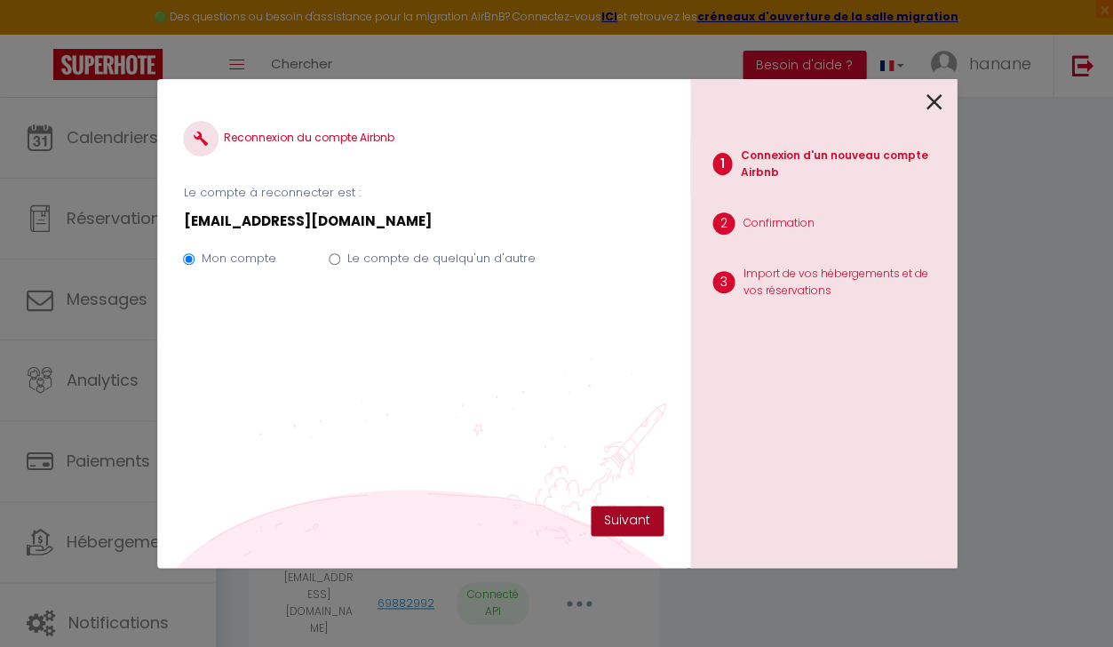
click at [619, 517] on button "Suivant" at bounding box center [627, 521] width 73 height 30
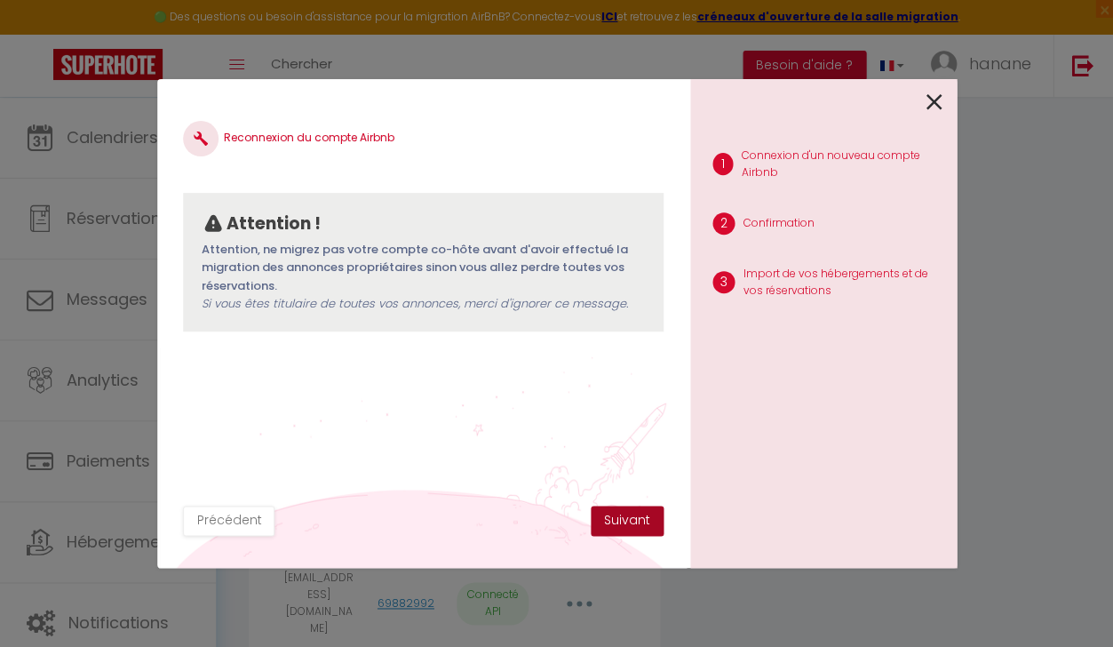
click at [619, 523] on button "Suivant" at bounding box center [627, 521] width 73 height 30
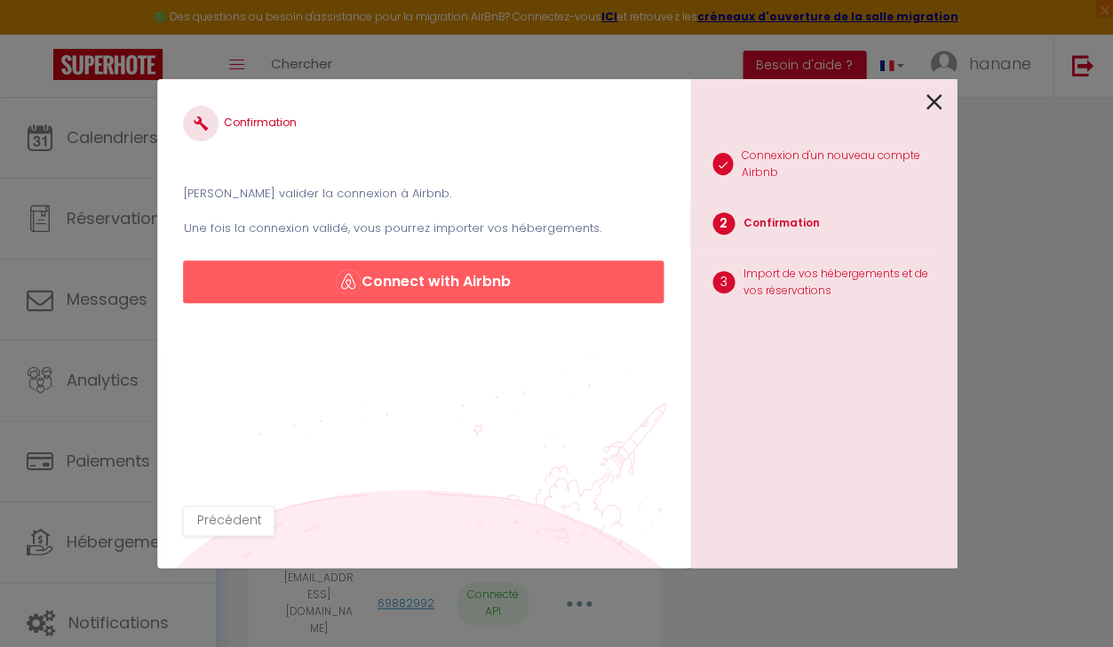
click at [387, 277] on button "Connect with Airbnb" at bounding box center [423, 281] width 480 height 43
click at [382, 279] on button "Connect with Airbnb" at bounding box center [423, 281] width 480 height 43
click at [387, 272] on button "Connect with Airbnb" at bounding box center [423, 281] width 480 height 43
click at [387, 266] on button "Connect with Airbnb" at bounding box center [423, 281] width 480 height 43
drag, startPoint x: 387, startPoint y: 265, endPoint x: 382, endPoint y: 257, distance: 9.1
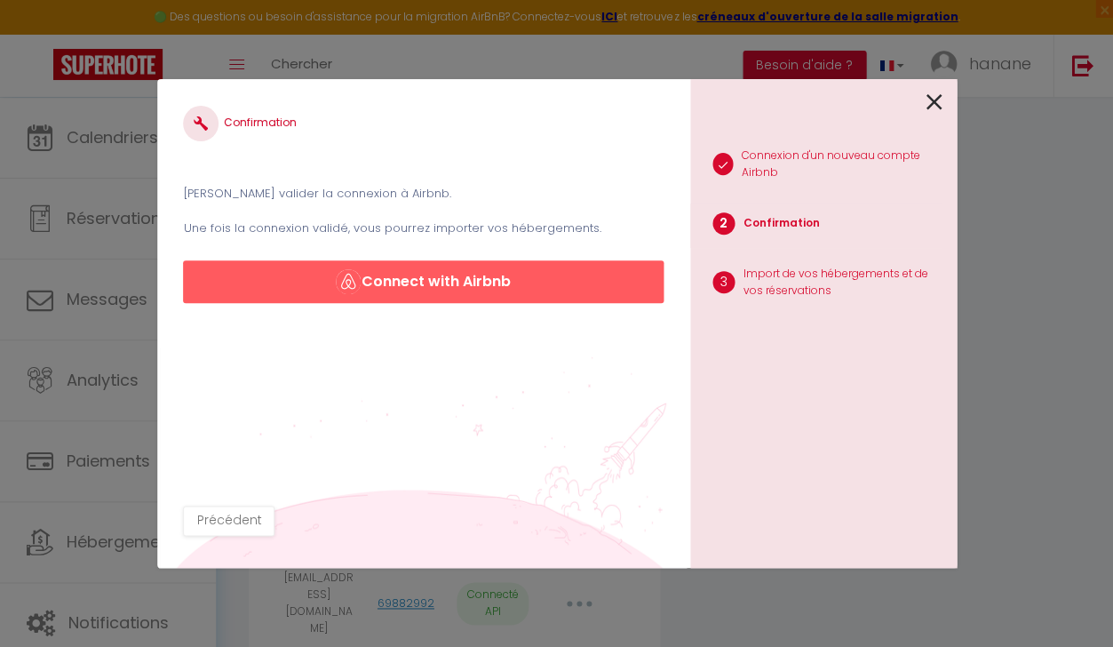
click at [386, 264] on button "Connect with Airbnb" at bounding box center [423, 281] width 480 height 43
click at [940, 100] on icon at bounding box center [935, 102] width 16 height 27
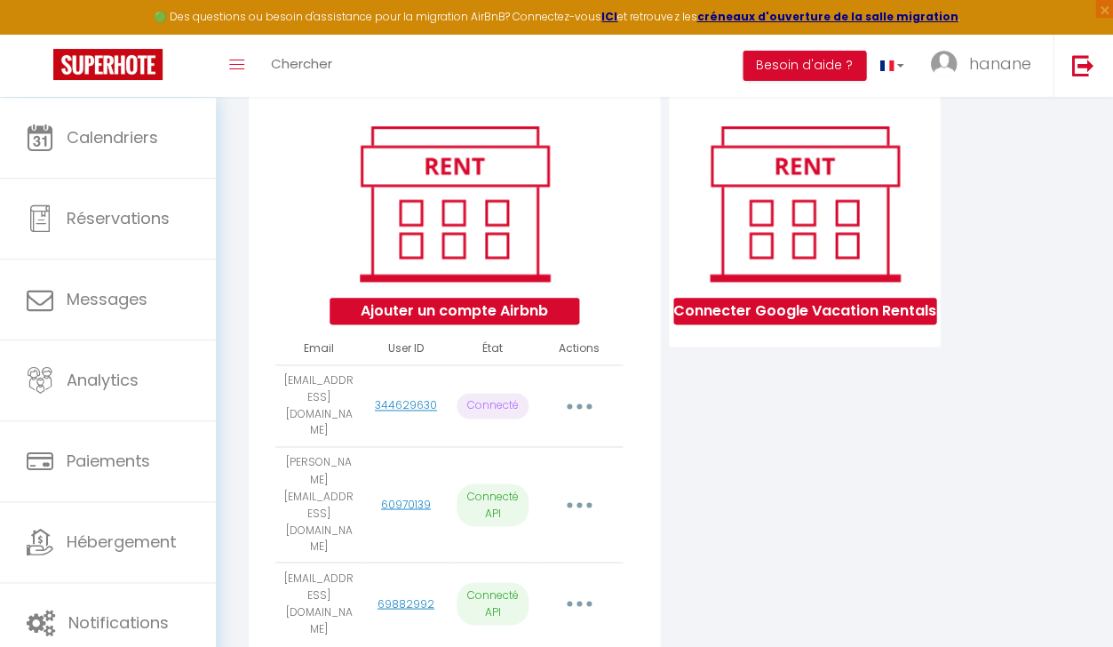
click at [538, 5] on div "🟢 Des questions ou besoin d'assistance pour la migration AirBnB? Connectez-vous…" at bounding box center [556, 17] width 1113 height 35
